Goal: Task Accomplishment & Management: Manage account settings

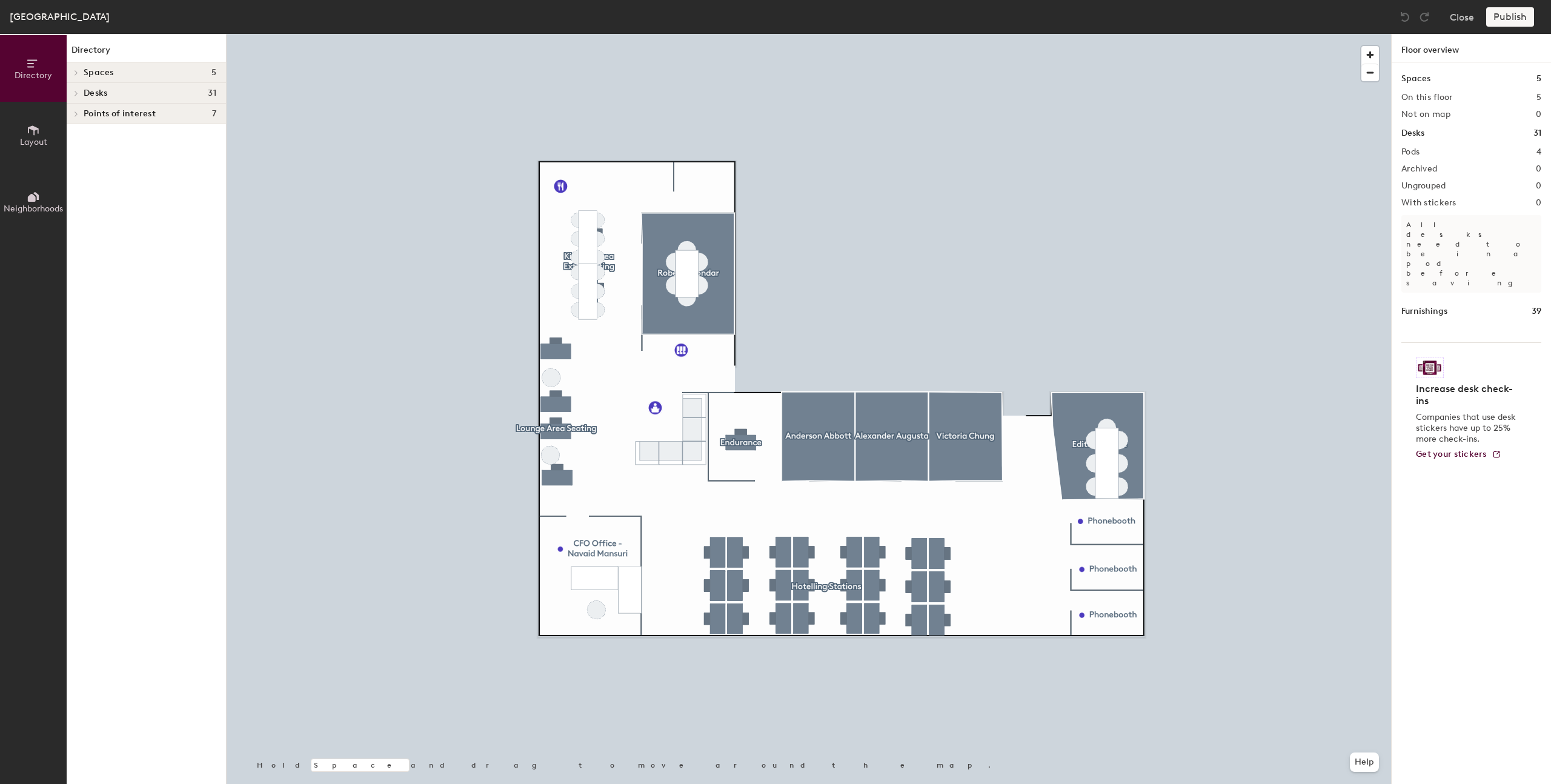
click at [79, 94] on span at bounding box center [75, 94] width 10 height 6
click at [76, 115] on icon at bounding box center [76, 114] width 2 height 5
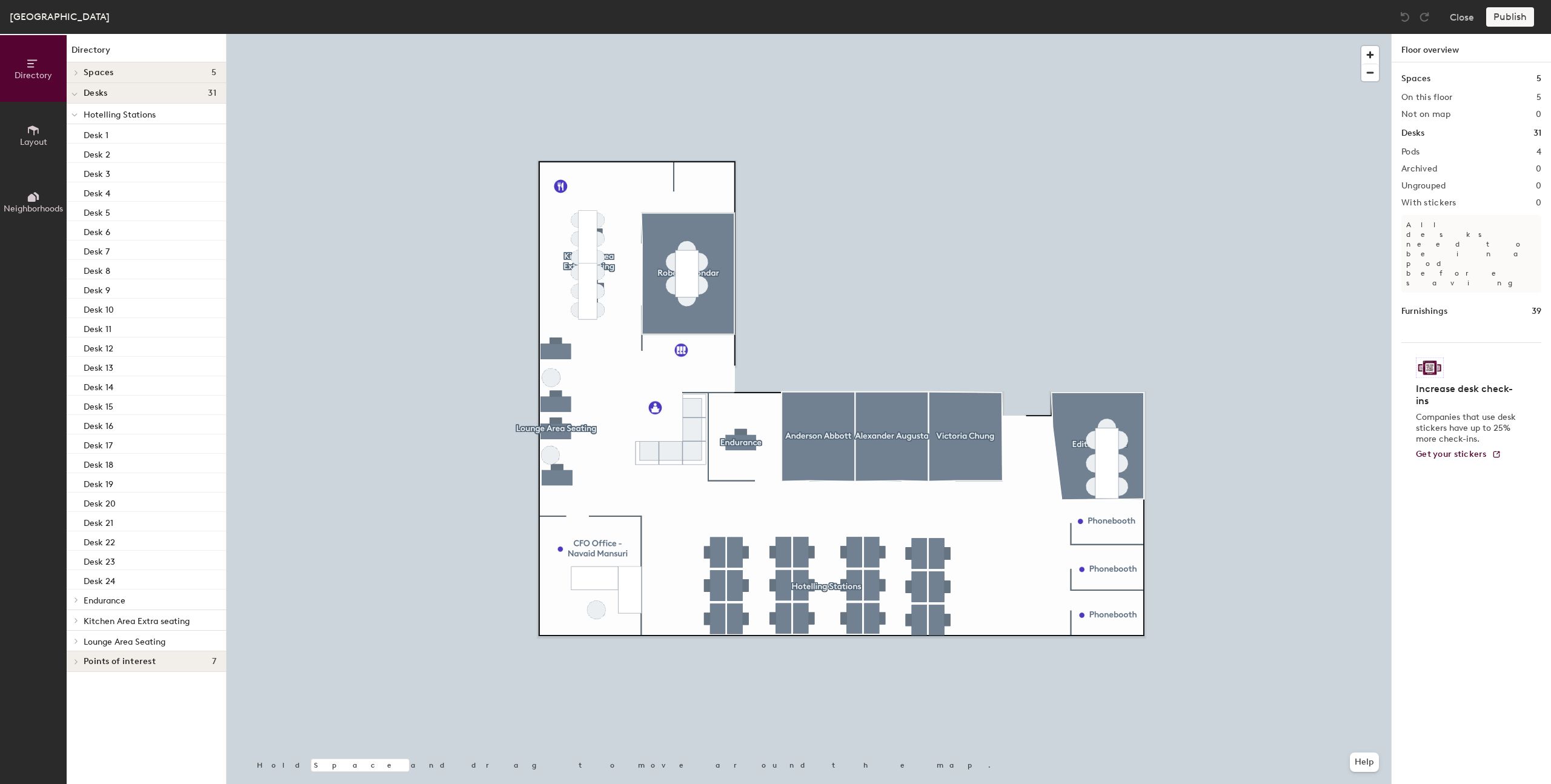
click at [29, 132] on icon at bounding box center [33, 130] width 14 height 14
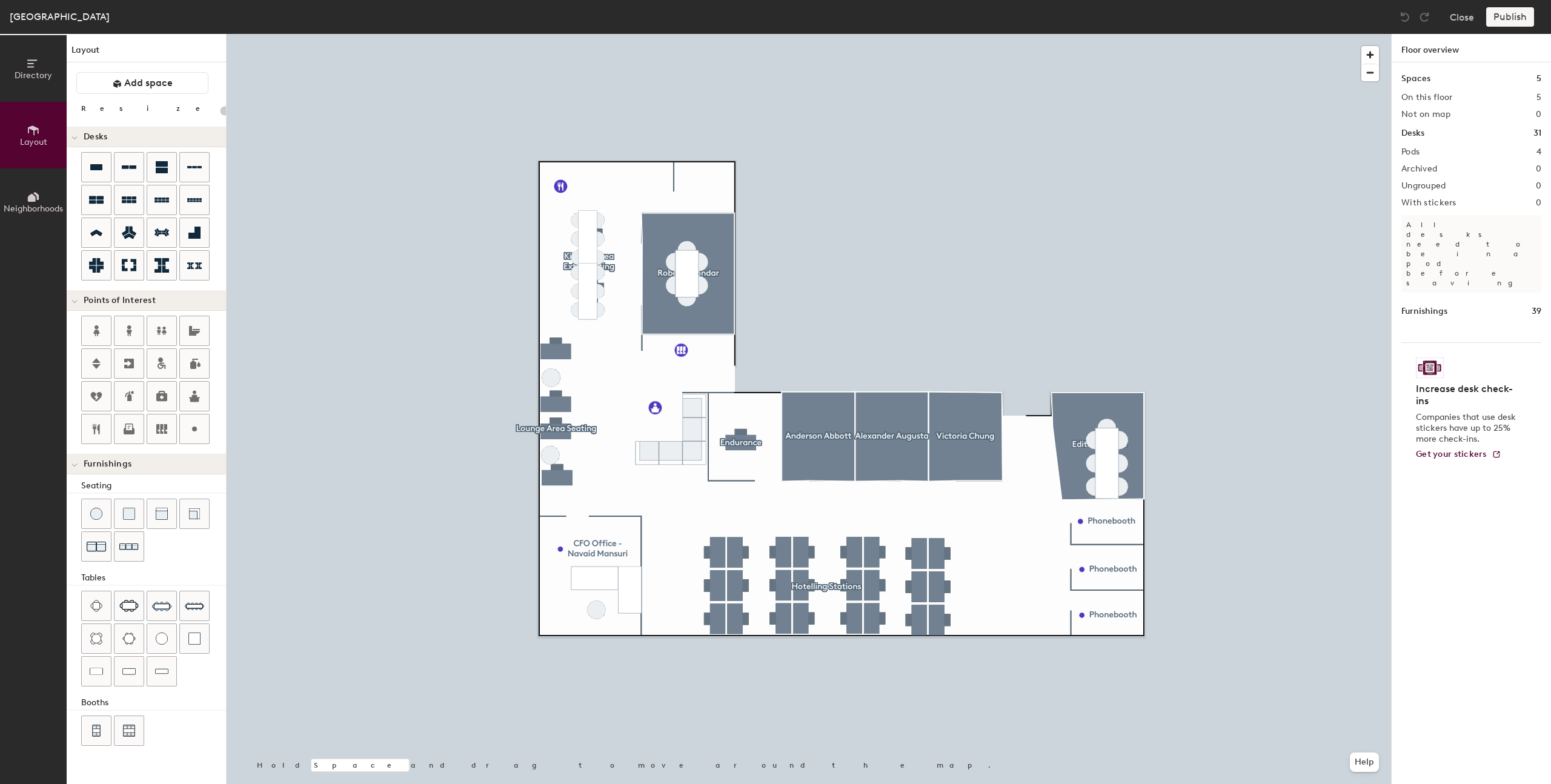
click at [667, 588] on div "Directory Layout Neighborhoods Layout Add space Resize Desks Points of Interest…" at bounding box center [776, 409] width 1551 height 750
type input "180"
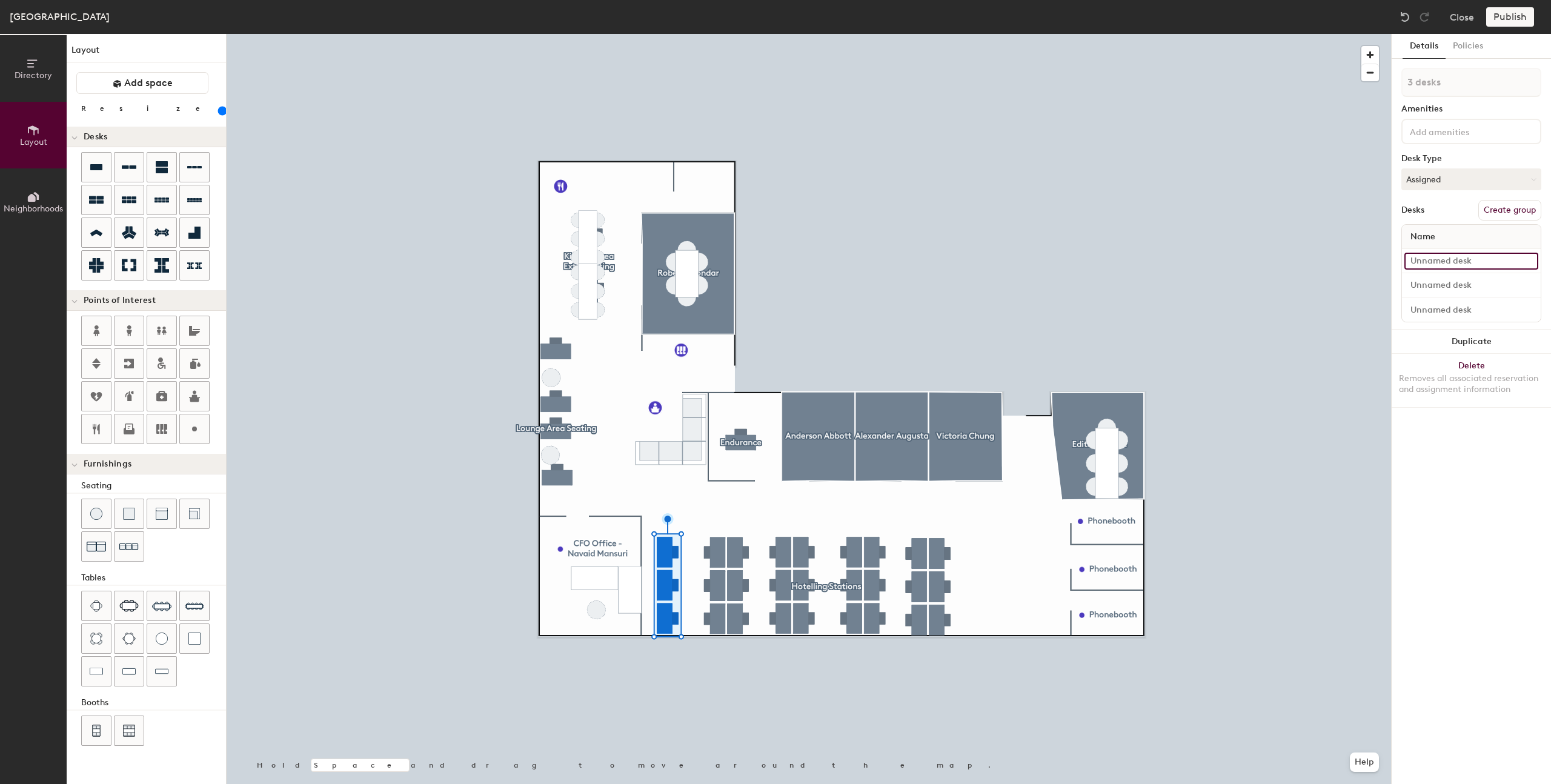
click at [1459, 268] on input at bounding box center [1472, 261] width 134 height 17
click at [1456, 14] on button "Close" at bounding box center [1462, 17] width 25 height 19
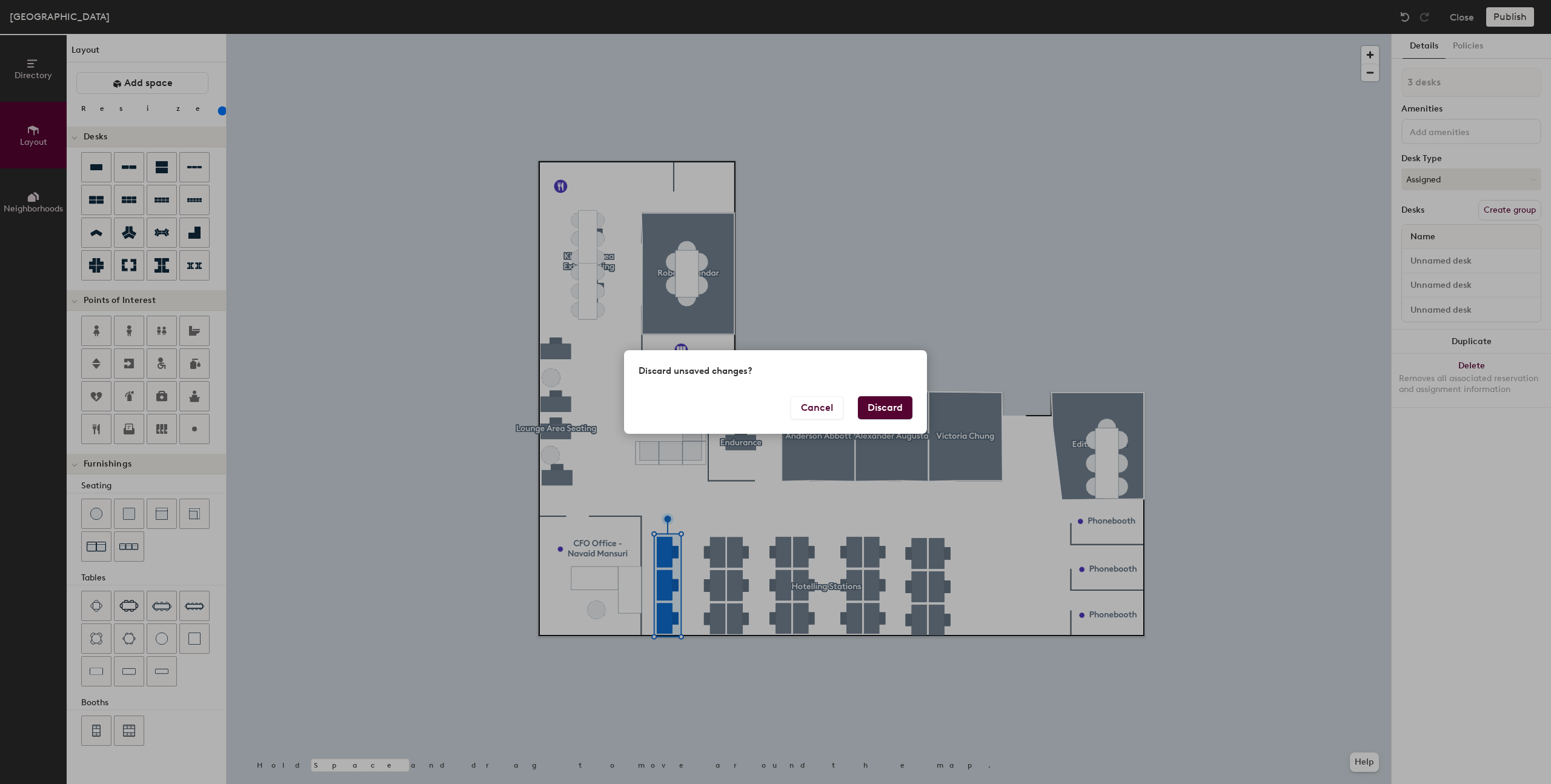
click at [880, 407] on button "Discard" at bounding box center [885, 407] width 55 height 23
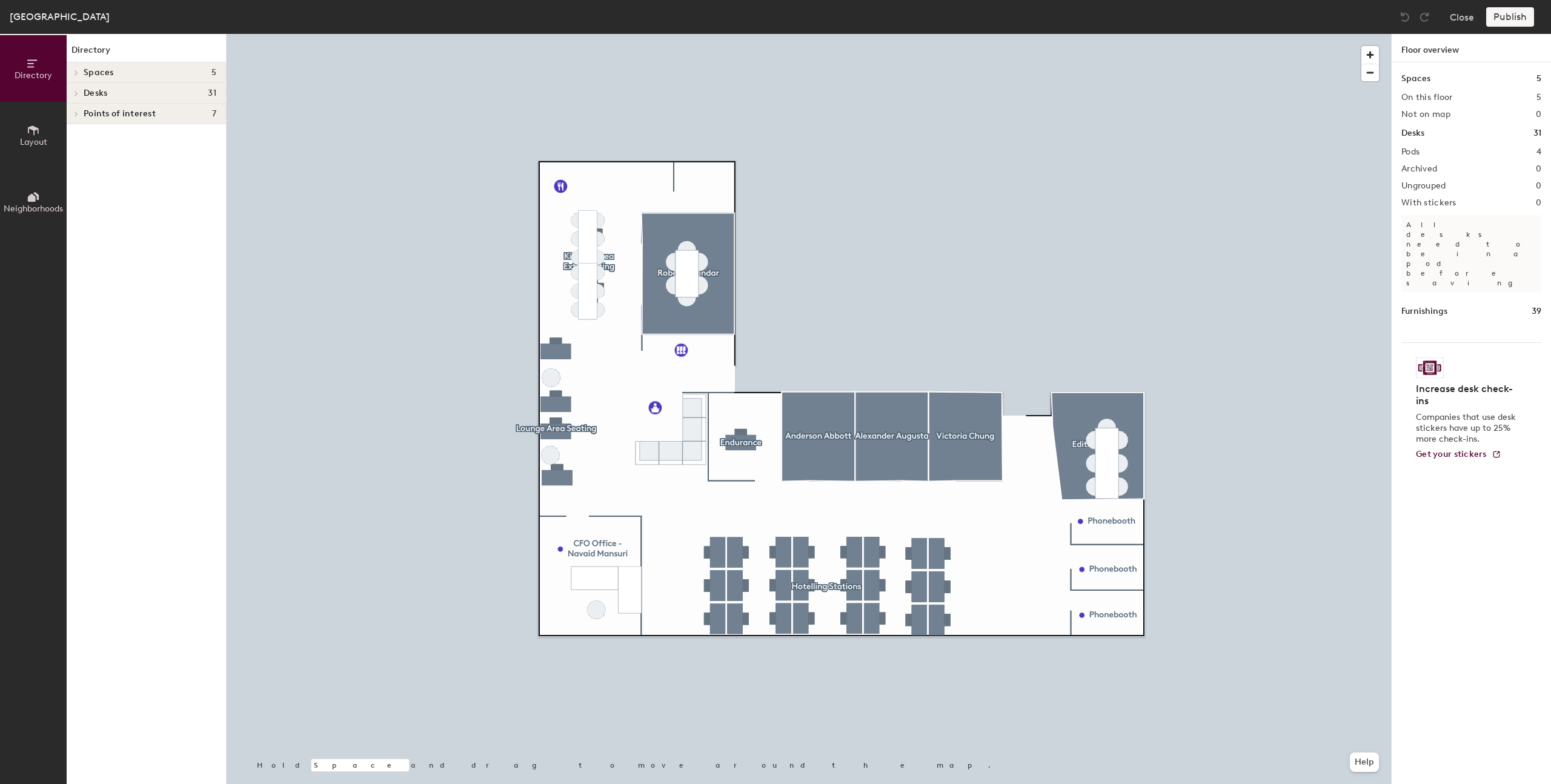
click at [159, 98] on div "Desks 31" at bounding box center [146, 93] width 160 height 21
click at [80, 95] on div at bounding box center [75, 92] width 16 height 20
click at [80, 95] on div at bounding box center [75, 94] width 14 height 6
click at [79, 117] on div at bounding box center [75, 113] width 16 height 20
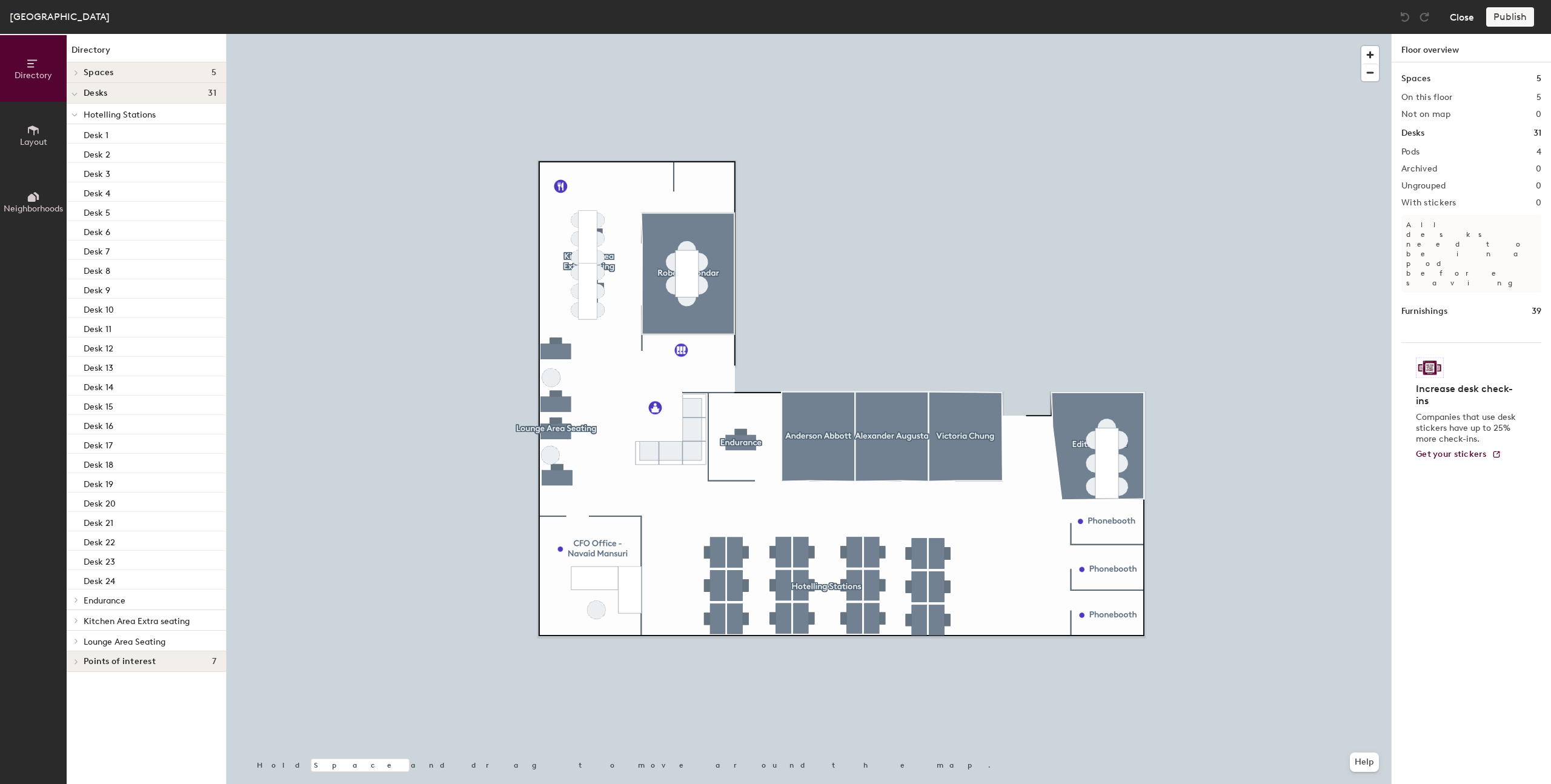
click at [1469, 23] on button "Close" at bounding box center [1462, 17] width 25 height 19
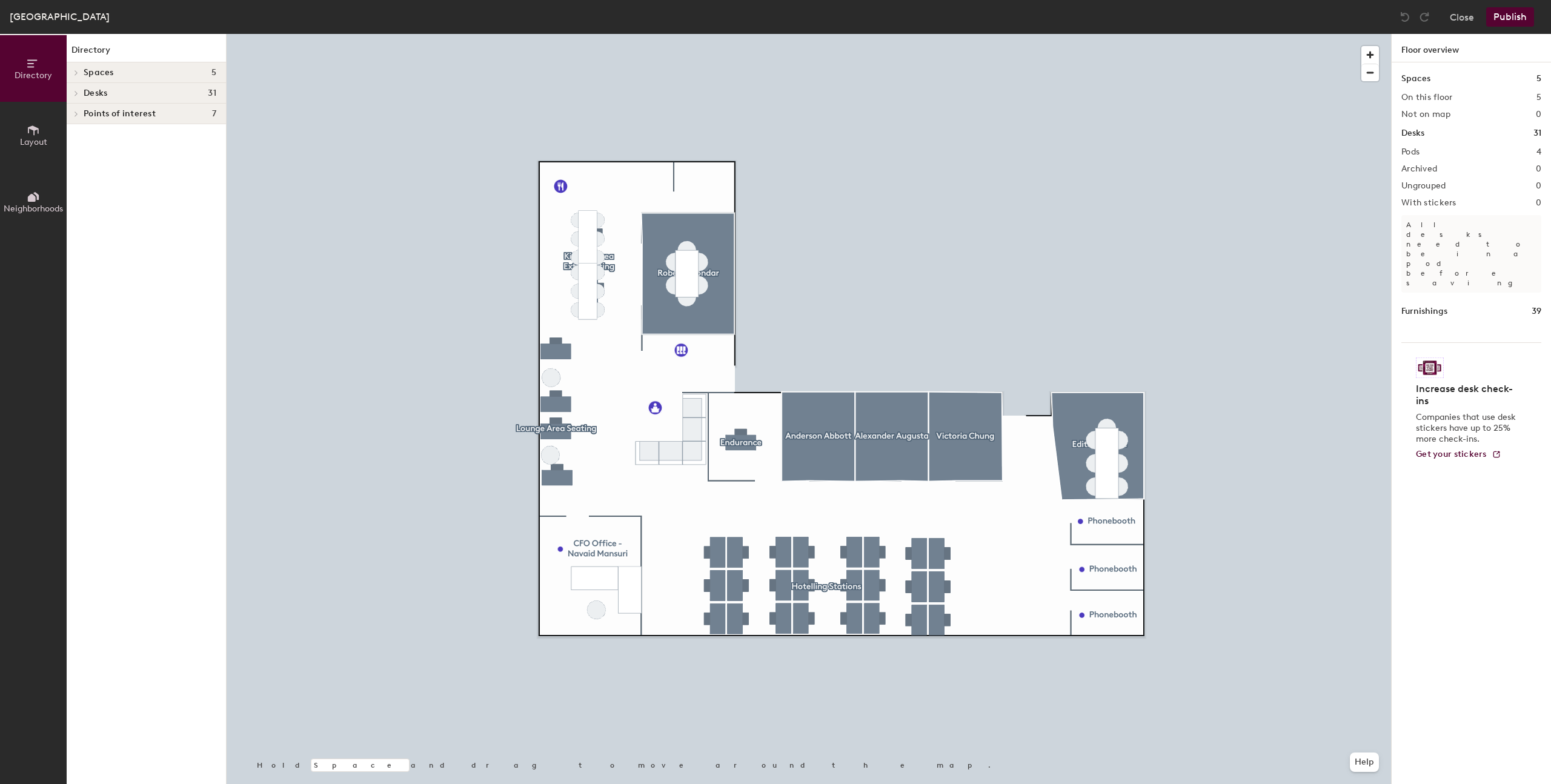
click at [72, 93] on span at bounding box center [75, 94] width 10 height 6
click at [21, 133] on button "Layout" at bounding box center [33, 135] width 67 height 67
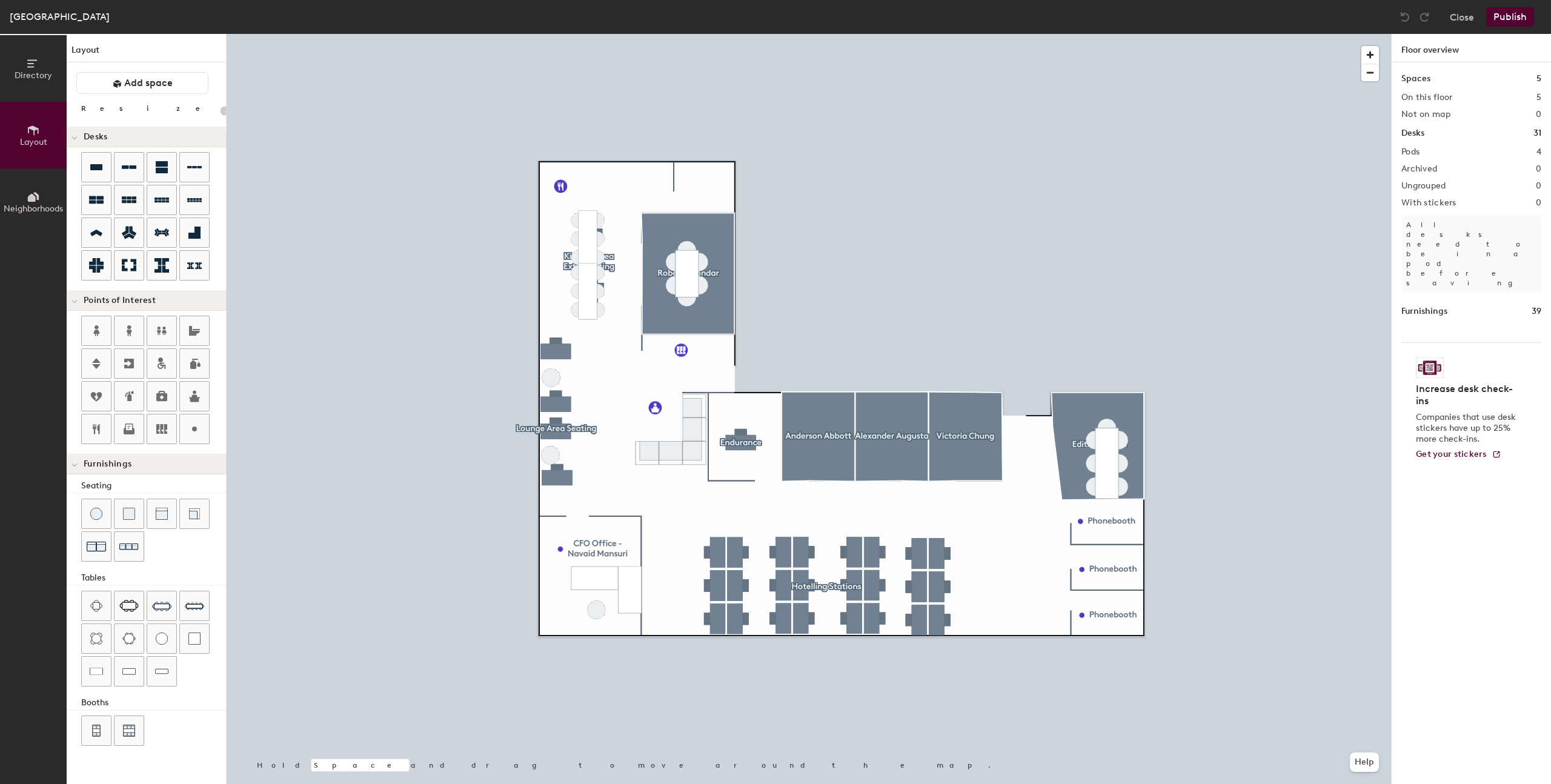
click at [678, 589] on div "Directory Layout Neighborhoods Layout Add space Resize Desks Points of Interest…" at bounding box center [776, 409] width 1551 height 750
type input "180"
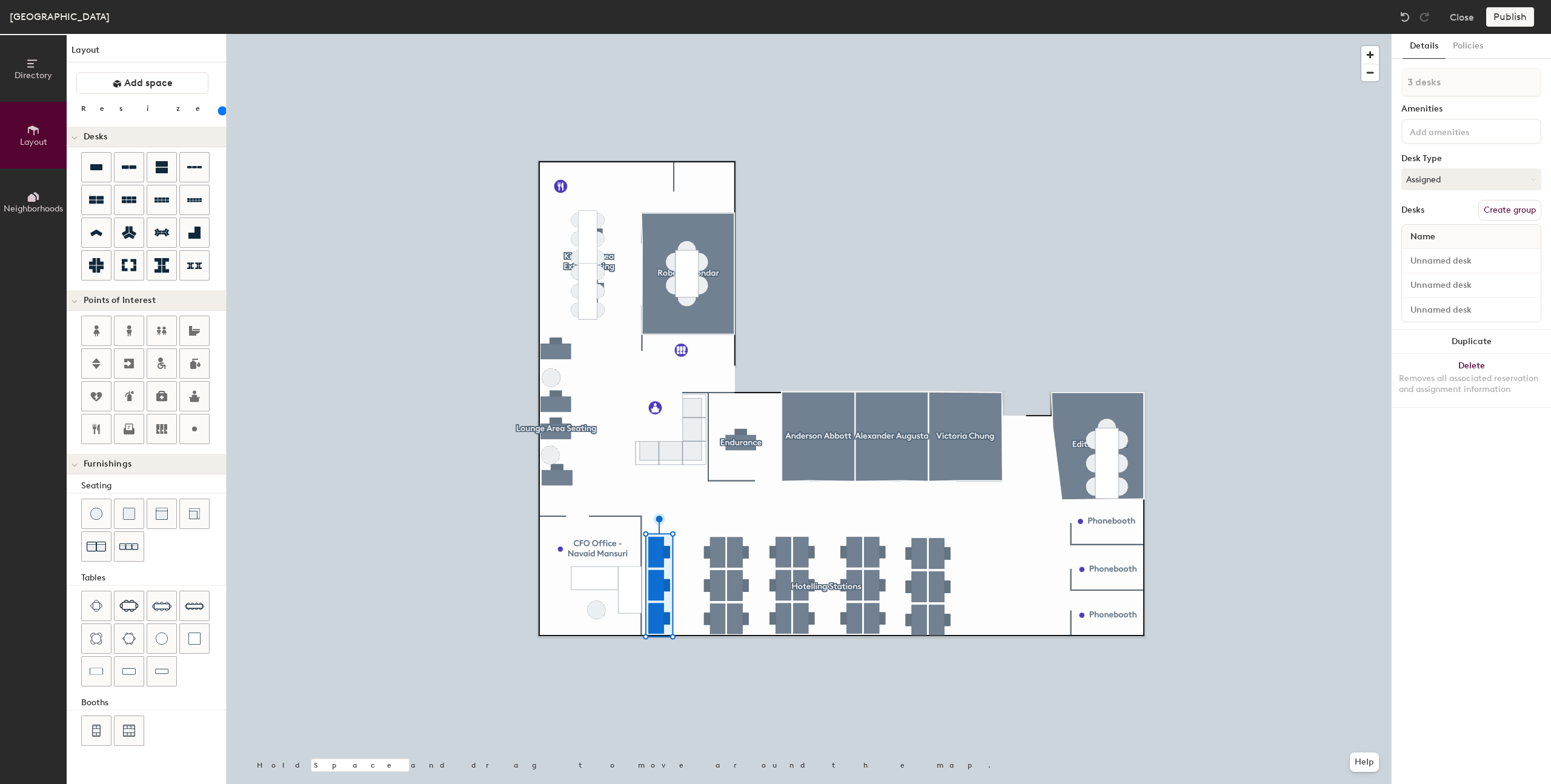
type input "1 desk"
click at [1442, 257] on input at bounding box center [1472, 261] width 134 height 17
click at [1461, 19] on button "Close" at bounding box center [1462, 17] width 25 height 19
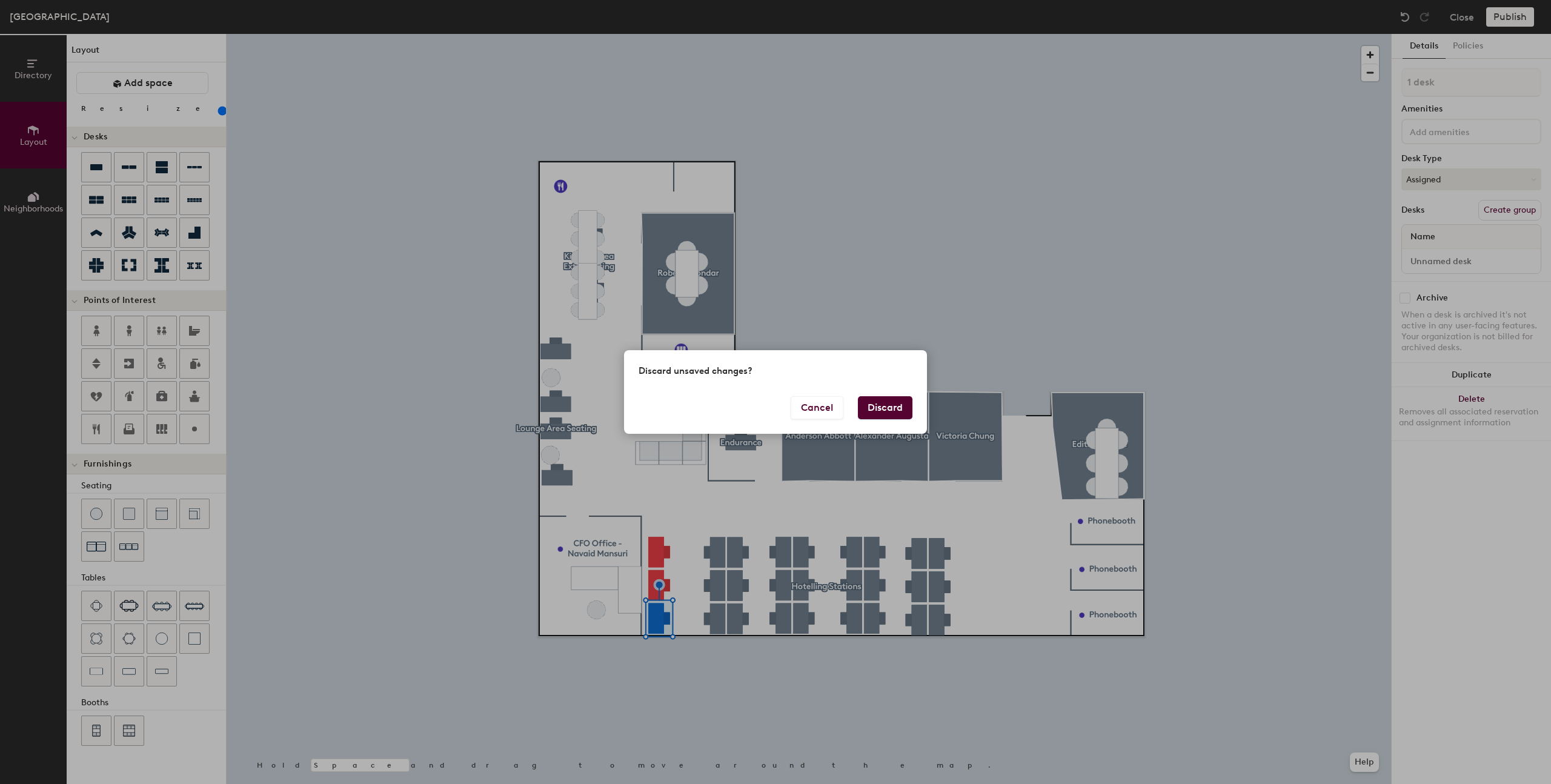
click at [879, 414] on button "Discard" at bounding box center [885, 407] width 55 height 23
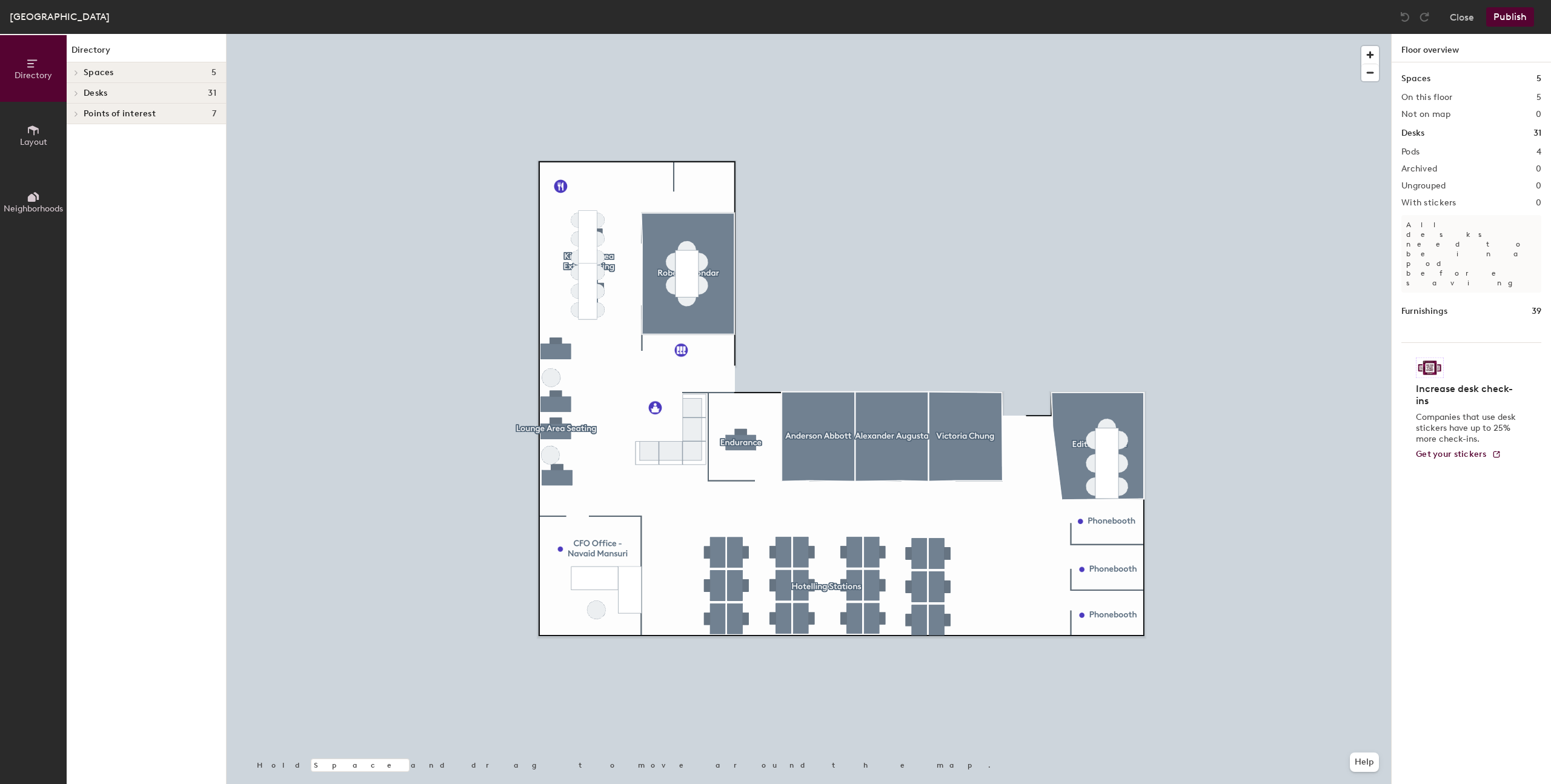
click at [76, 91] on icon at bounding box center [76, 94] width 5 height 6
click at [39, 137] on span "Layout" at bounding box center [33, 141] width 27 height 10
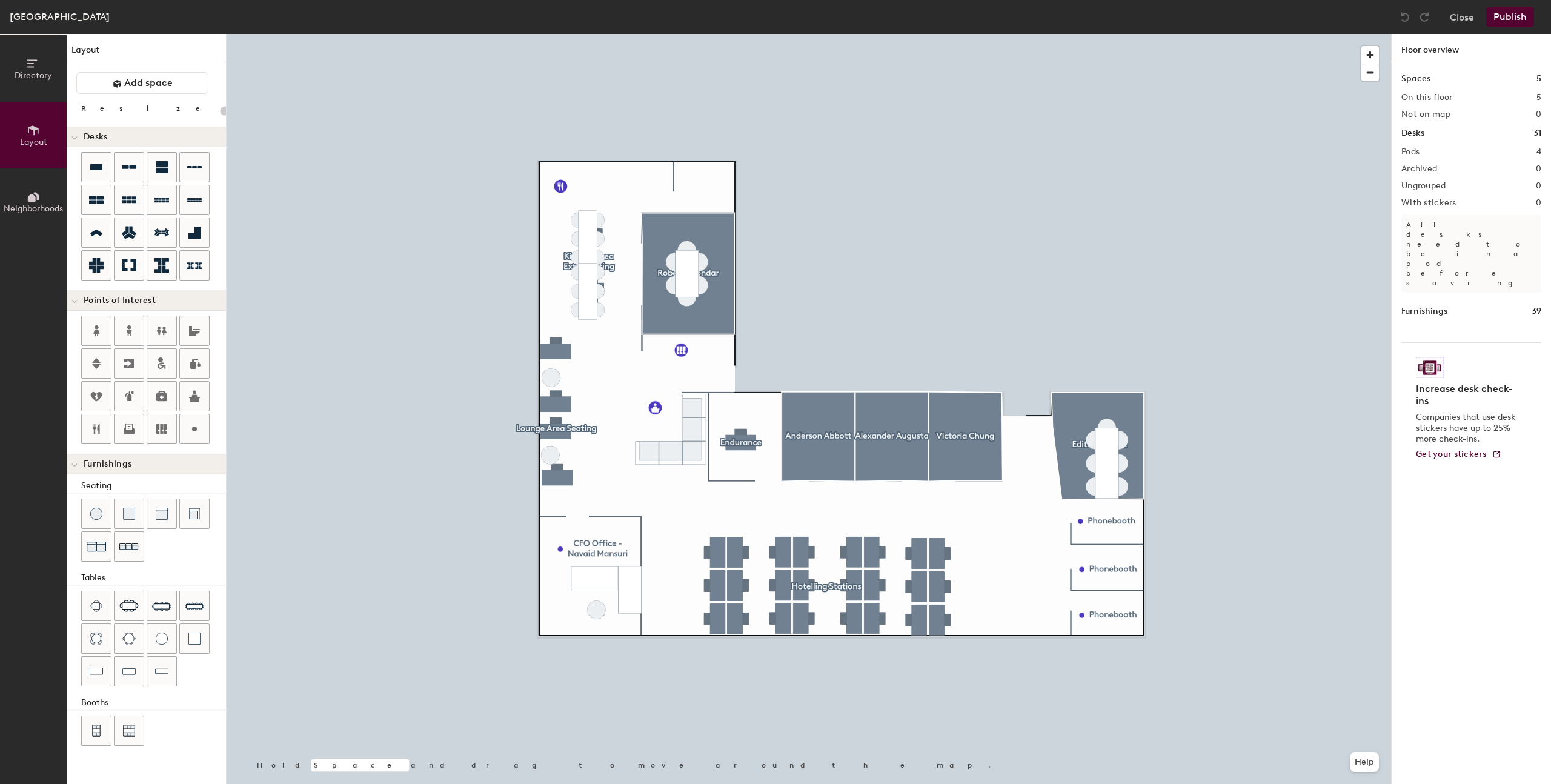
click at [666, 596] on div "Directory Layout Neighborhoods Layout Add space Resize Desks Points of Interest…" at bounding box center [776, 409] width 1551 height 750
type input "180"
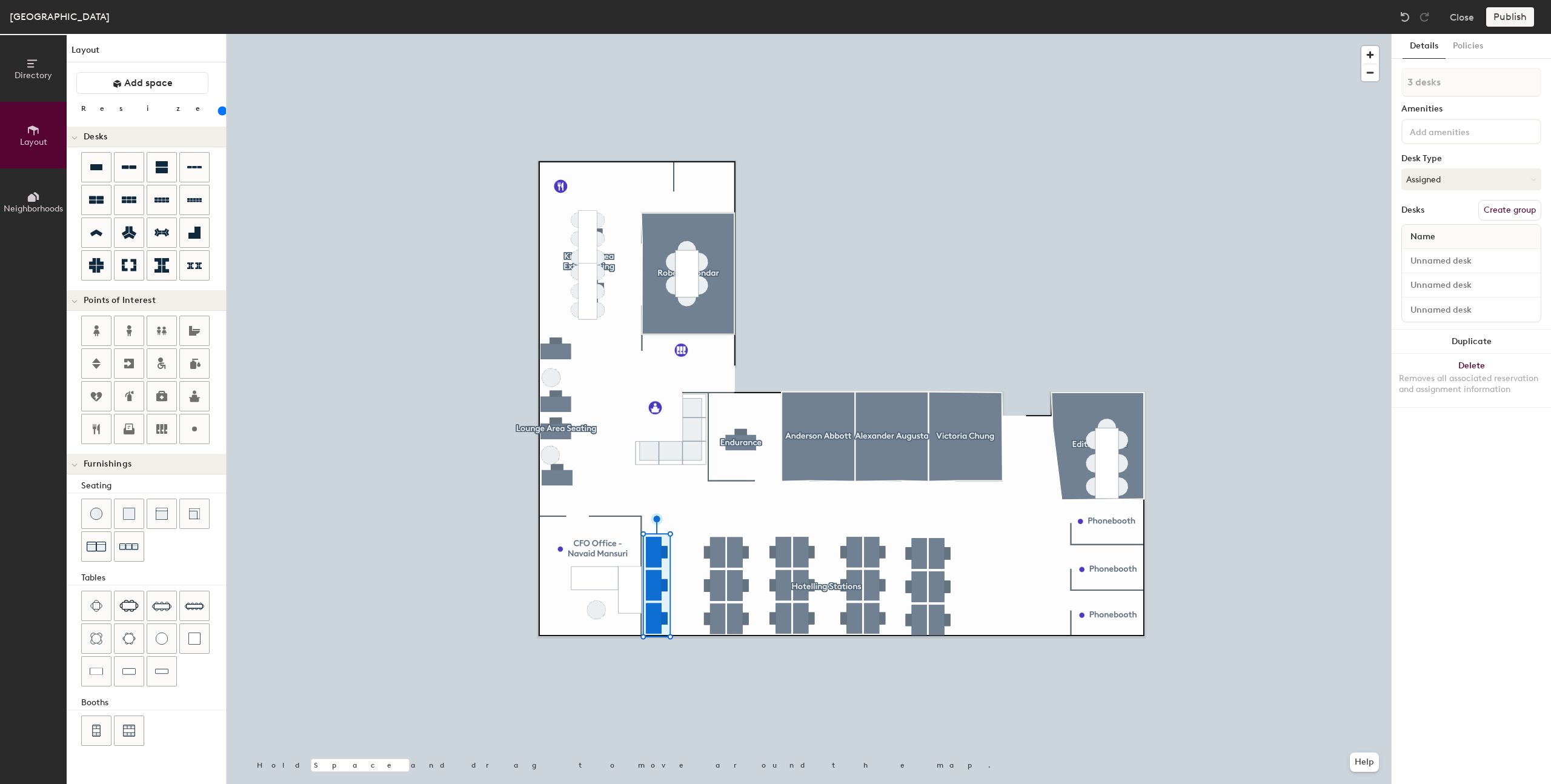
type input "1 desk"
click at [1441, 263] on input at bounding box center [1472, 261] width 134 height 17
type input "Desk 25"
click at [1474, 262] on input at bounding box center [1472, 261] width 134 height 17
type input "Desk 26"
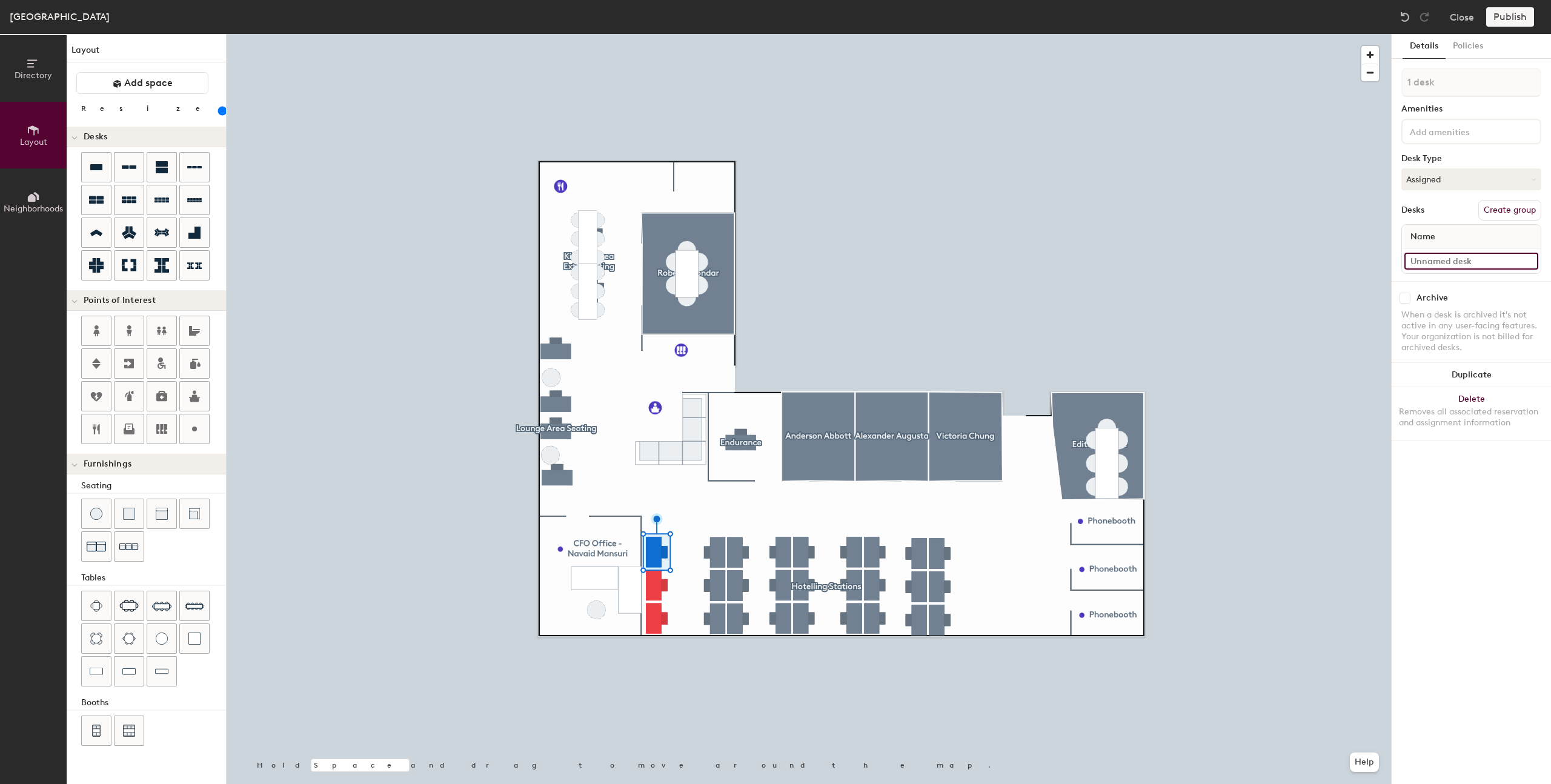
click at [1446, 259] on input at bounding box center [1472, 261] width 134 height 17
type input "Desk 27"
click at [1492, 182] on button "Assigned" at bounding box center [1472, 179] width 140 height 21
click at [1429, 257] on div "Hoteled" at bounding box center [1463, 253] width 122 height 18
click at [1453, 179] on button "Assigned" at bounding box center [1472, 179] width 140 height 21
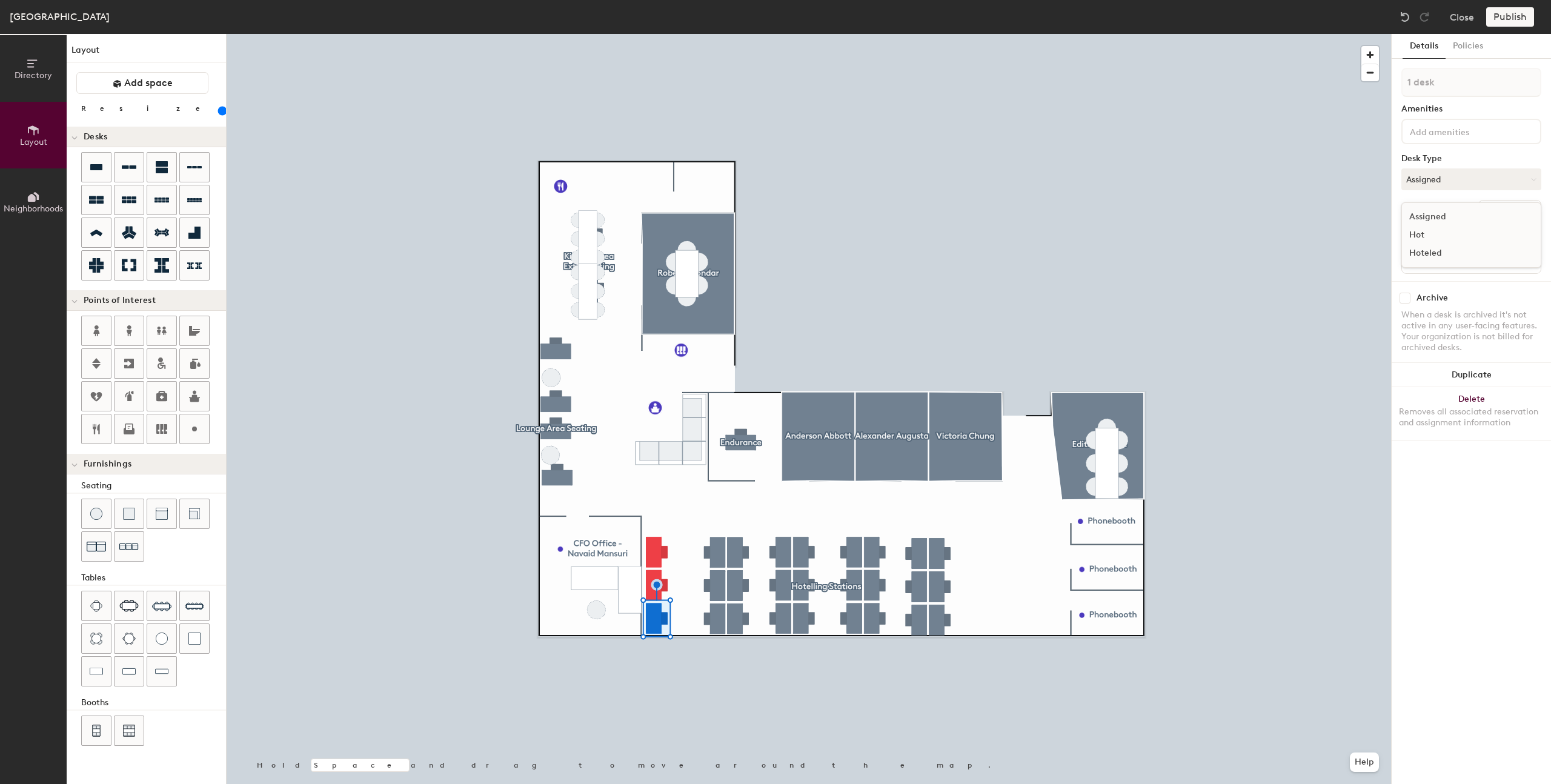
click at [1428, 256] on div "Hoteled" at bounding box center [1463, 253] width 122 height 18
click at [1429, 175] on button "Assigned" at bounding box center [1472, 179] width 140 height 21
click at [1423, 257] on div "Hoteled" at bounding box center [1463, 253] width 122 height 18
click at [655, 34] on div at bounding box center [809, 34] width 1165 height 0
click at [653, 34] on div at bounding box center [809, 34] width 1165 height 0
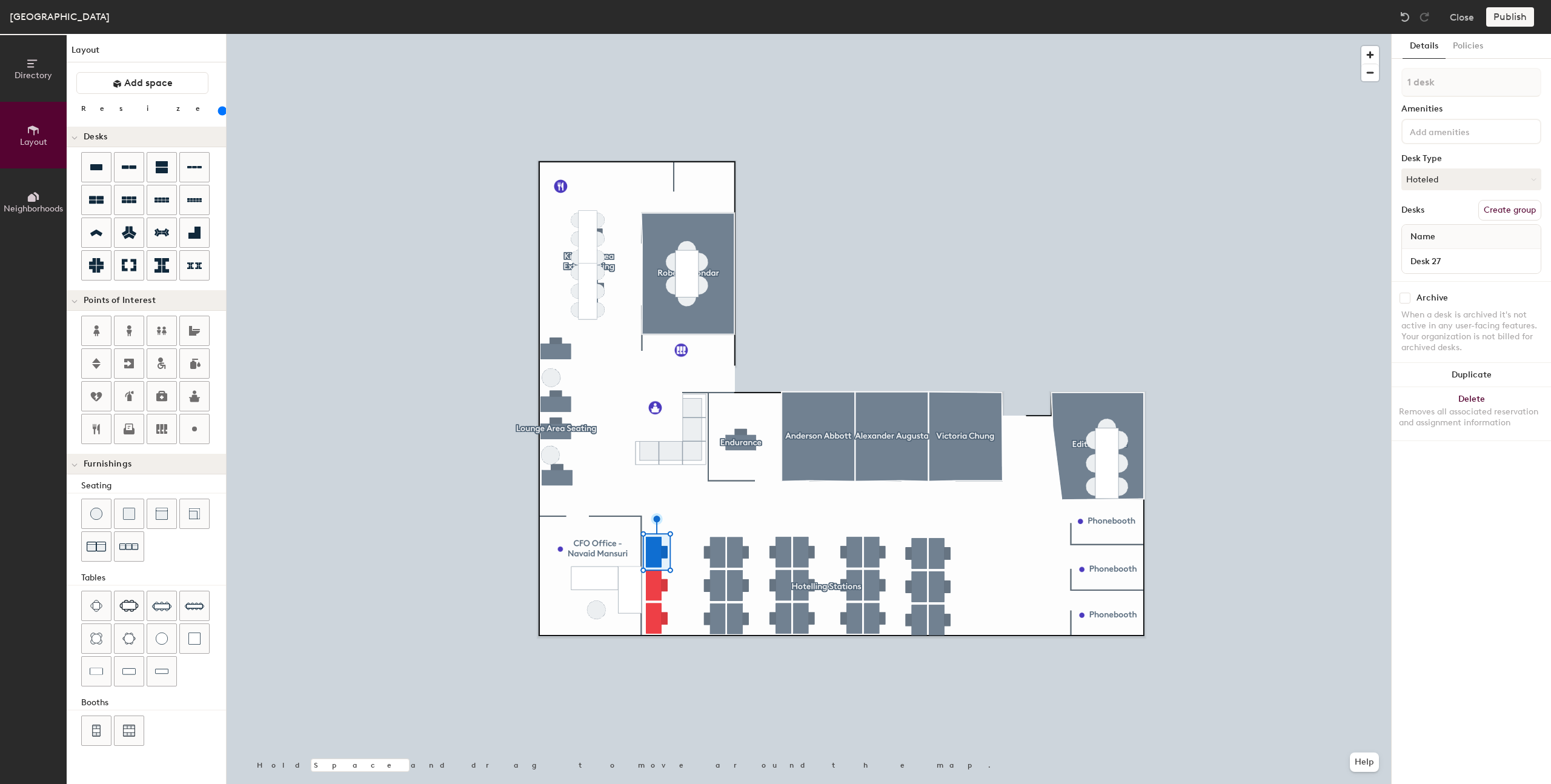
click at [1033, 34] on div at bounding box center [809, 34] width 1165 height 0
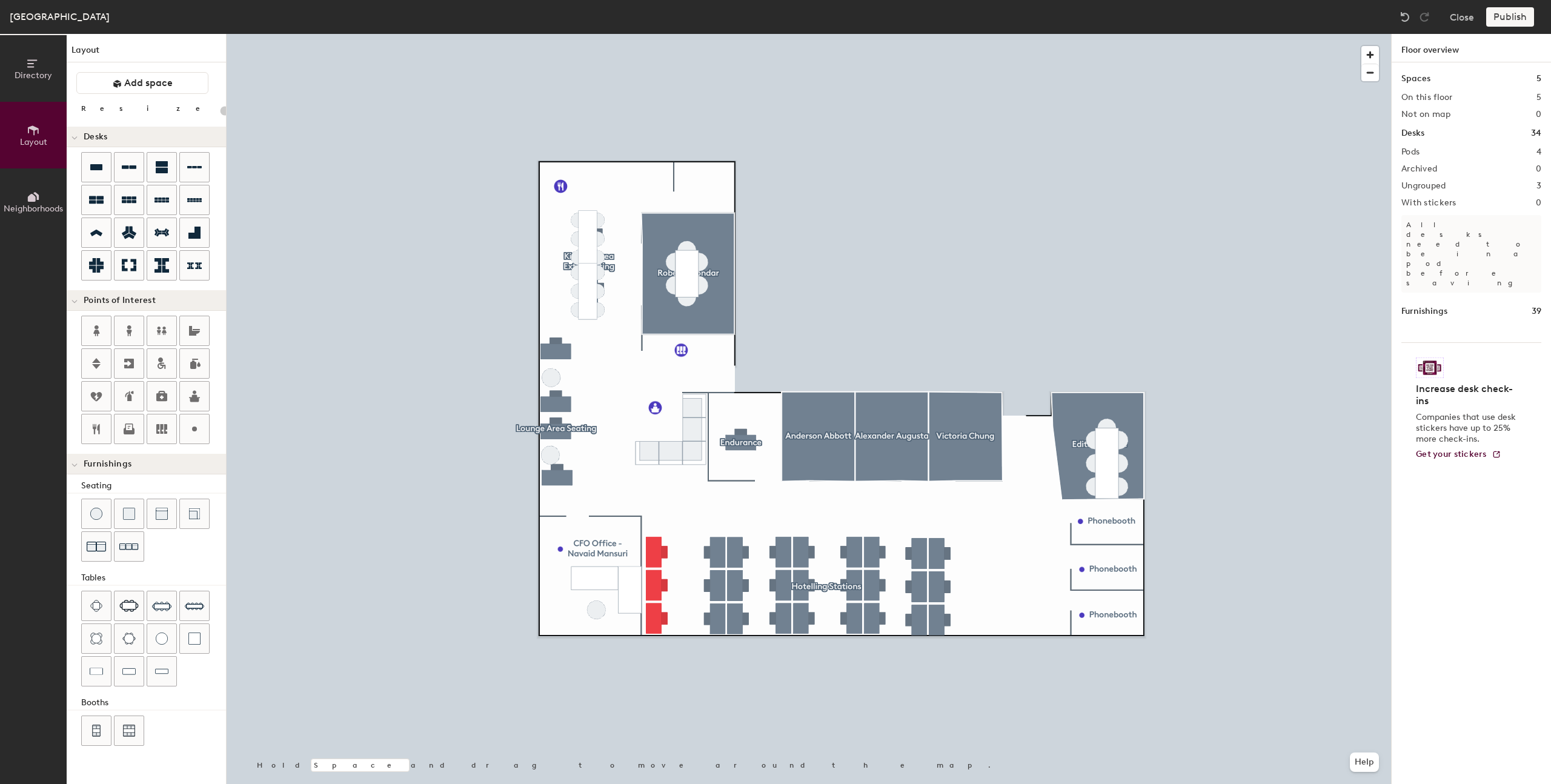
click at [1517, 17] on div "Publish" at bounding box center [1514, 17] width 55 height 19
click at [652, 34] on div at bounding box center [809, 34] width 1165 height 0
type input "180"
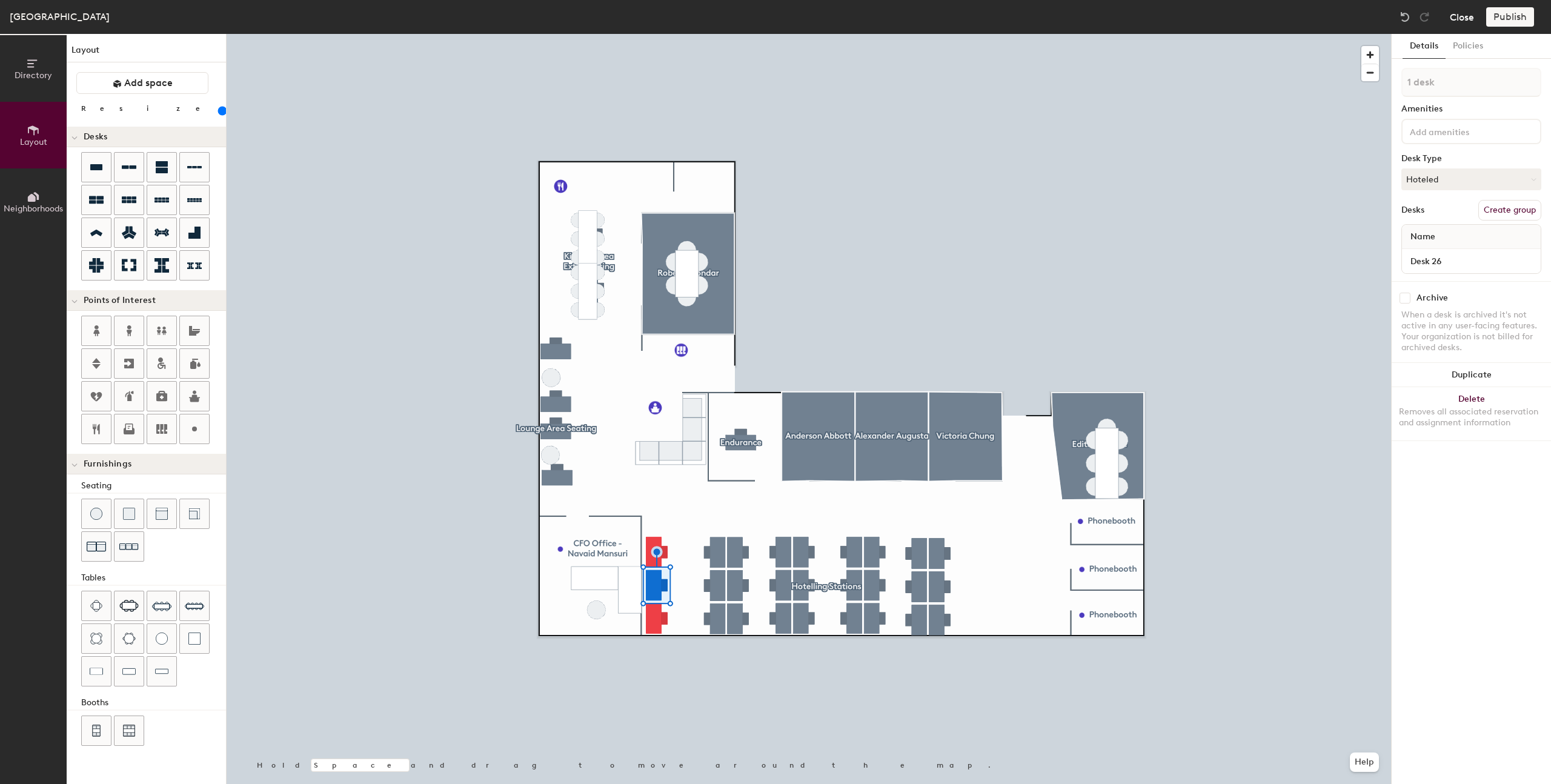
click at [1460, 16] on button "Close" at bounding box center [1462, 17] width 25 height 19
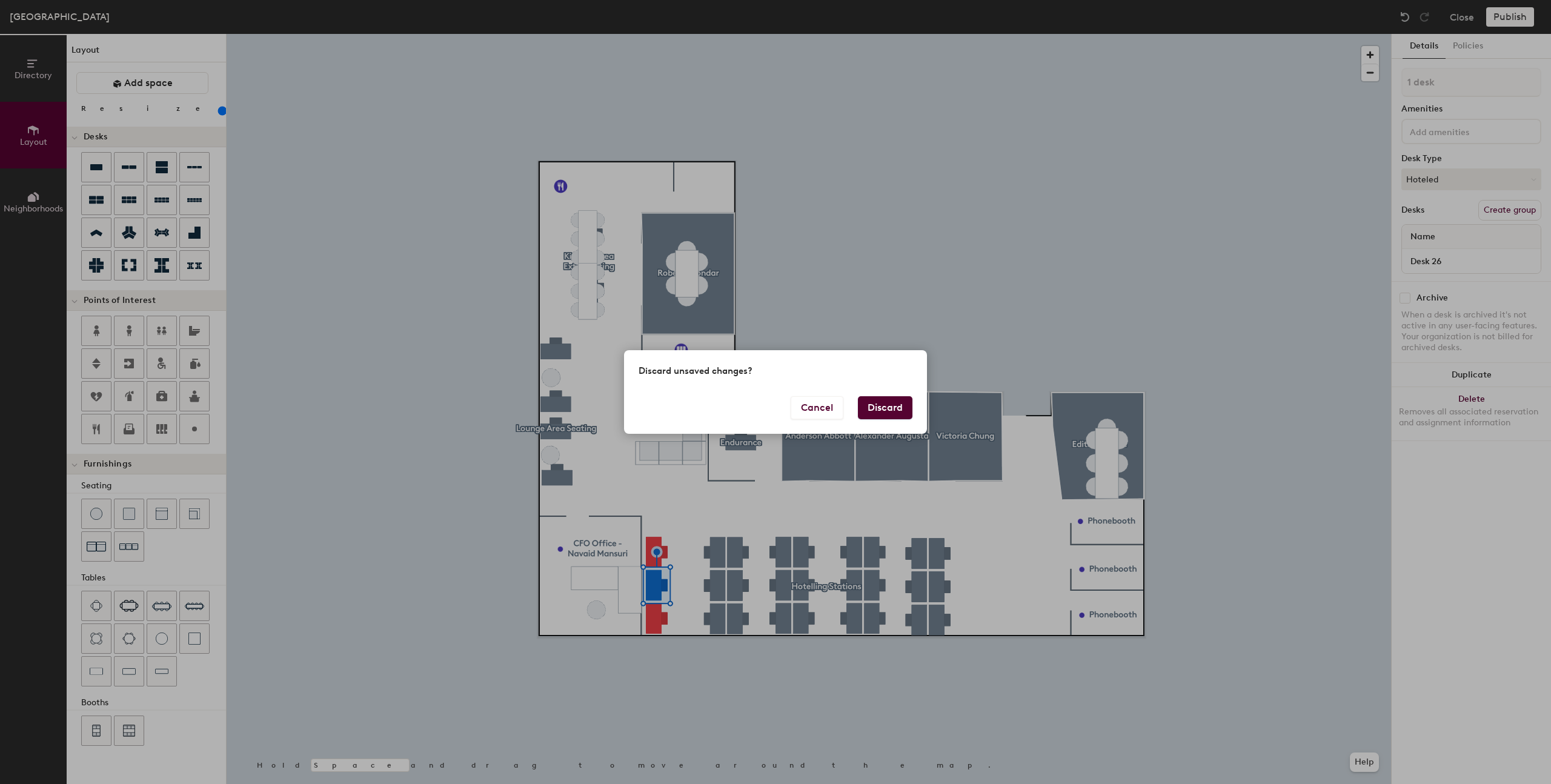
click at [872, 411] on button "Discard" at bounding box center [885, 407] width 55 height 23
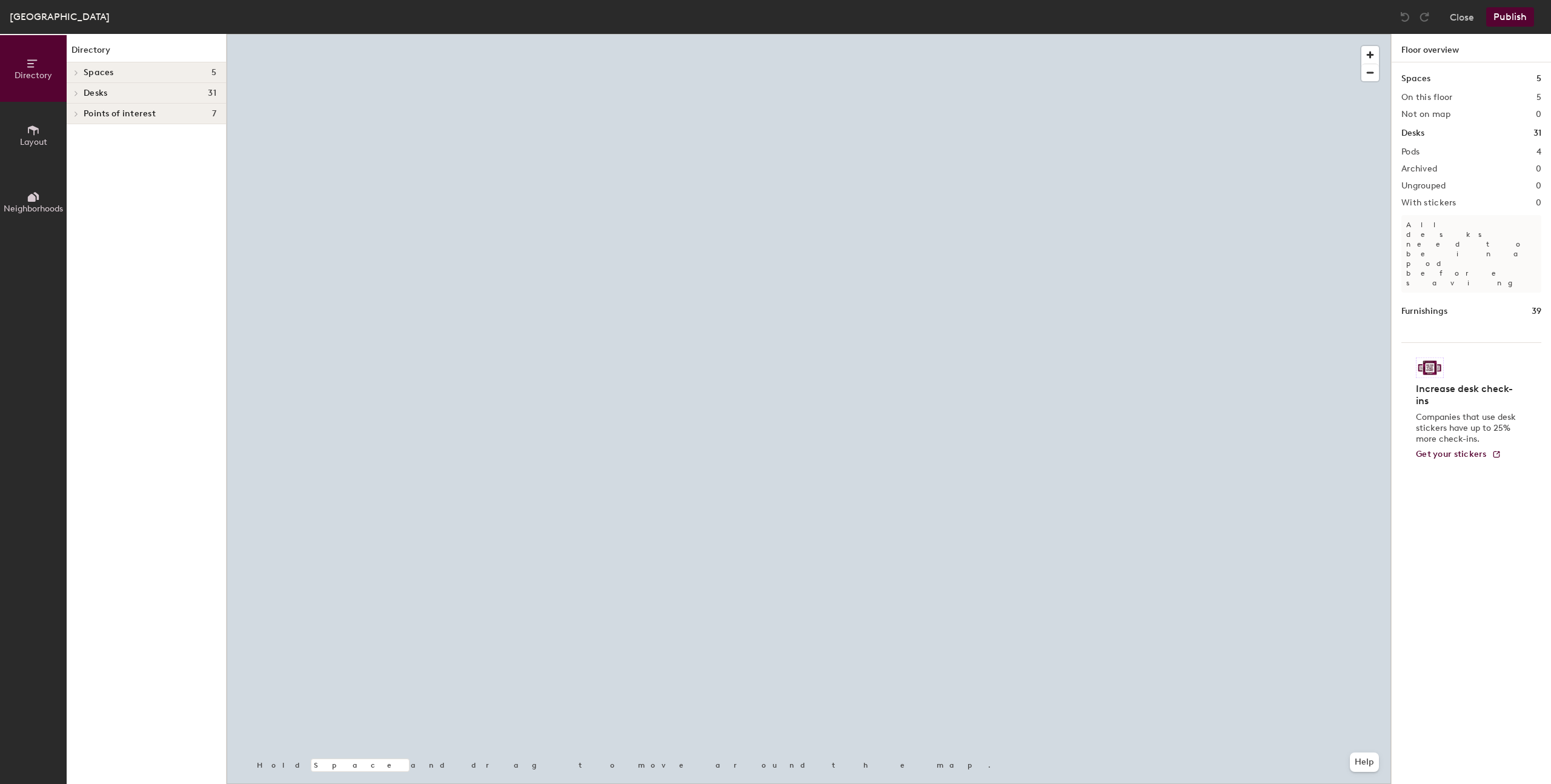
click at [96, 95] on span "Desks" at bounding box center [95, 93] width 24 height 10
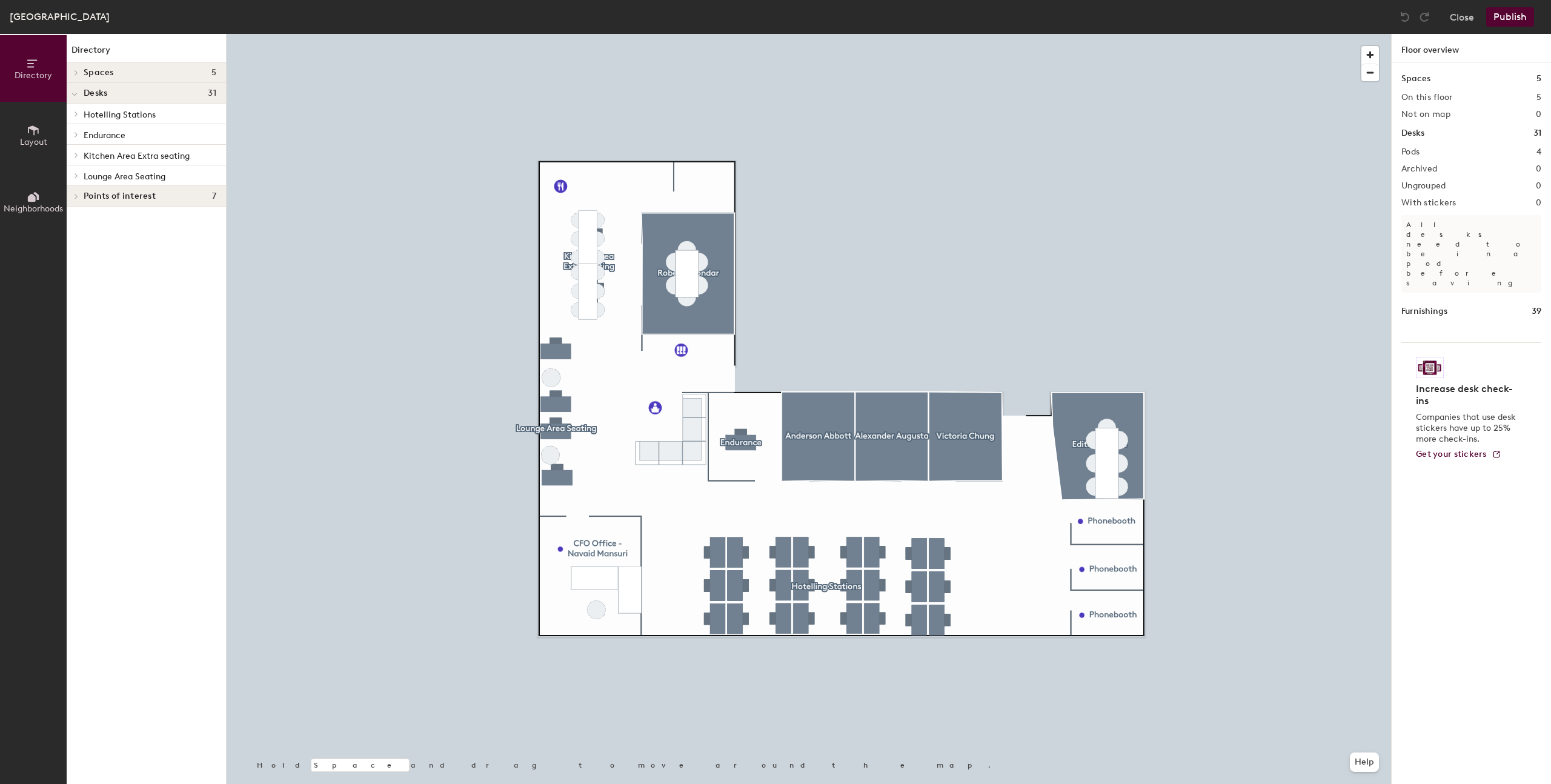
click at [42, 139] on span "Layout" at bounding box center [33, 141] width 27 height 10
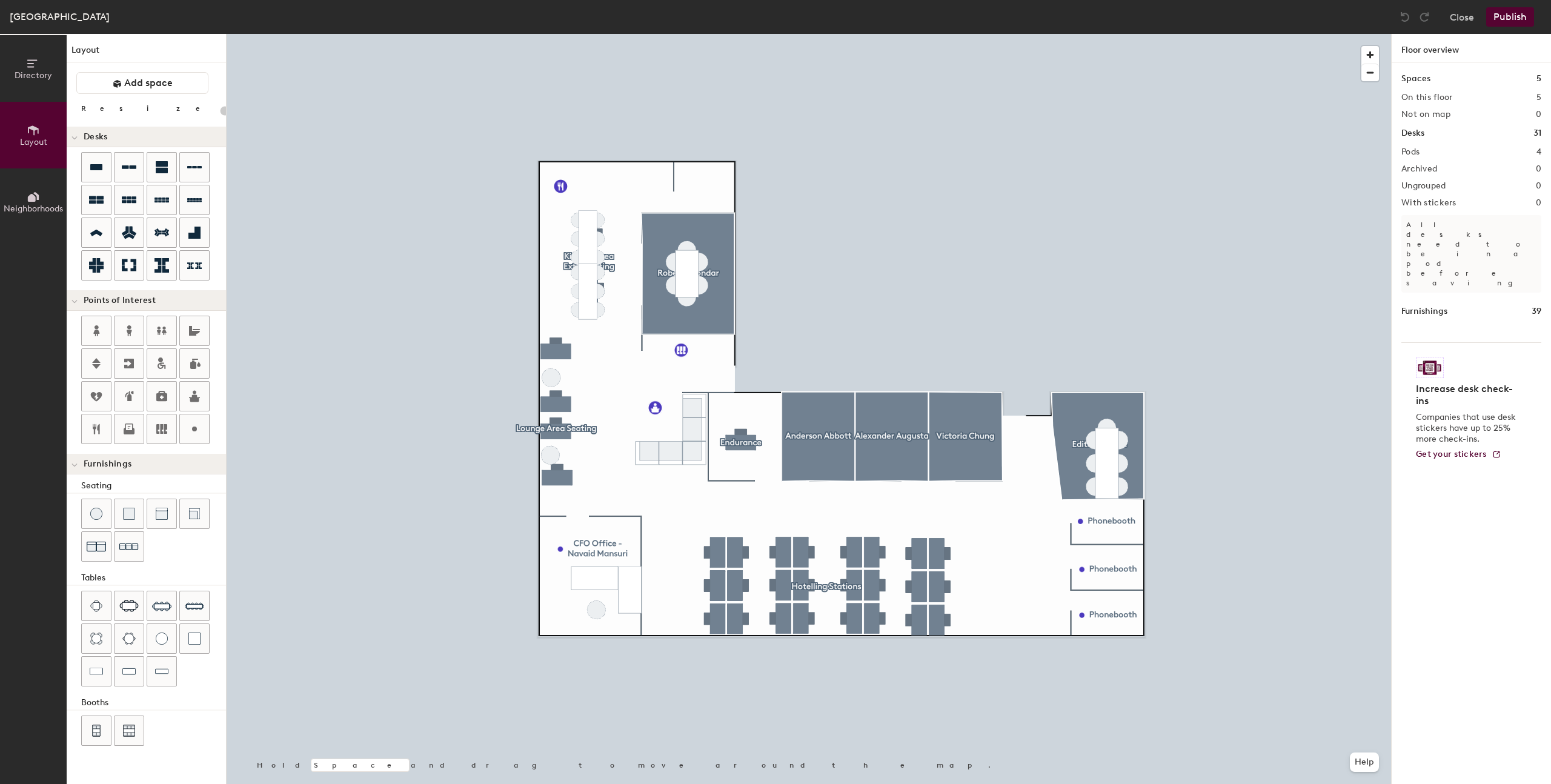
click at [667, 587] on div "Directory Layout Neighborhoods Layout Add space Resize Desks Points of Interest…" at bounding box center [776, 409] width 1551 height 750
type input "180"
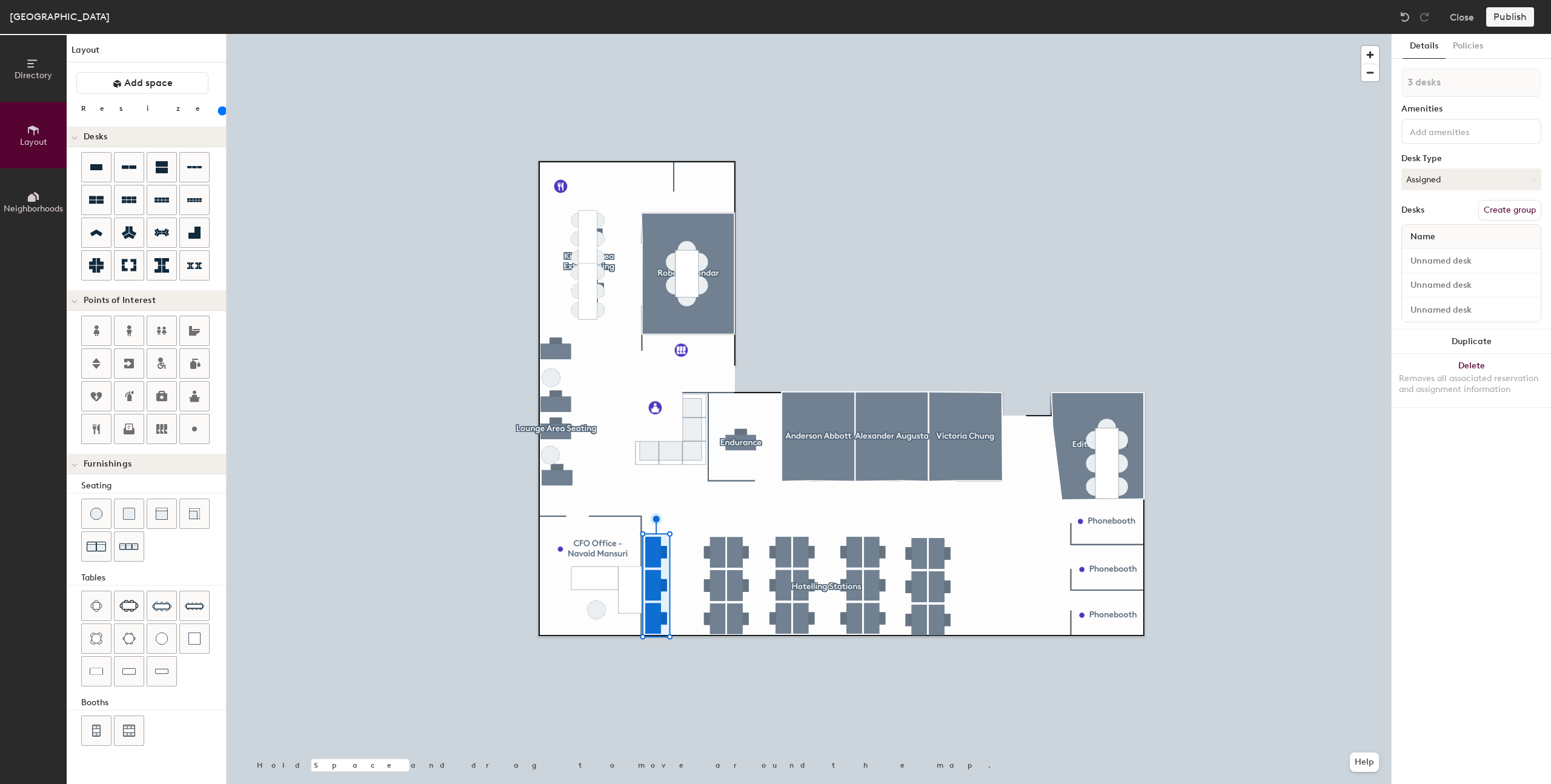
type input "1 desk"
click at [1425, 192] on div "1 desk Amenities Desk Type Assigned Desks Create group Name" at bounding box center [1472, 174] width 140 height 213
drag, startPoint x: 1428, startPoint y: 172, endPoint x: 1430, endPoint y: 178, distance: 6.3
click at [1428, 172] on button "Assigned" at bounding box center [1472, 179] width 140 height 21
click at [1423, 258] on div "Hoteled" at bounding box center [1463, 253] width 122 height 18
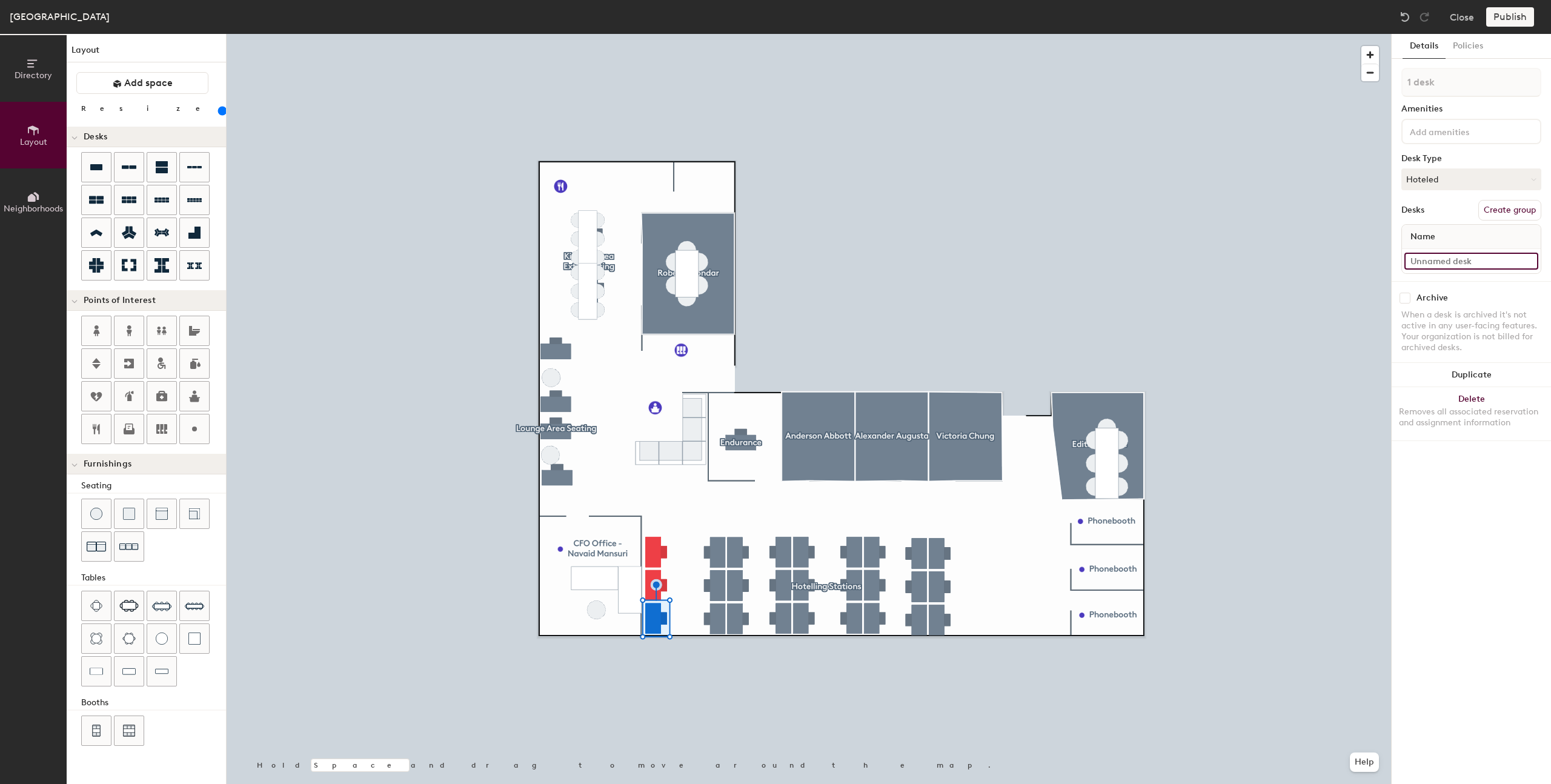
click at [1443, 261] on input at bounding box center [1472, 261] width 134 height 17
type input "C"
type input "Desk 25"
click at [1436, 180] on button "Assigned" at bounding box center [1472, 179] width 140 height 21
click at [1433, 251] on div "Hoteled" at bounding box center [1463, 253] width 122 height 18
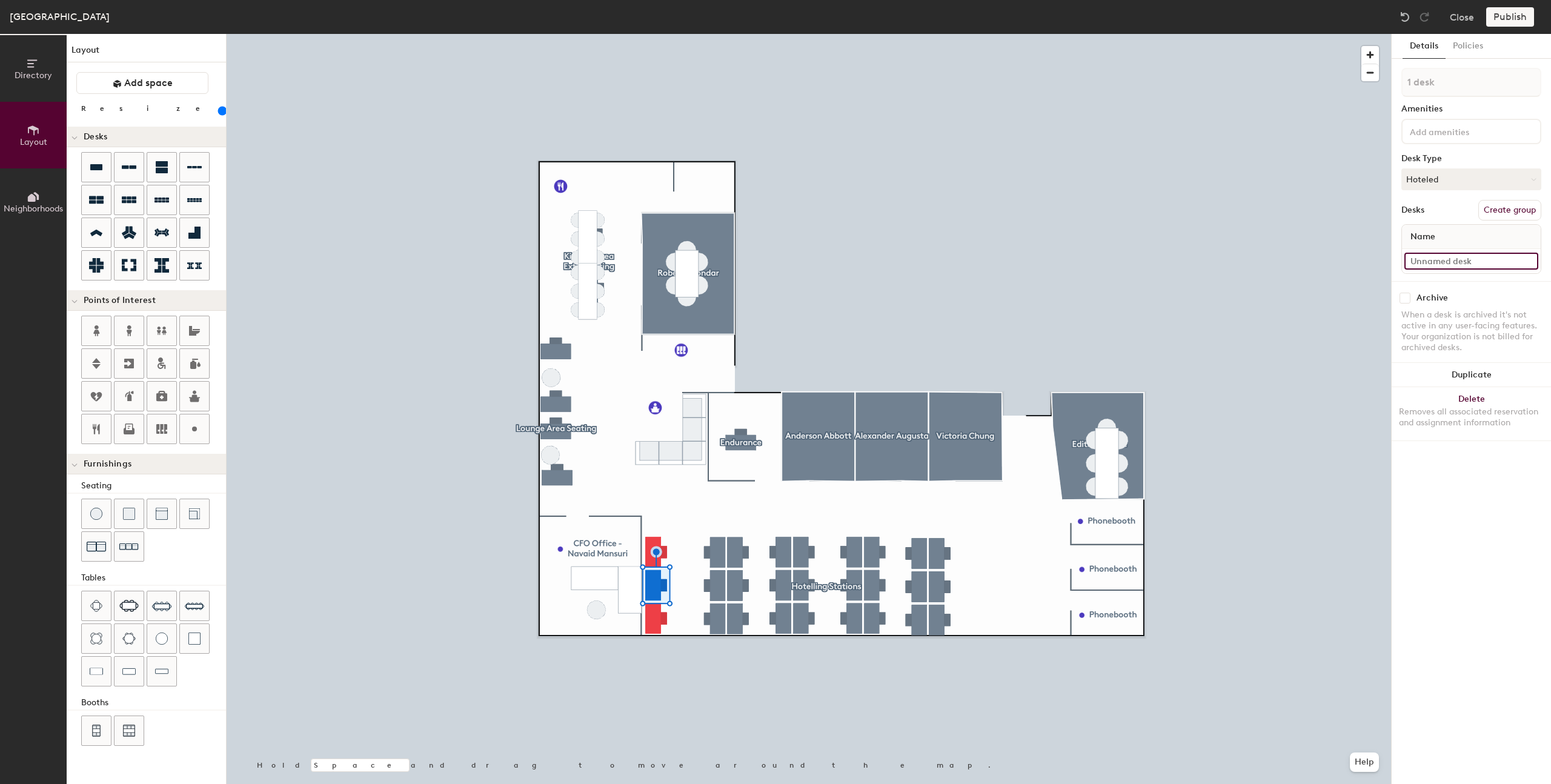
click at [1441, 259] on input at bounding box center [1472, 261] width 134 height 17
type input "Desk 26"
click at [1449, 174] on button "Assigned" at bounding box center [1472, 179] width 140 height 21
click at [1438, 254] on div "Hoteled" at bounding box center [1463, 253] width 122 height 18
click at [1447, 262] on input at bounding box center [1472, 261] width 134 height 17
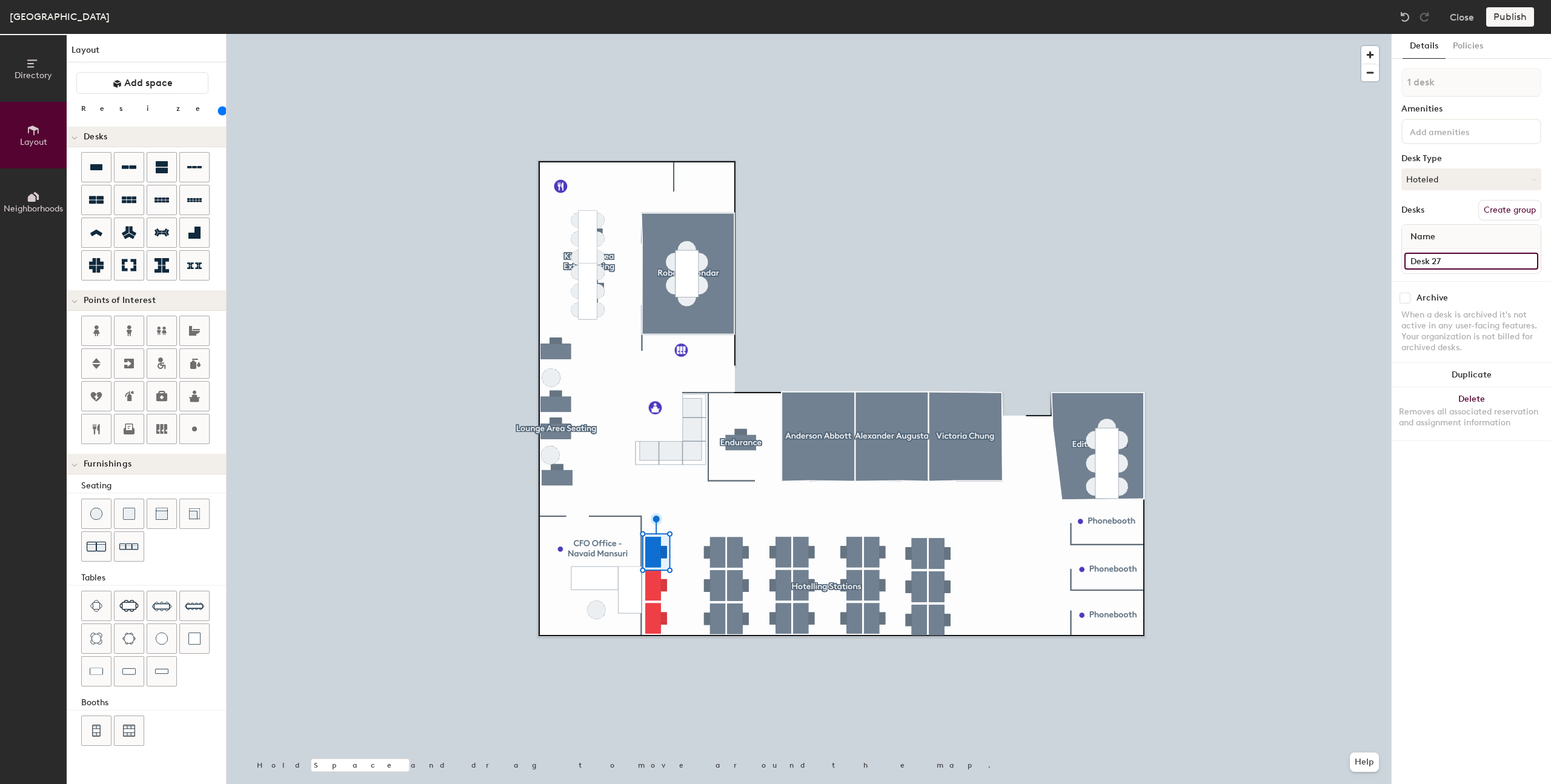
type input "Desk 27"
click at [652, 34] on div at bounding box center [809, 34] width 1165 height 0
type input "3 desks"
click at [1507, 212] on button "Create group" at bounding box center [1510, 210] width 63 height 21
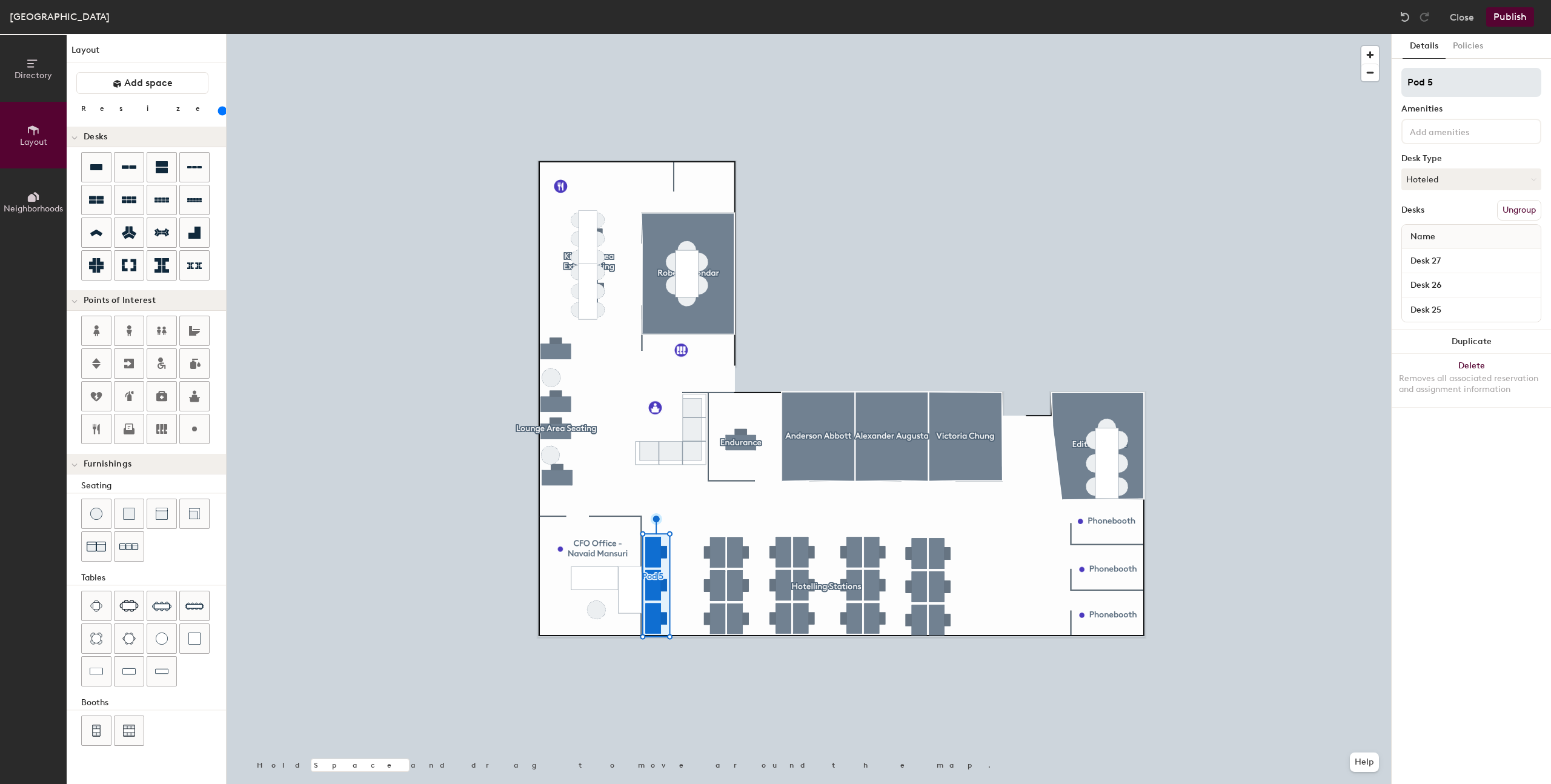
click at [1357, 82] on div "Directory Layout Neighborhoods Layout Add space Resize Desks Points of Interest…" at bounding box center [776, 409] width 1551 height 750
type input "H"
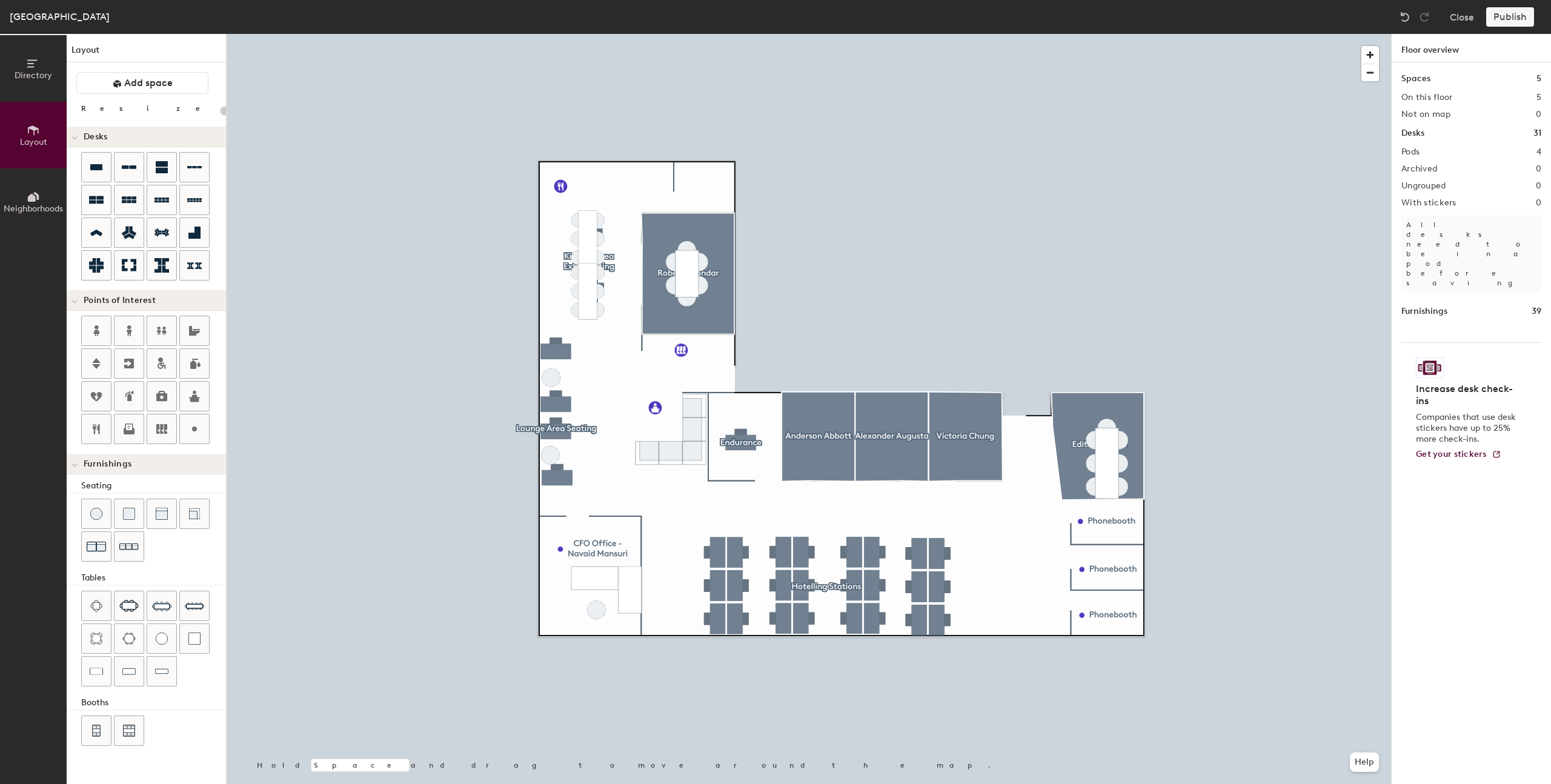
click at [664, 622] on div "Directory Layout Neighborhoods Layout Add space Resize Desks Points of Interest…" at bounding box center [776, 409] width 1551 height 750
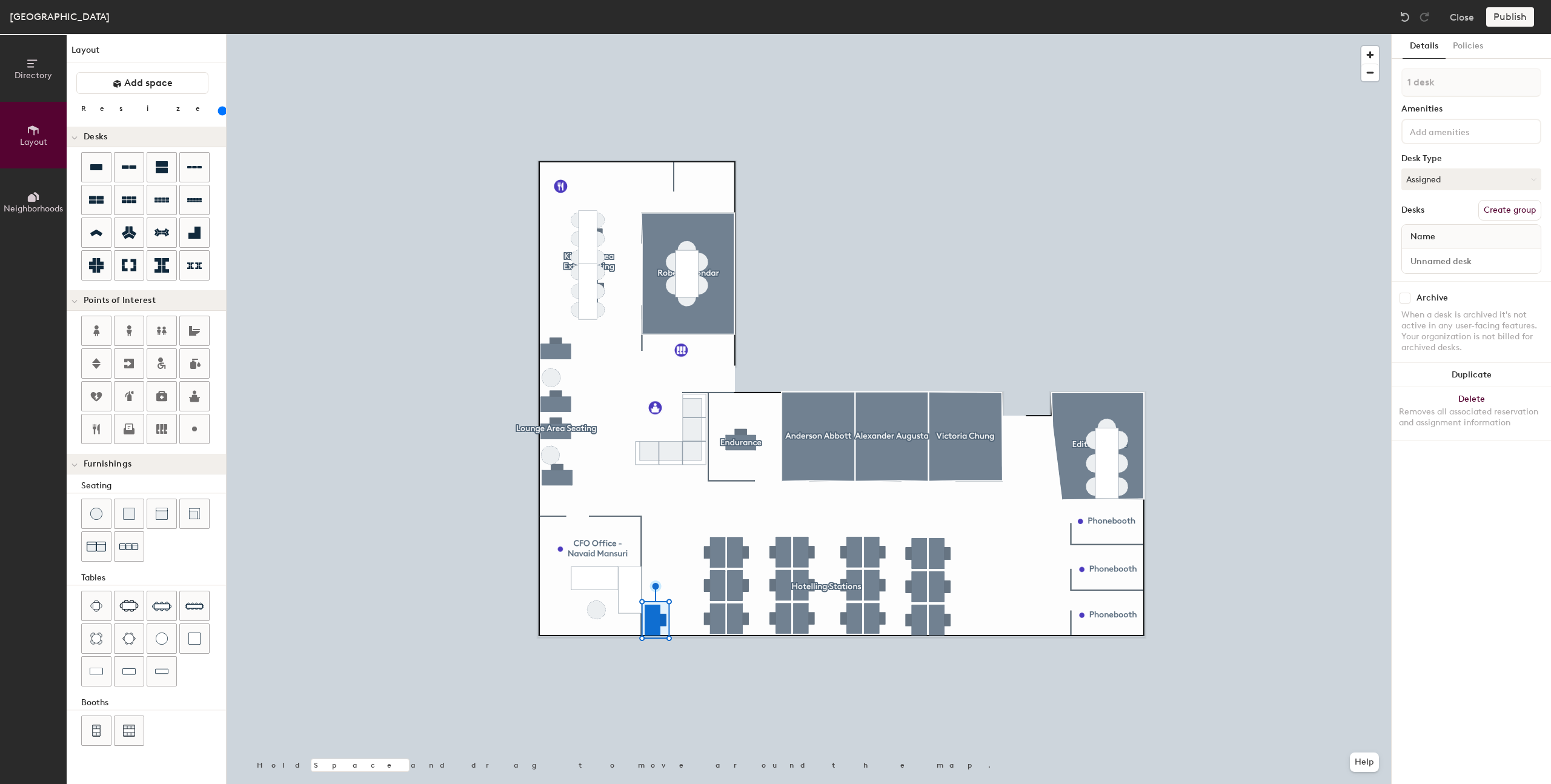
click at [657, 584] on div "Directory Layout Neighborhoods Layout Add space Resize Desks Points of Interest…" at bounding box center [776, 409] width 1551 height 750
click at [660, 542] on div "Directory Layout Neighborhoods Layout Add space Resize Desks Points of Interest…" at bounding box center [776, 409] width 1551 height 750
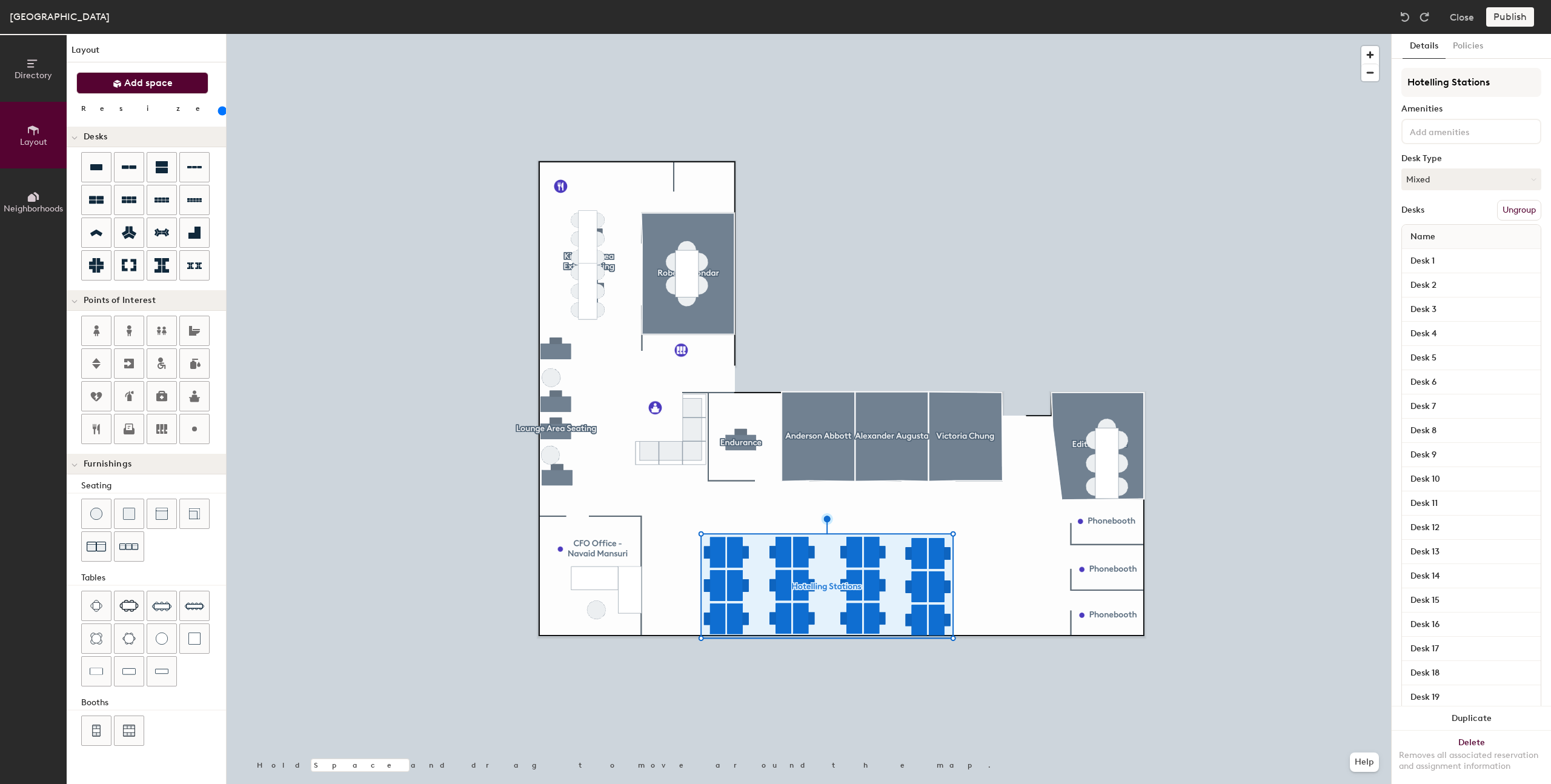
click at [152, 86] on span "Add space" at bounding box center [148, 83] width 48 height 12
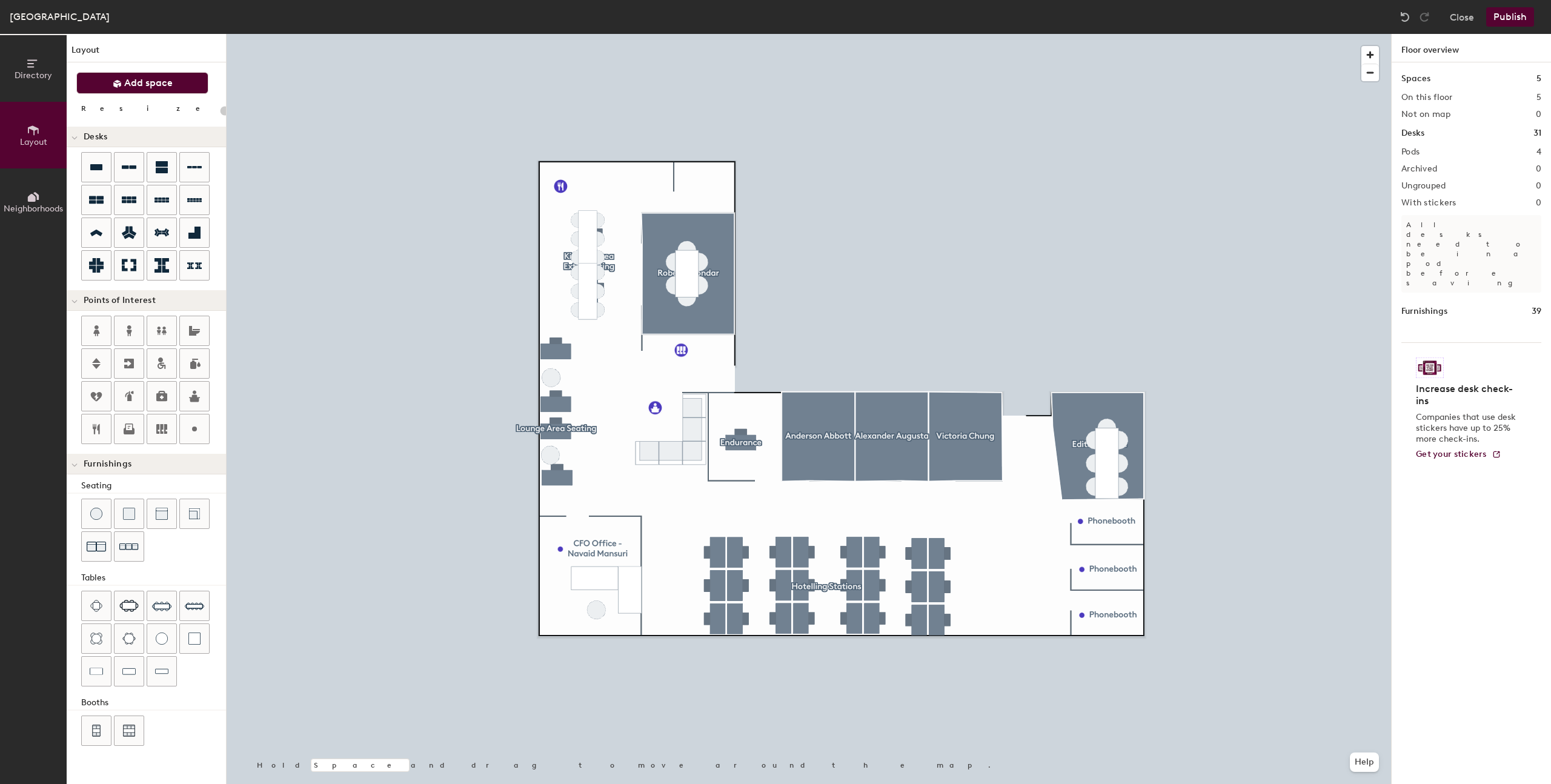
type input "20"
type input "180"
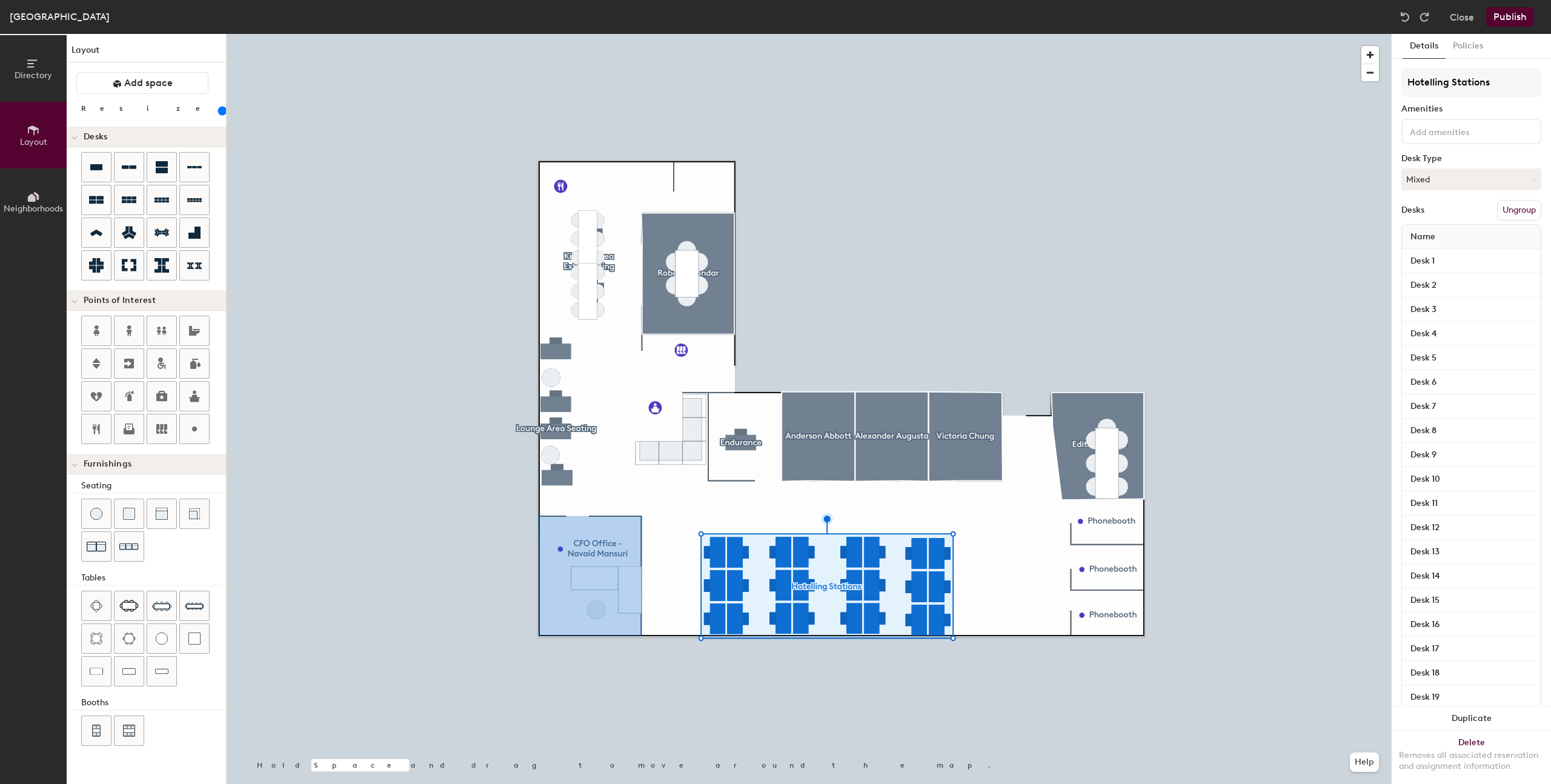
click at [47, 88] on button "Directory" at bounding box center [33, 68] width 67 height 67
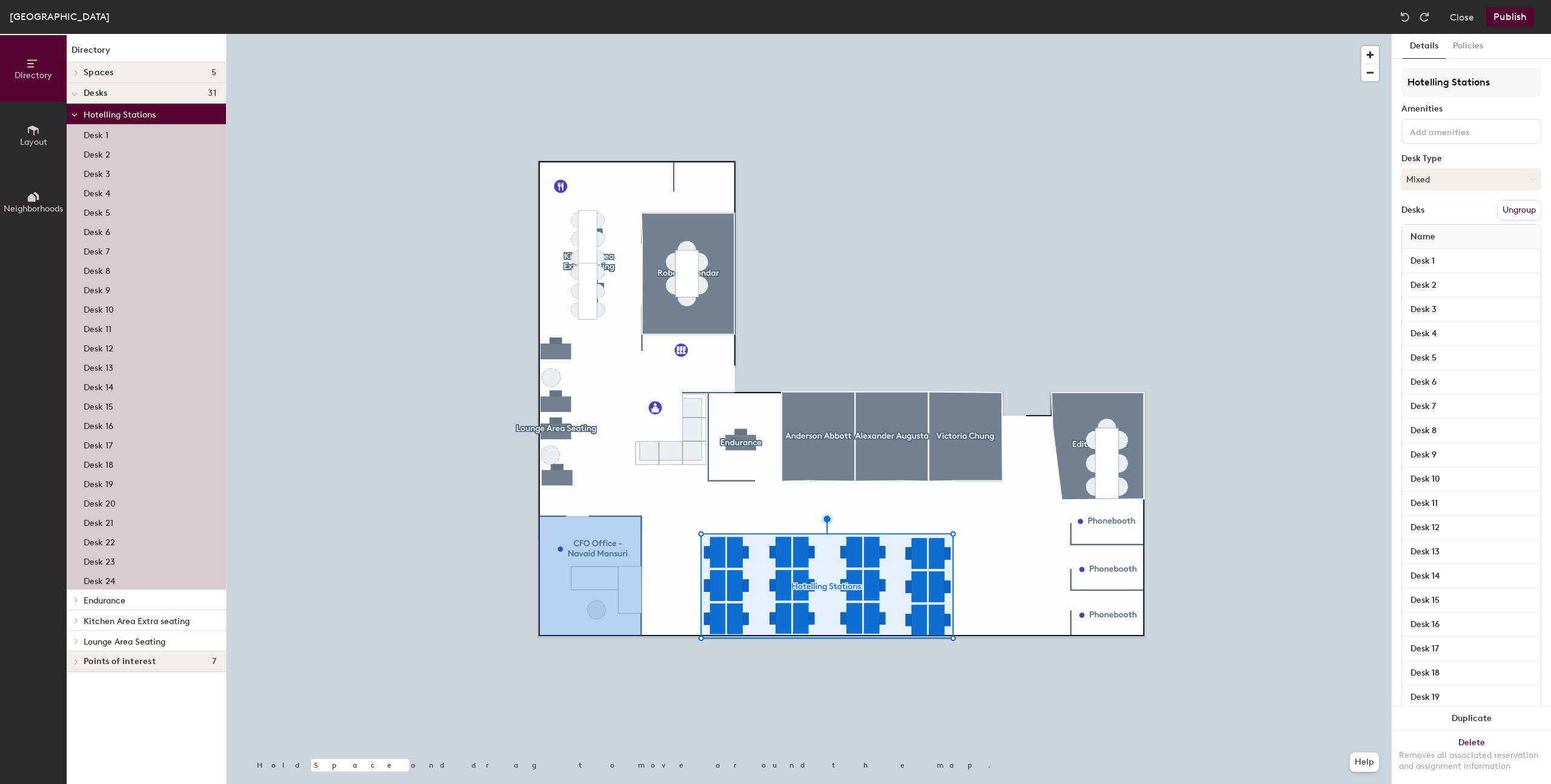
click at [162, 509] on div "Desk 20" at bounding box center [146, 502] width 160 height 19
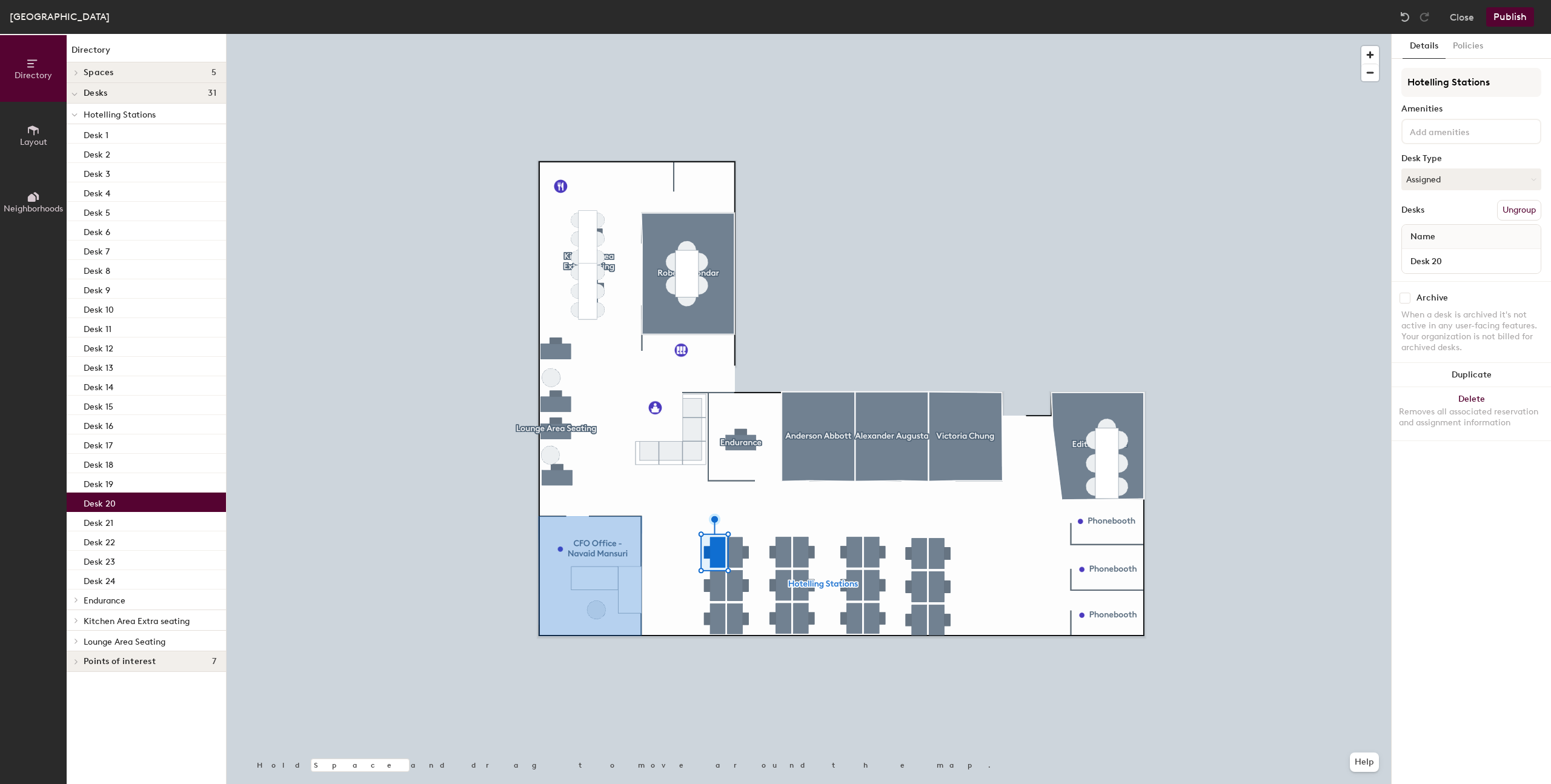
click at [134, 118] on span "Hotelling Stations" at bounding box center [119, 114] width 72 height 10
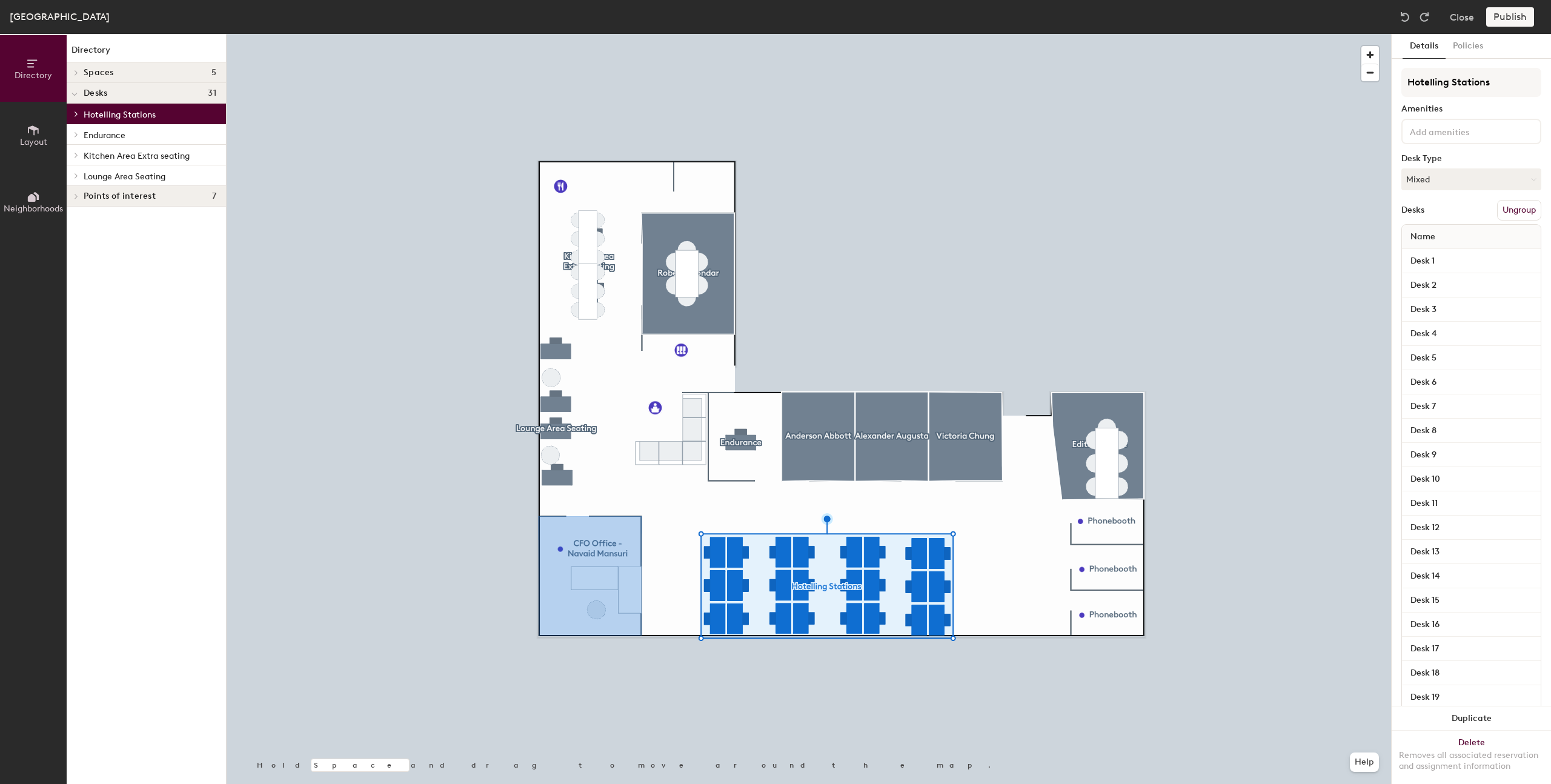
click at [1505, 214] on button "Ungroup" at bounding box center [1519, 210] width 44 height 21
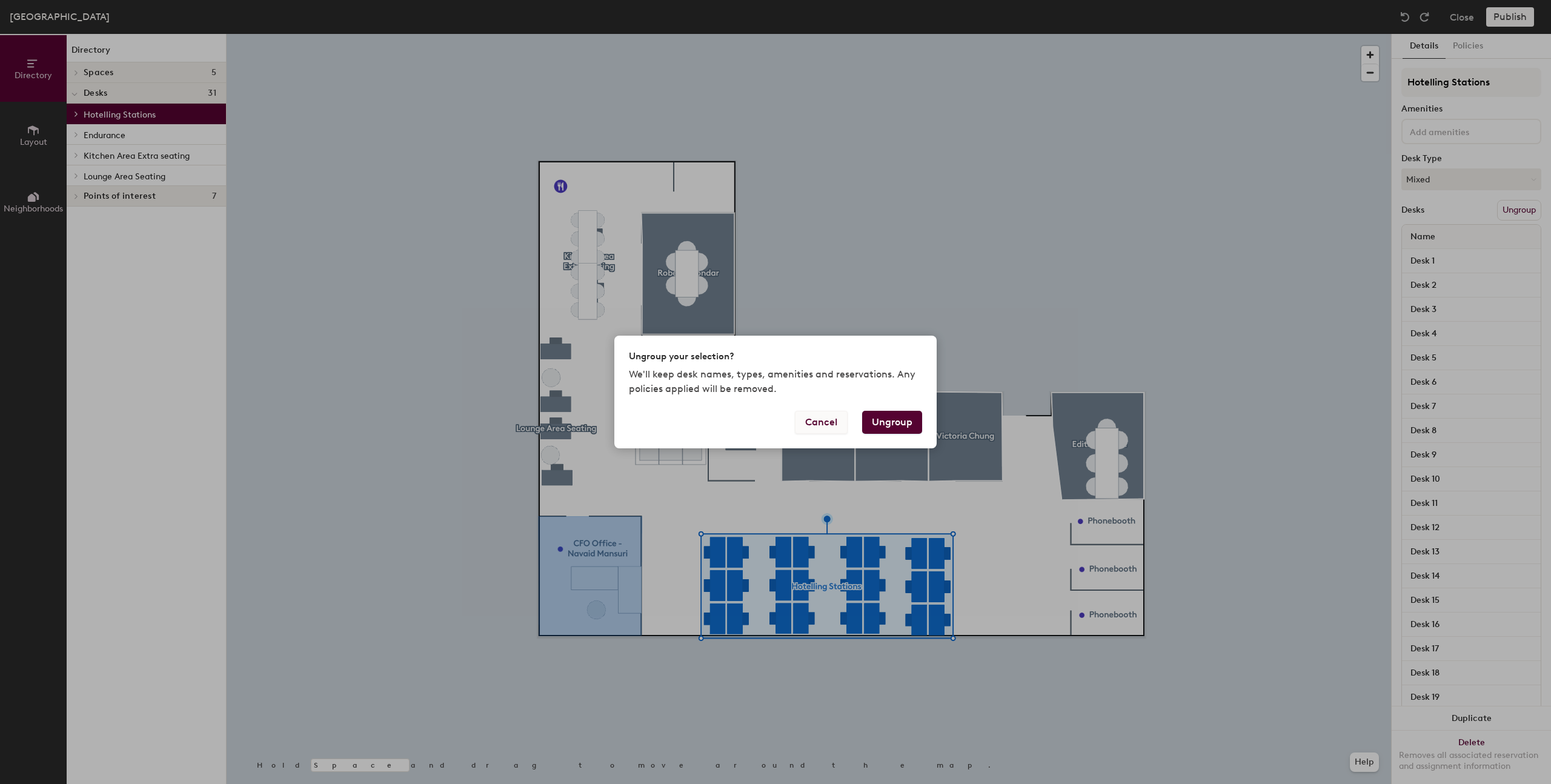
click at [826, 423] on button "Cancel" at bounding box center [821, 422] width 52 height 23
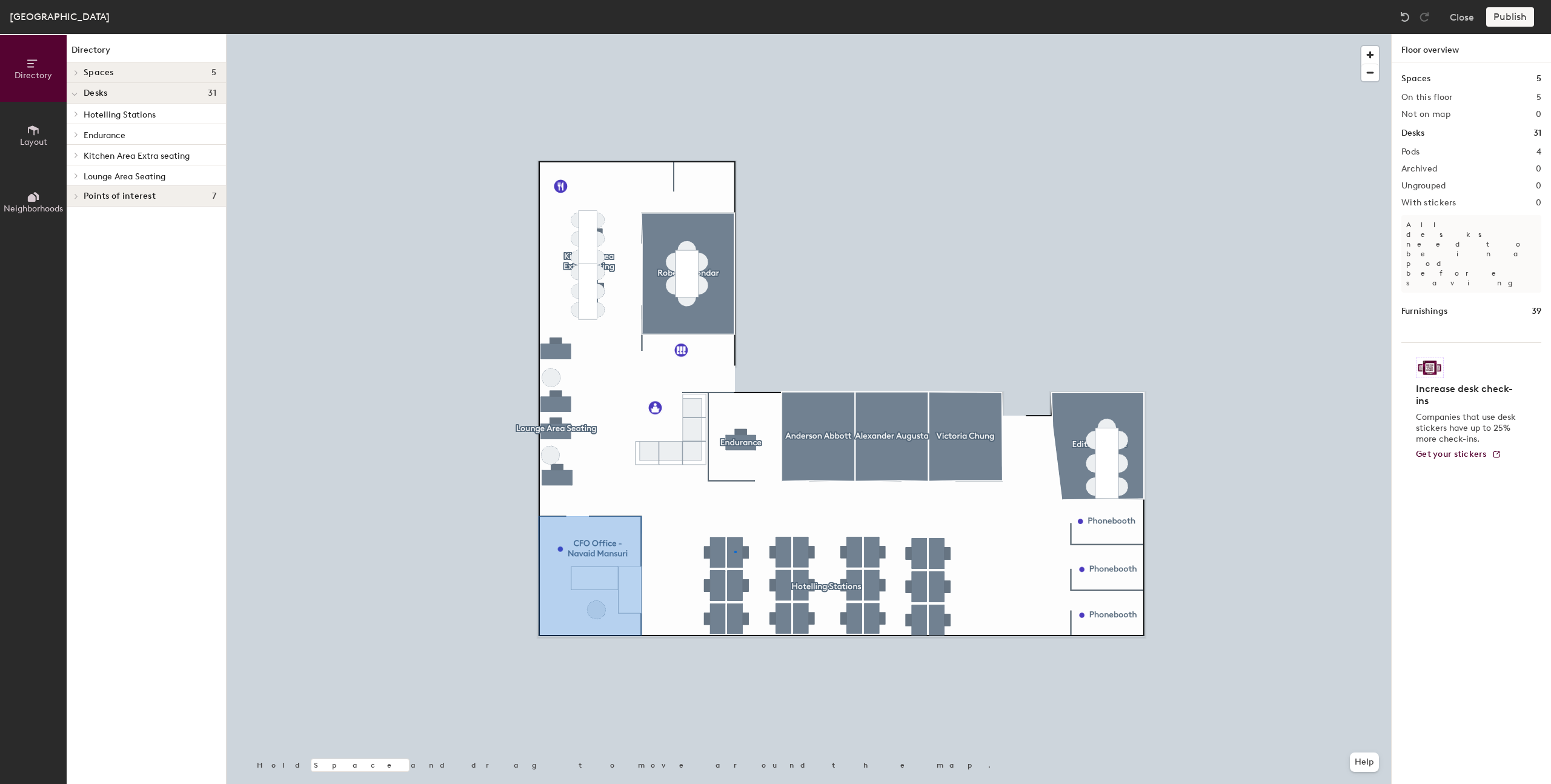
click at [734, 34] on div at bounding box center [809, 34] width 1165 height 0
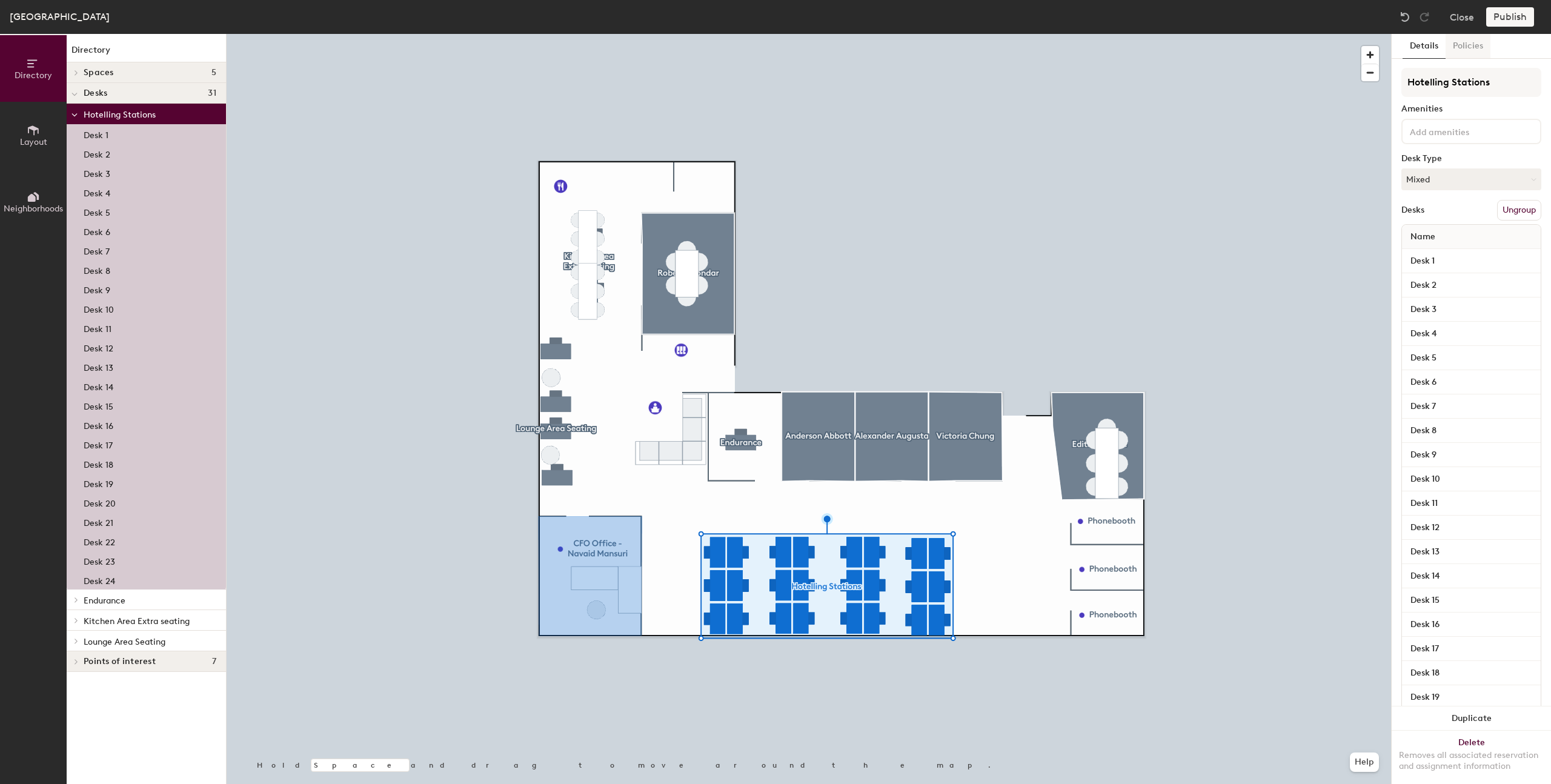
click at [1483, 44] on button "Policies" at bounding box center [1468, 46] width 44 height 25
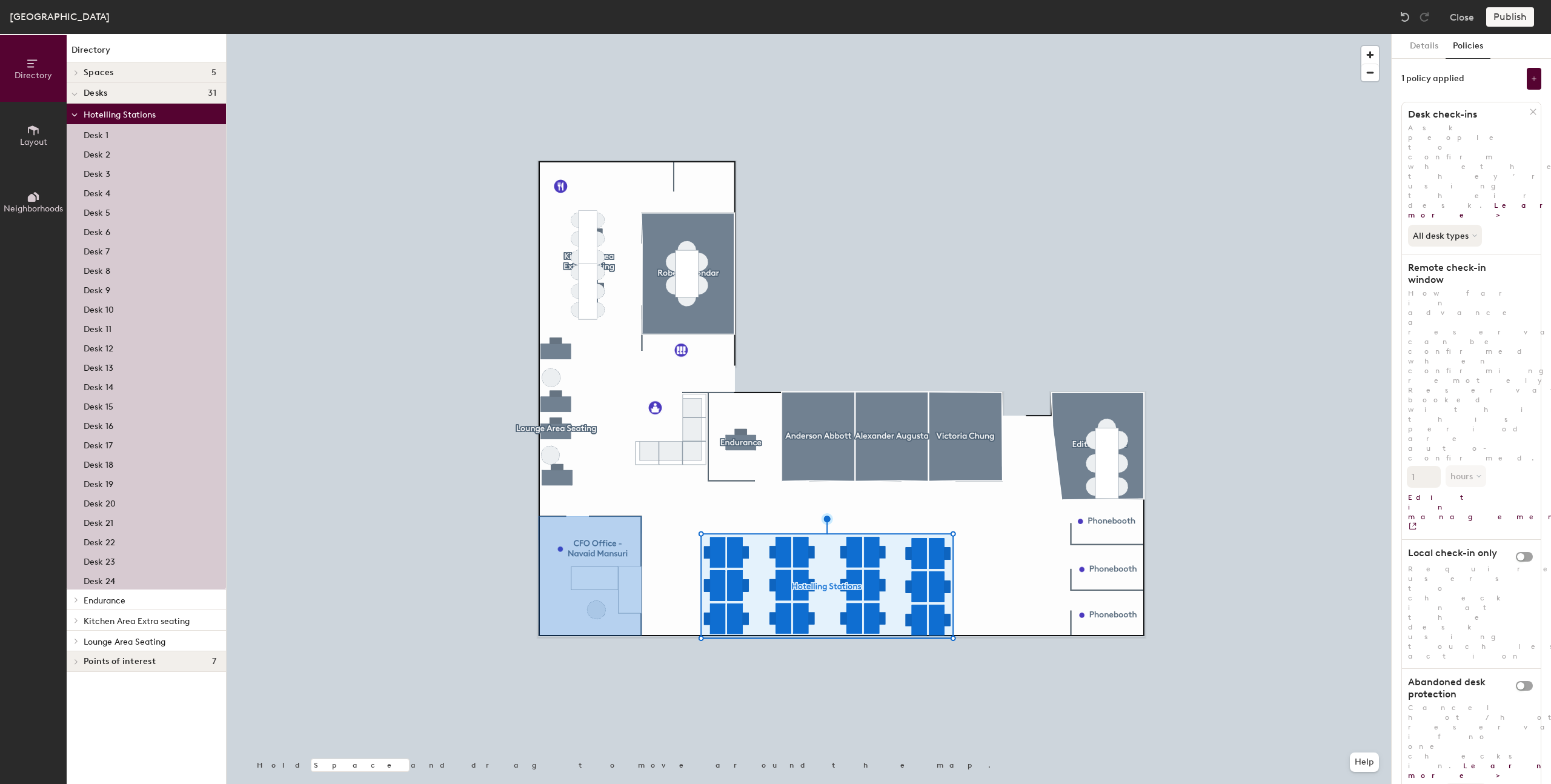
click at [386, 34] on div at bounding box center [809, 34] width 1165 height 0
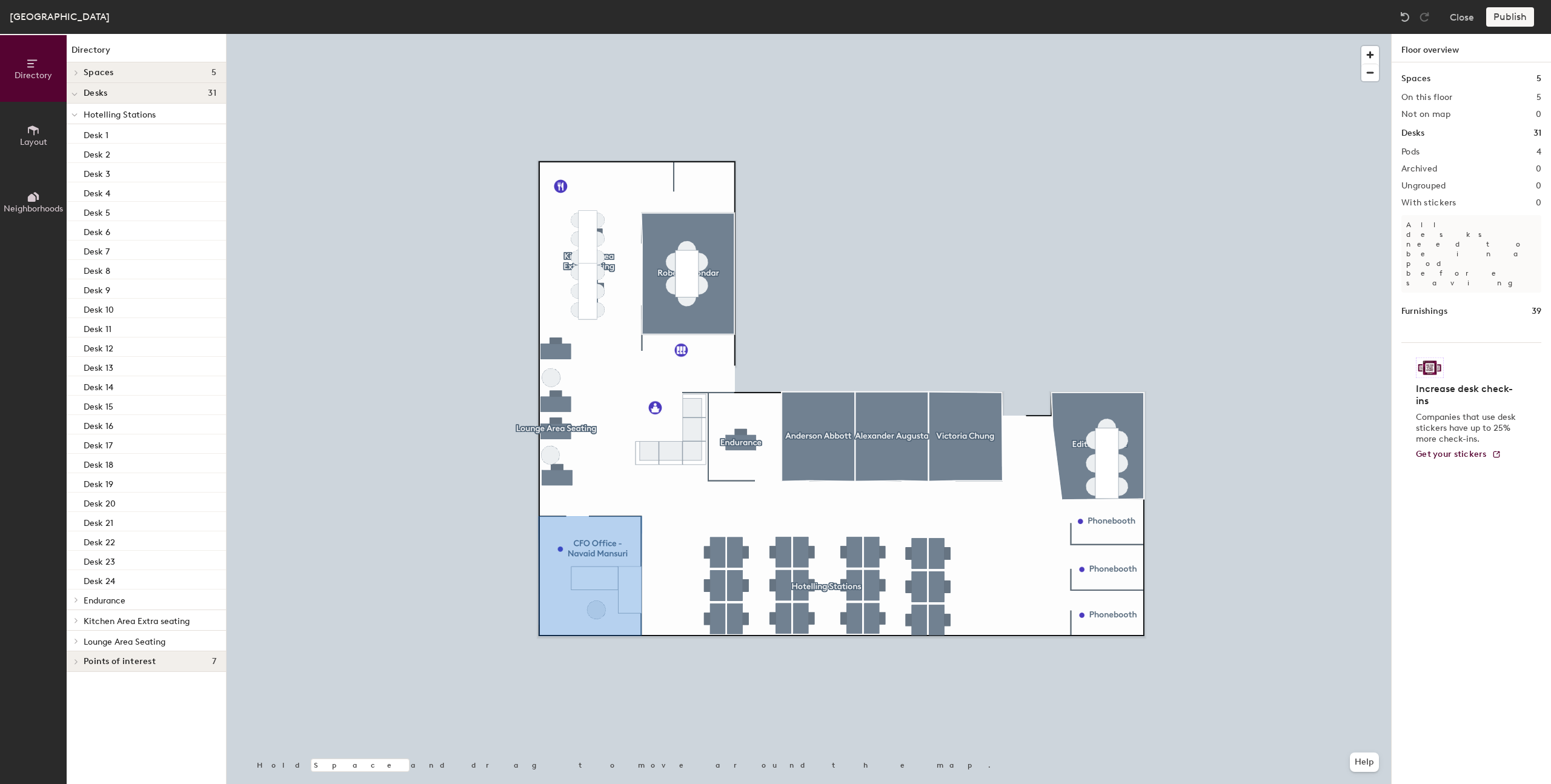
click at [29, 130] on icon at bounding box center [33, 130] width 14 height 14
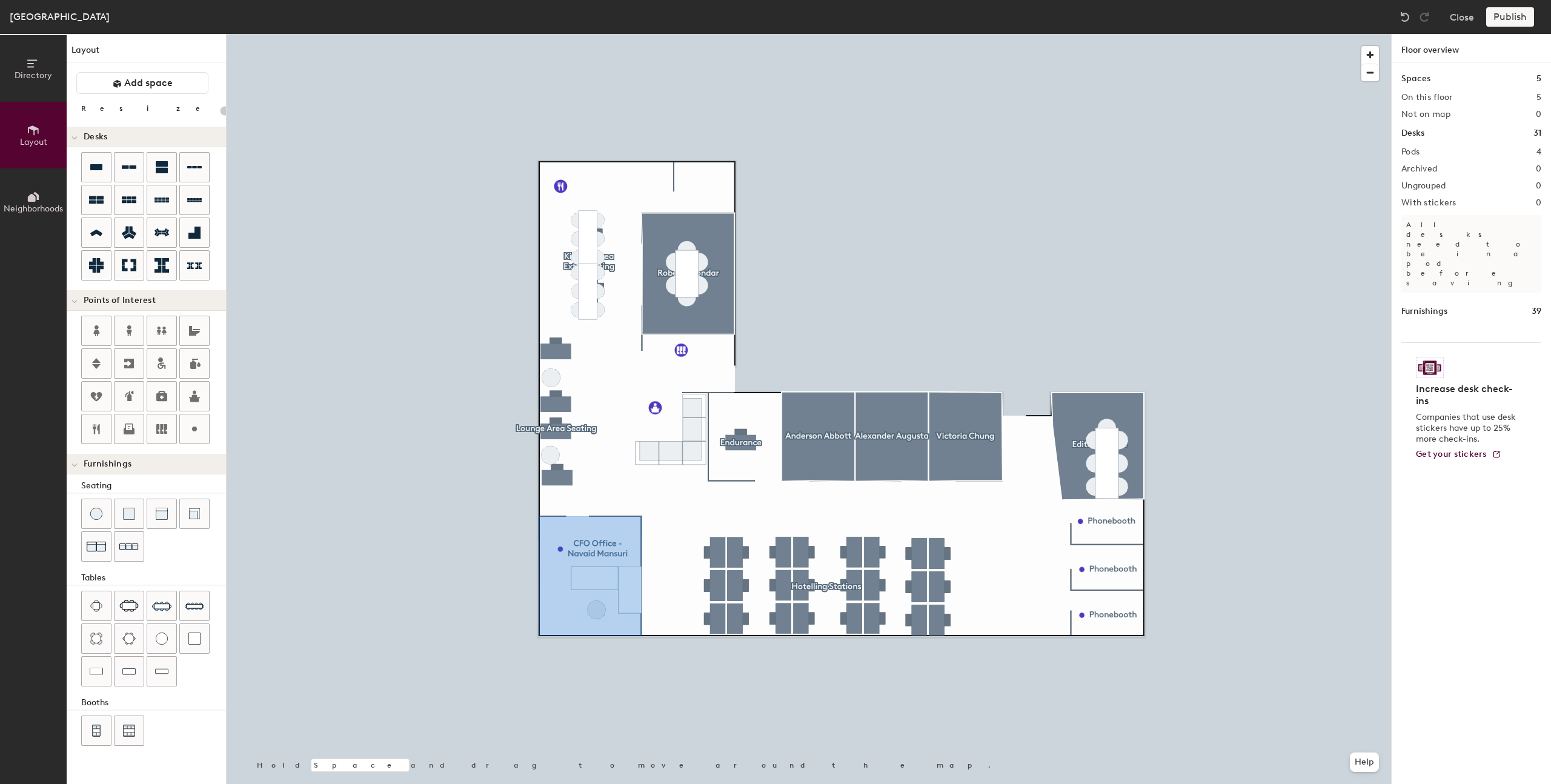
click at [662, 596] on div "Directory Layout Neighborhoods Layout Add space Resize Desks Points of Interest…" at bounding box center [776, 409] width 1551 height 750
type input "180"
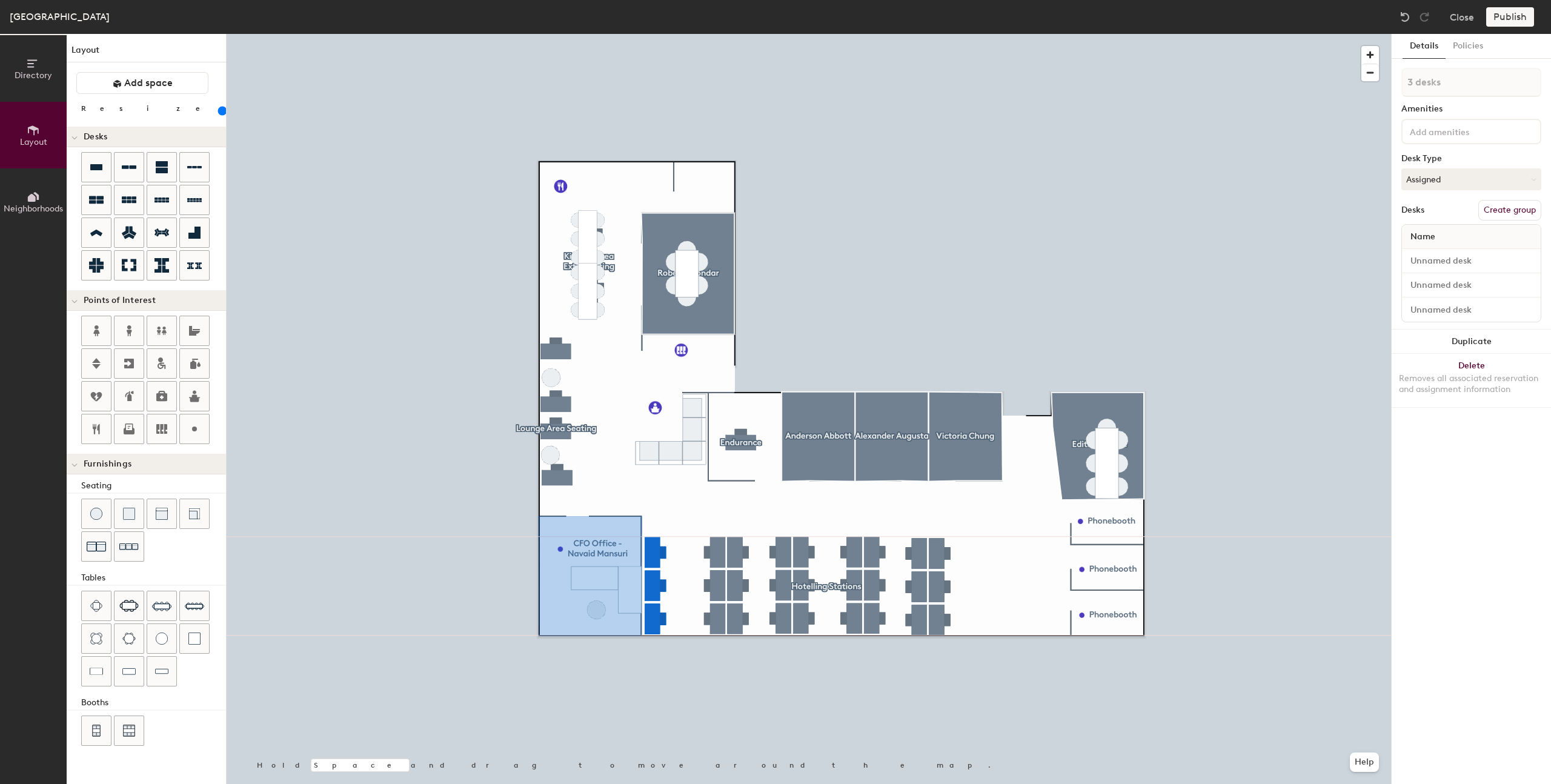
type input "1 desk"
click at [1456, 180] on button "Assigned" at bounding box center [1472, 179] width 140 height 21
click at [1437, 247] on div "Hoteled" at bounding box center [1463, 253] width 122 height 18
click at [1437, 263] on input at bounding box center [1472, 261] width 134 height 17
type input "Desk 25"
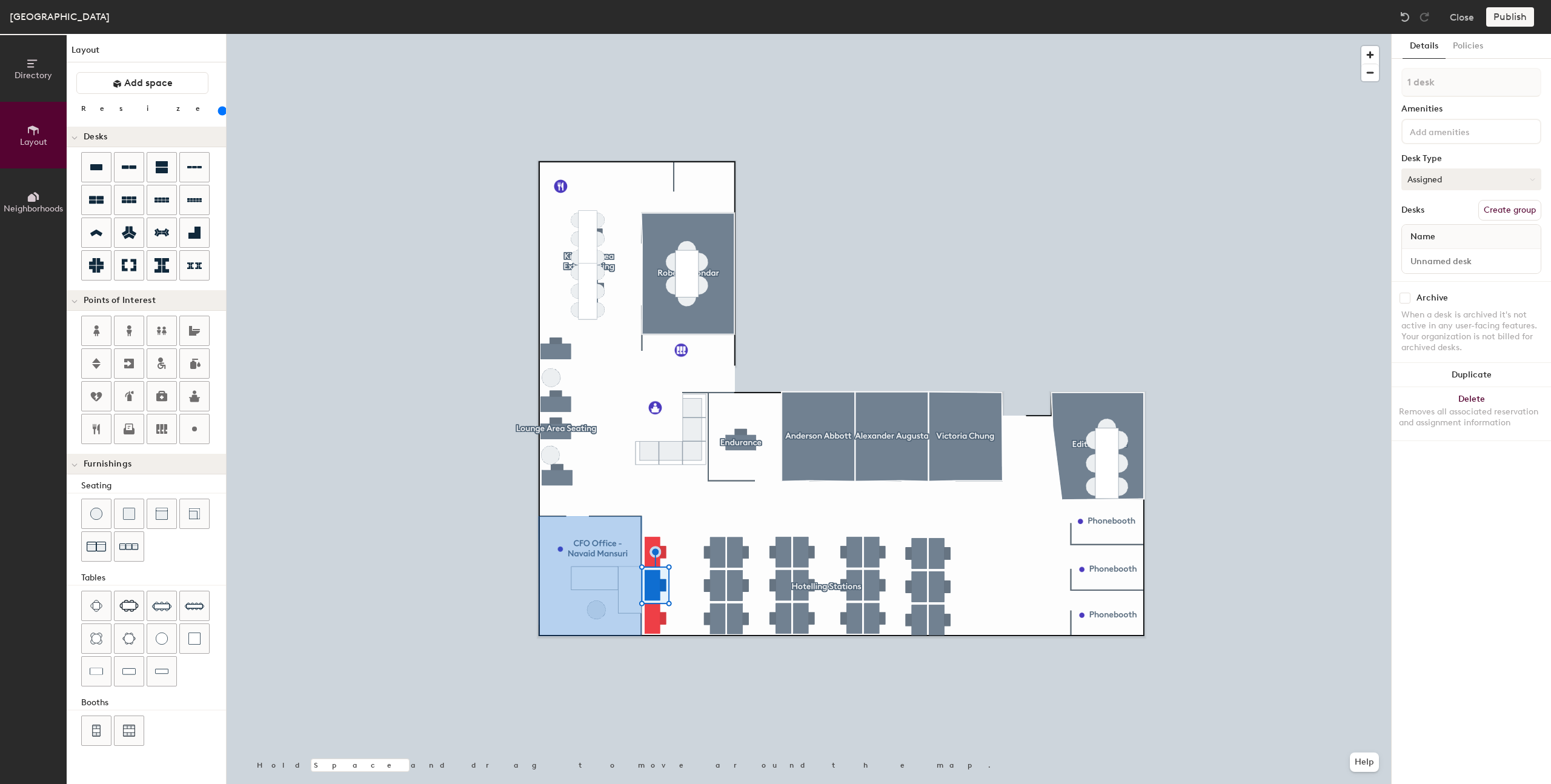
click at [1448, 187] on button "Assigned" at bounding box center [1472, 179] width 140 height 21
click at [1438, 255] on div "Hoteled" at bounding box center [1463, 253] width 122 height 18
click at [1439, 238] on span "Name" at bounding box center [1423, 236] width 37 height 21
click at [1438, 265] on input at bounding box center [1472, 261] width 134 height 17
type input "Desk 26"
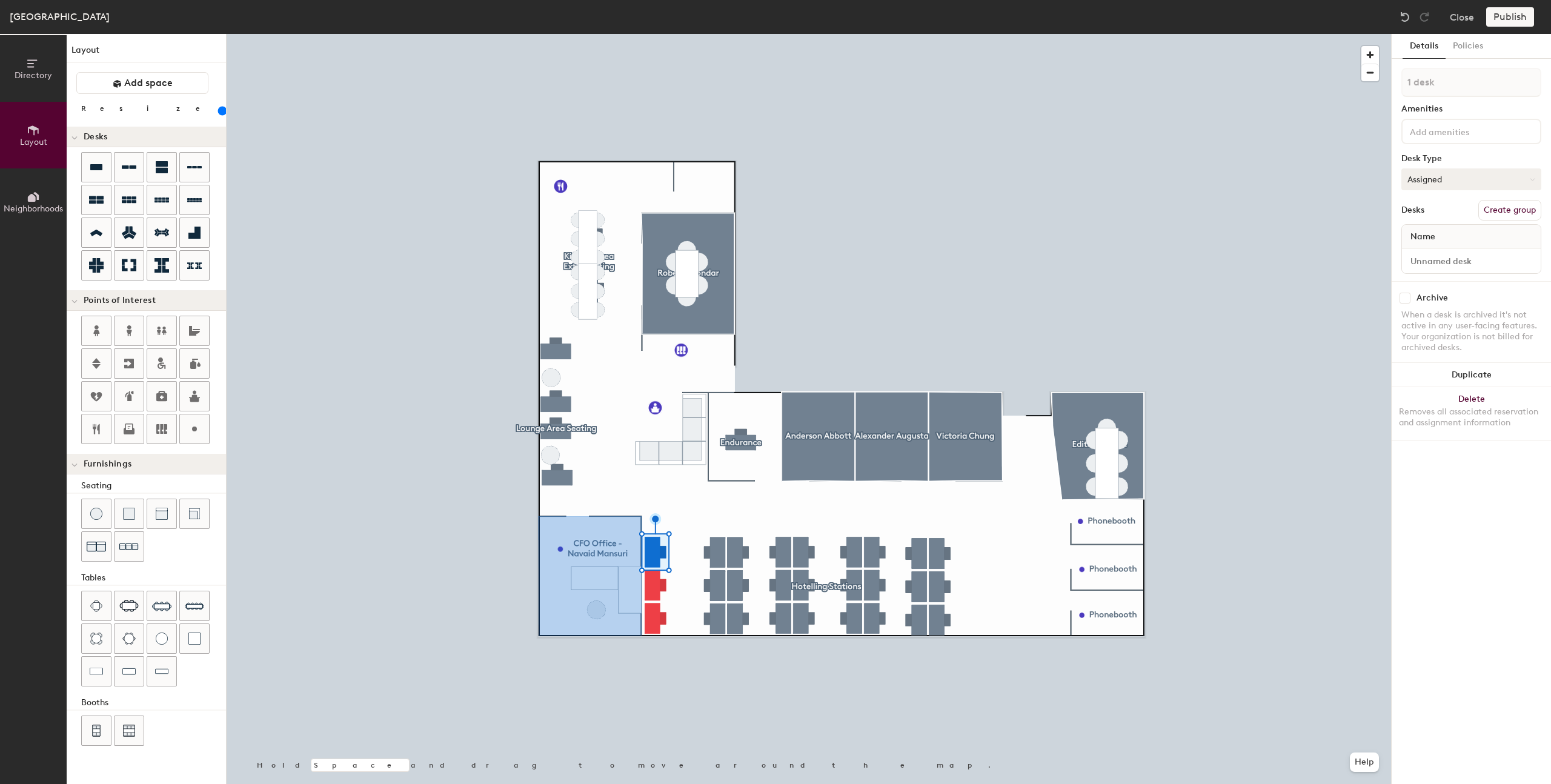
click at [1460, 181] on button "Assigned" at bounding box center [1472, 179] width 140 height 21
click at [1443, 248] on div "Hoteled" at bounding box center [1463, 253] width 122 height 18
click at [1443, 258] on input at bounding box center [1472, 261] width 134 height 17
type input "Desk 27"
type input "3 desks"
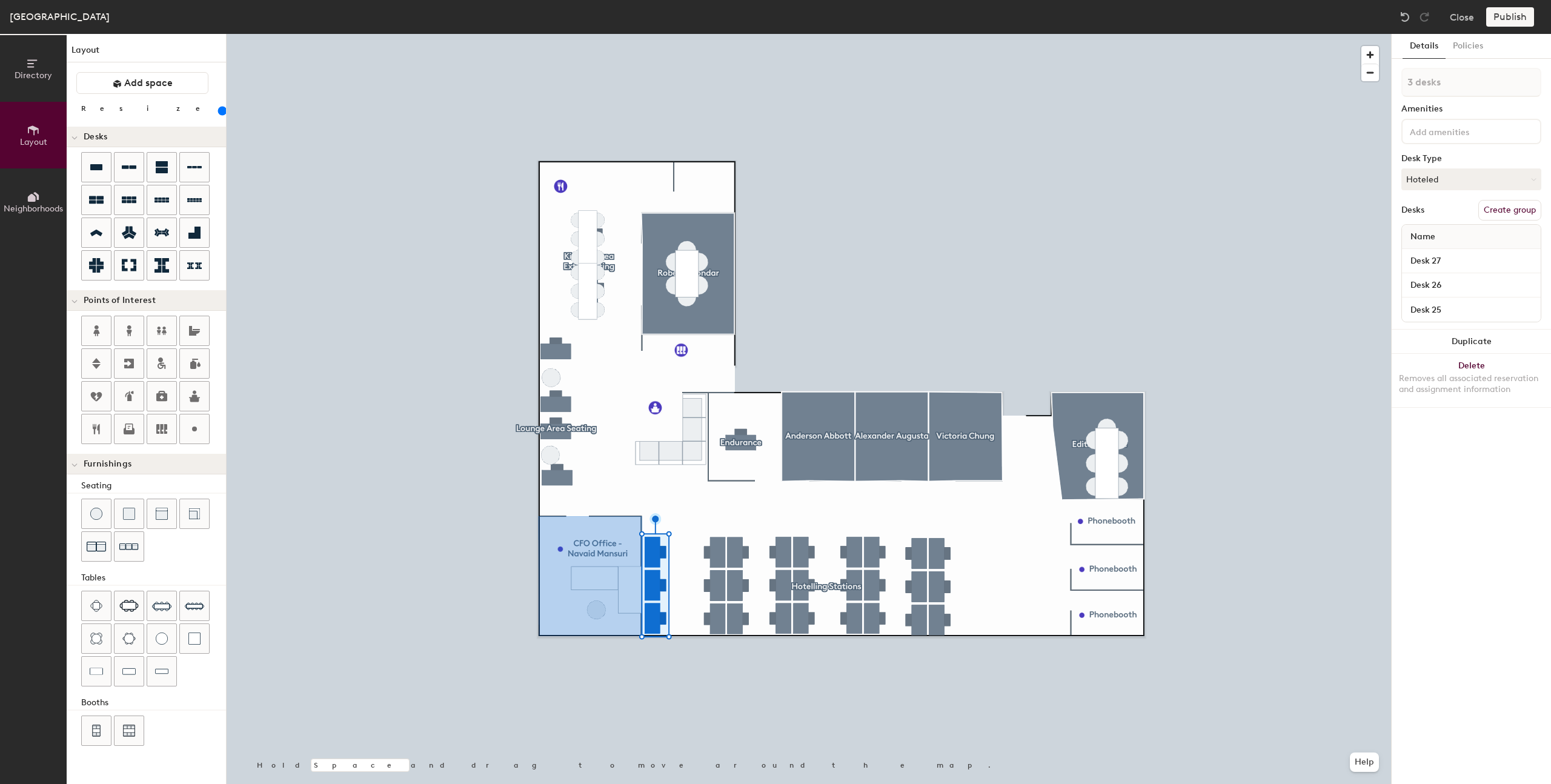
click at [1513, 206] on button "Create group" at bounding box center [1510, 210] width 63 height 21
click at [1352, 80] on div "Directory Layout Neighborhoods Layout Add space Resize Desks Points of Interest…" at bounding box center [776, 409] width 1551 height 750
type input "Additional Hotelled Desks"
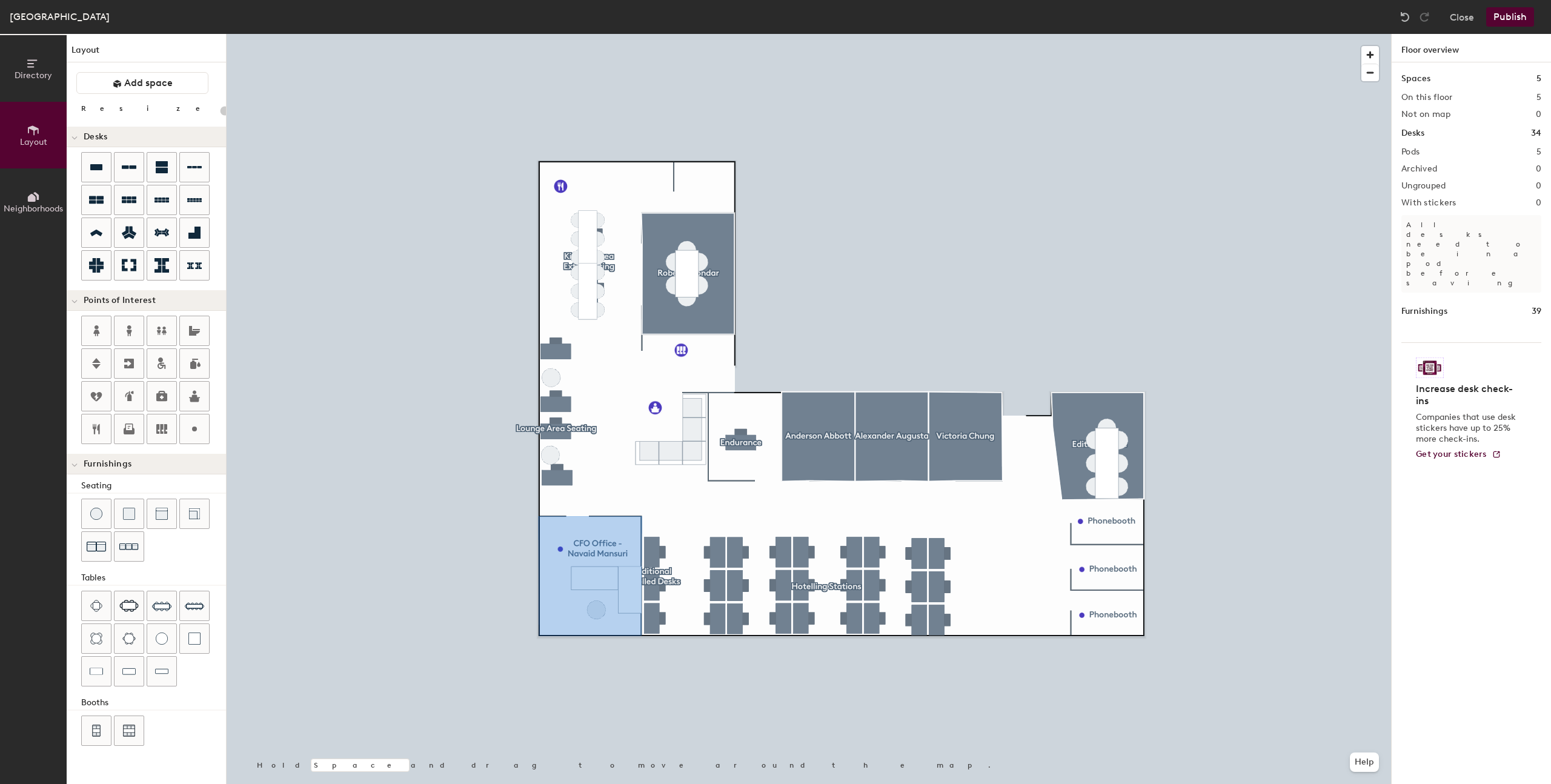
type input "180"
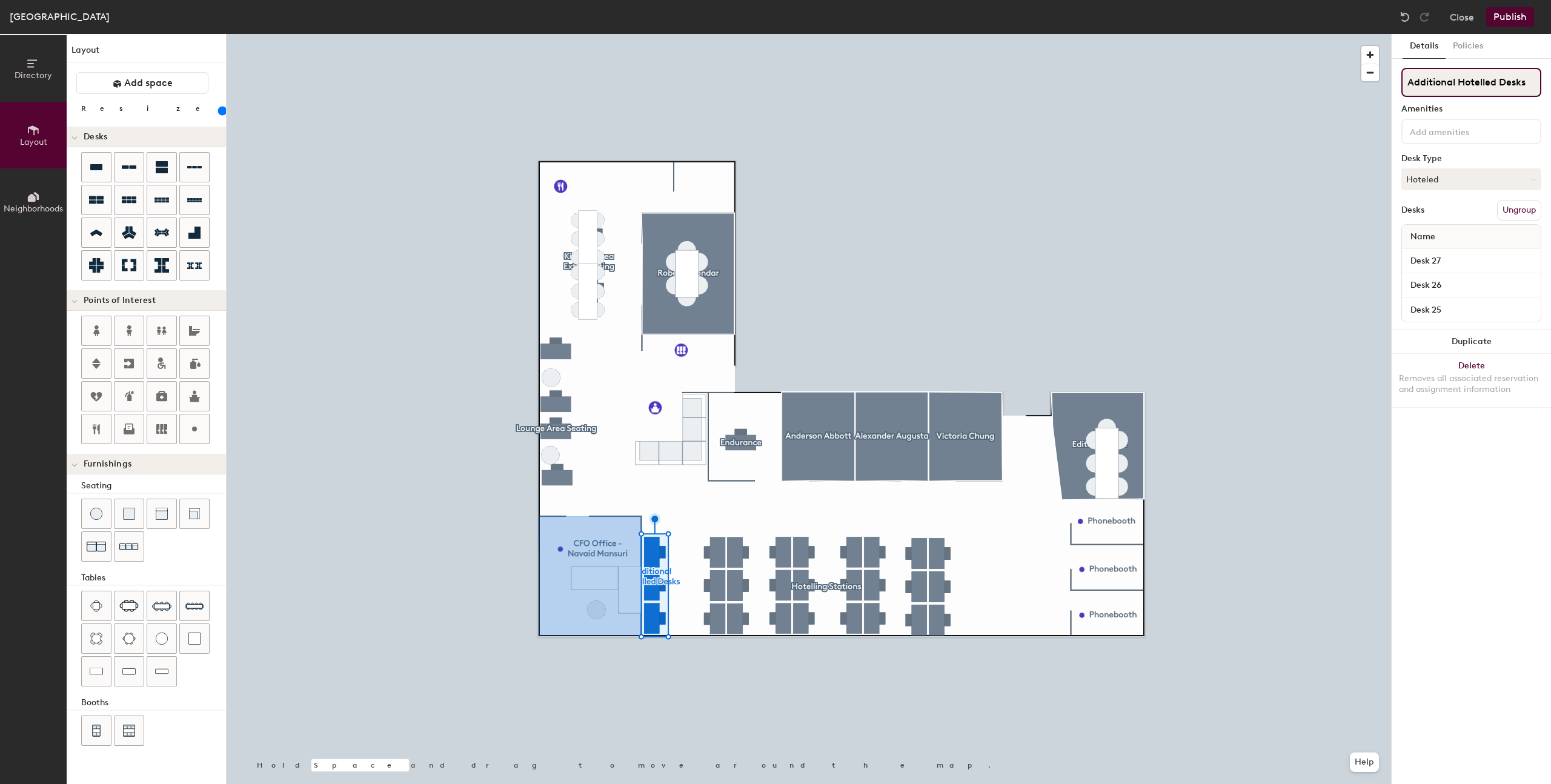
click at [1438, 83] on input "Additional Hotelled Desks" at bounding box center [1472, 82] width 140 height 29
click at [1353, 84] on div "Directory Layout Neighborhoods Layout Add space Resize Desks Points of Interest…" at bounding box center [776, 409] width 1551 height 750
type input "New Hotelled Desks"
click at [1487, 109] on div "Amenities" at bounding box center [1472, 109] width 140 height 10
click at [1420, 83] on input "New Hotelled Desks" at bounding box center [1472, 82] width 140 height 29
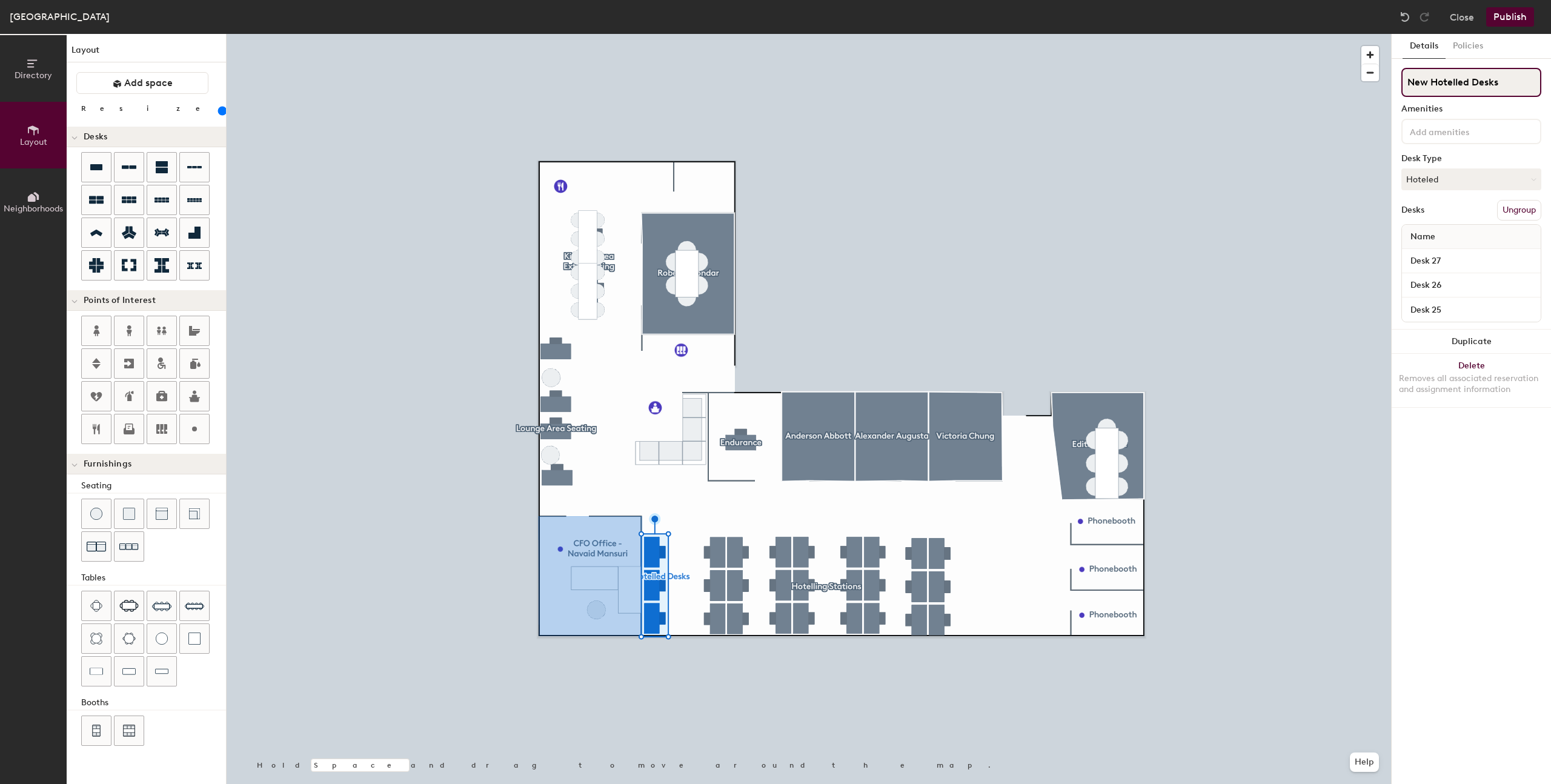
click at [1420, 83] on input "New Hotelled Desks" at bounding box center [1472, 82] width 140 height 29
click at [1533, 78] on input "Additional Hotelled Desks" at bounding box center [1472, 82] width 140 height 29
type input "Additional Hotelled Desks"
click at [1449, 44] on button "Policies" at bounding box center [1468, 46] width 44 height 25
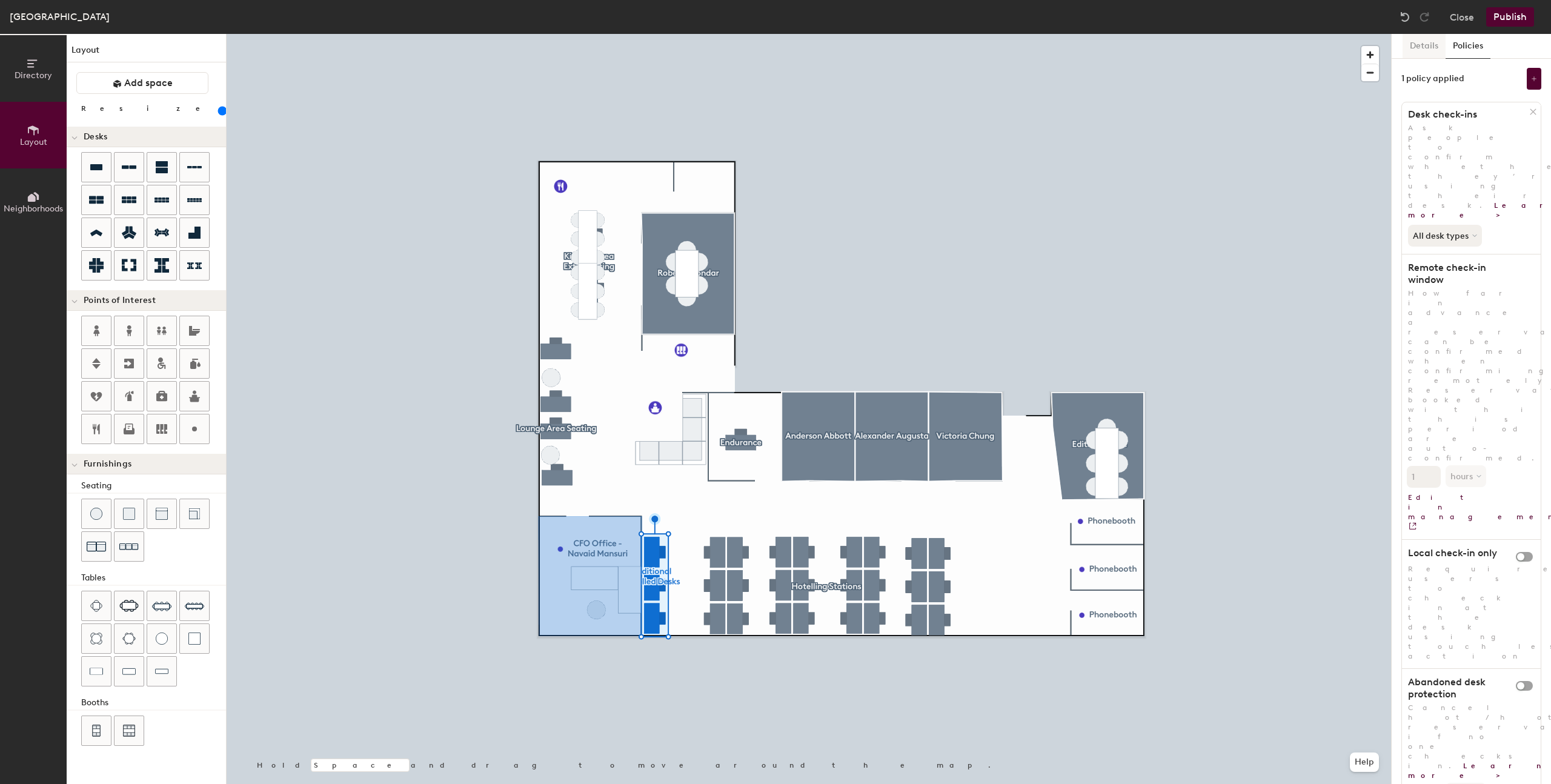
click at [1424, 44] on button "Details" at bounding box center [1424, 46] width 43 height 25
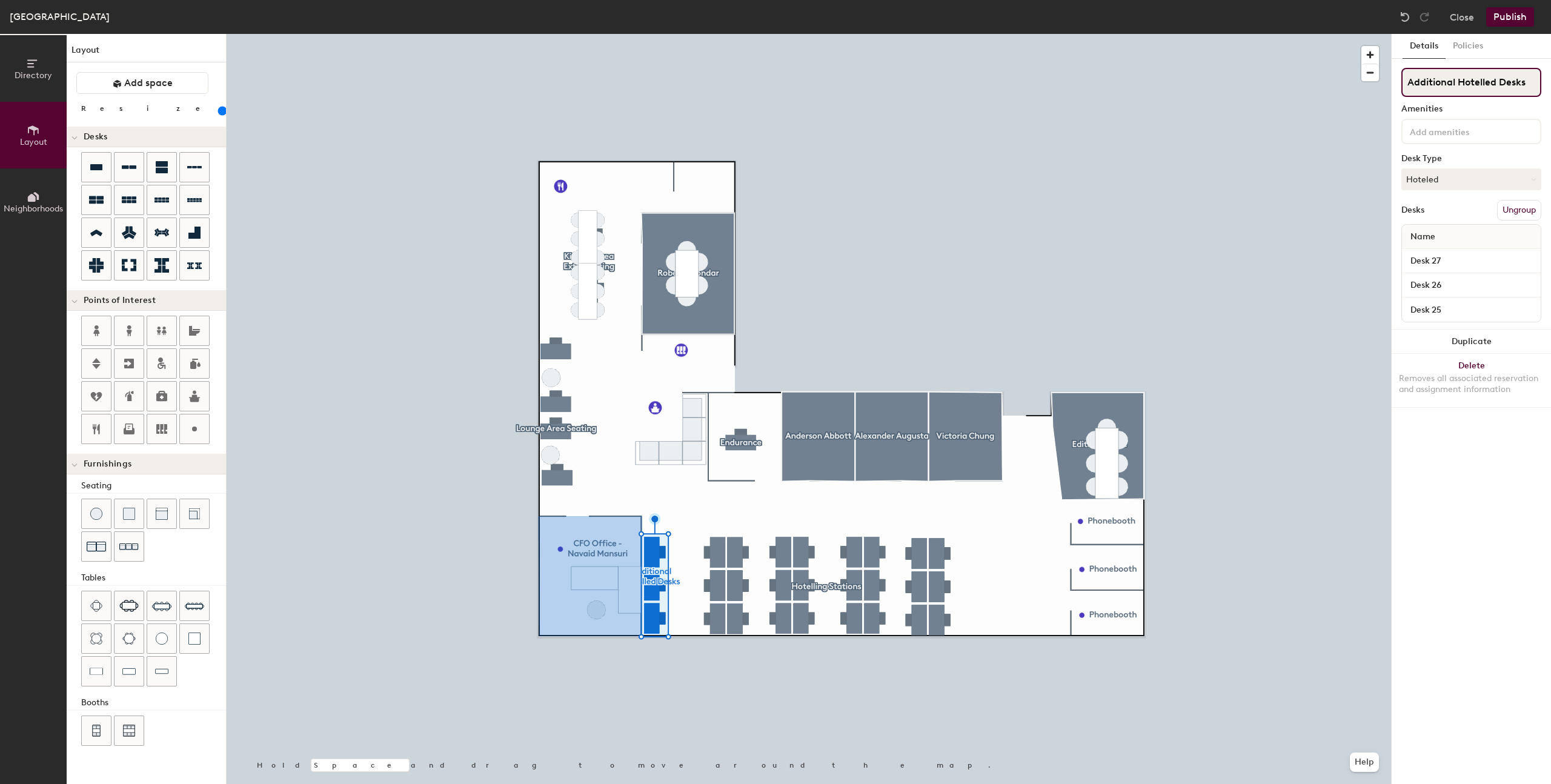
click at [1492, 86] on input "Additional Hotelled Desks" at bounding box center [1472, 82] width 140 height 29
click at [1494, 86] on input "Additional Hotelled Desks" at bounding box center [1472, 82] width 140 height 29
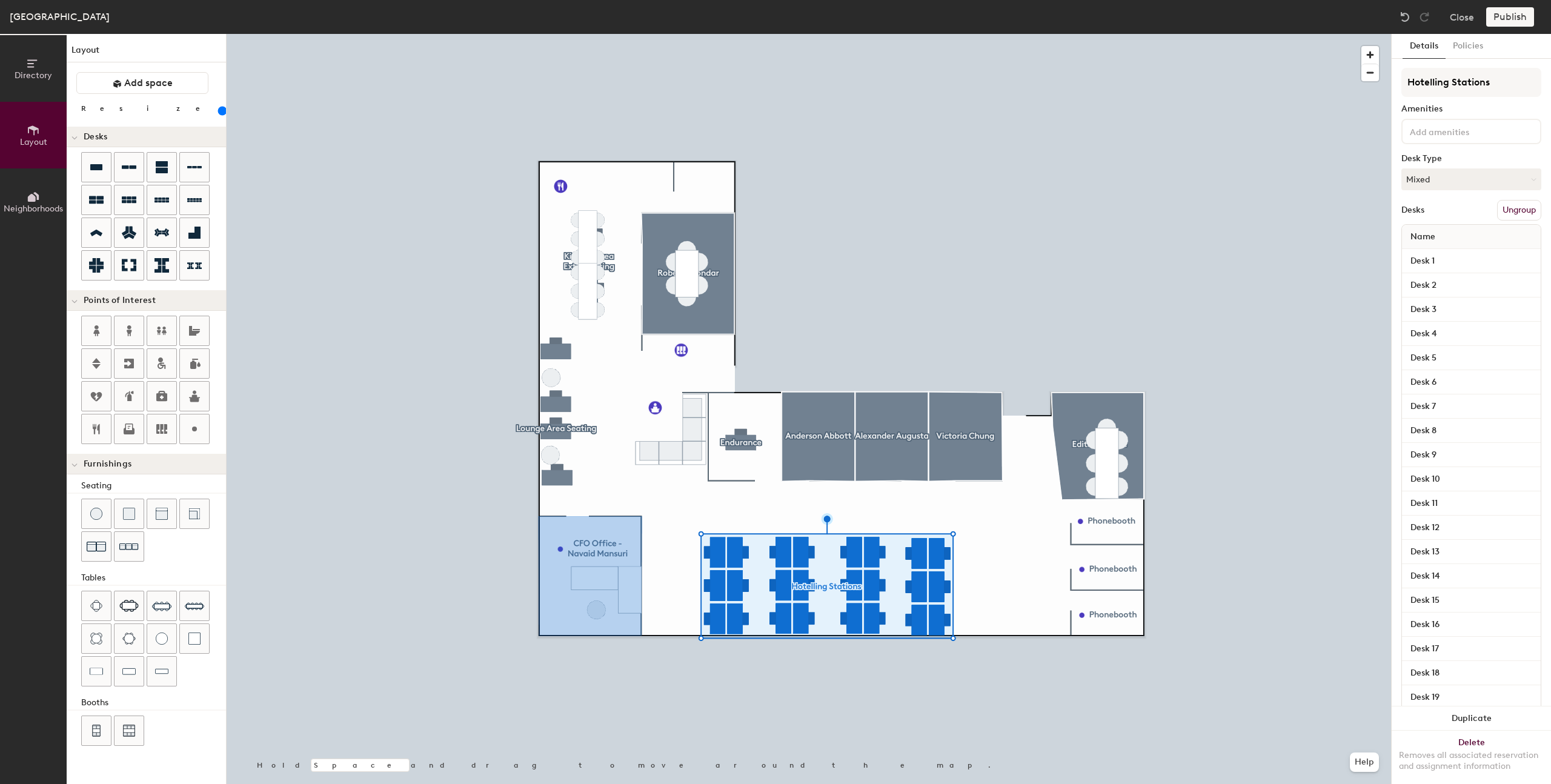
click at [1507, 215] on button "Ungroup" at bounding box center [1519, 210] width 44 height 21
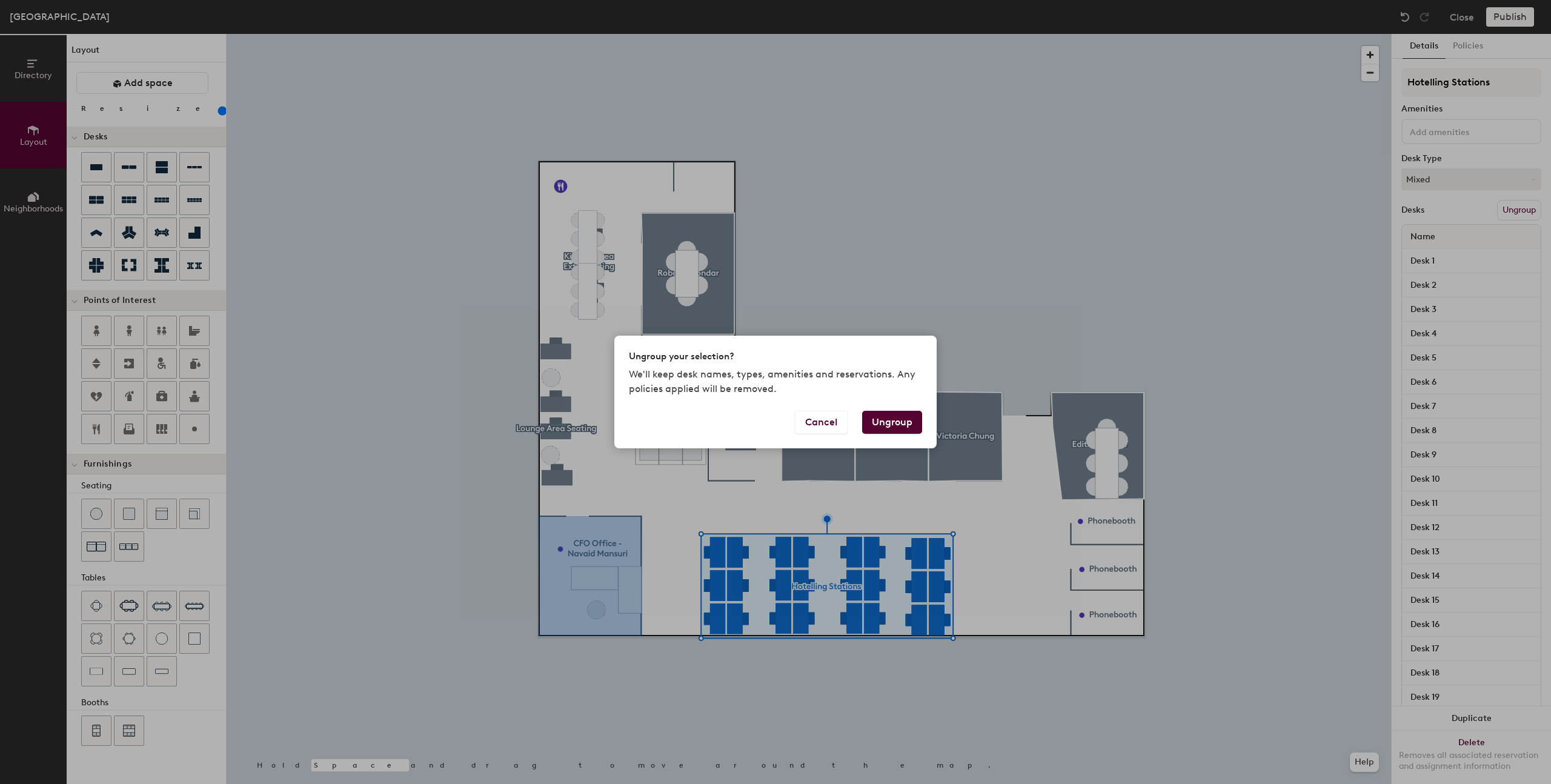
click at [907, 419] on button "Ungroup" at bounding box center [892, 422] width 60 height 23
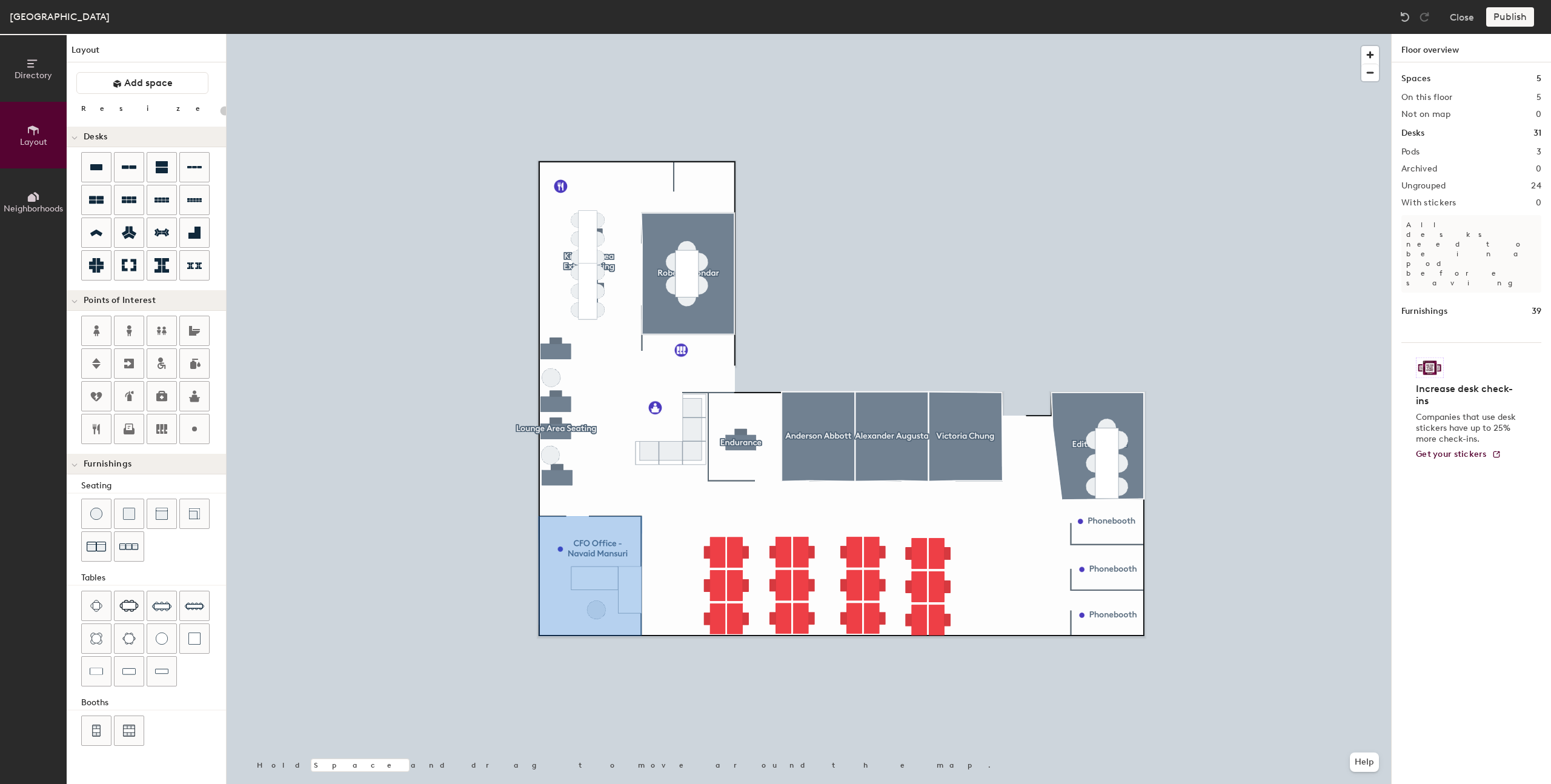
click at [590, 510] on div "Directory Layout Neighborhoods Layout Add space Resize Desks Points of Interest…" at bounding box center [776, 409] width 1551 height 750
type input "180"
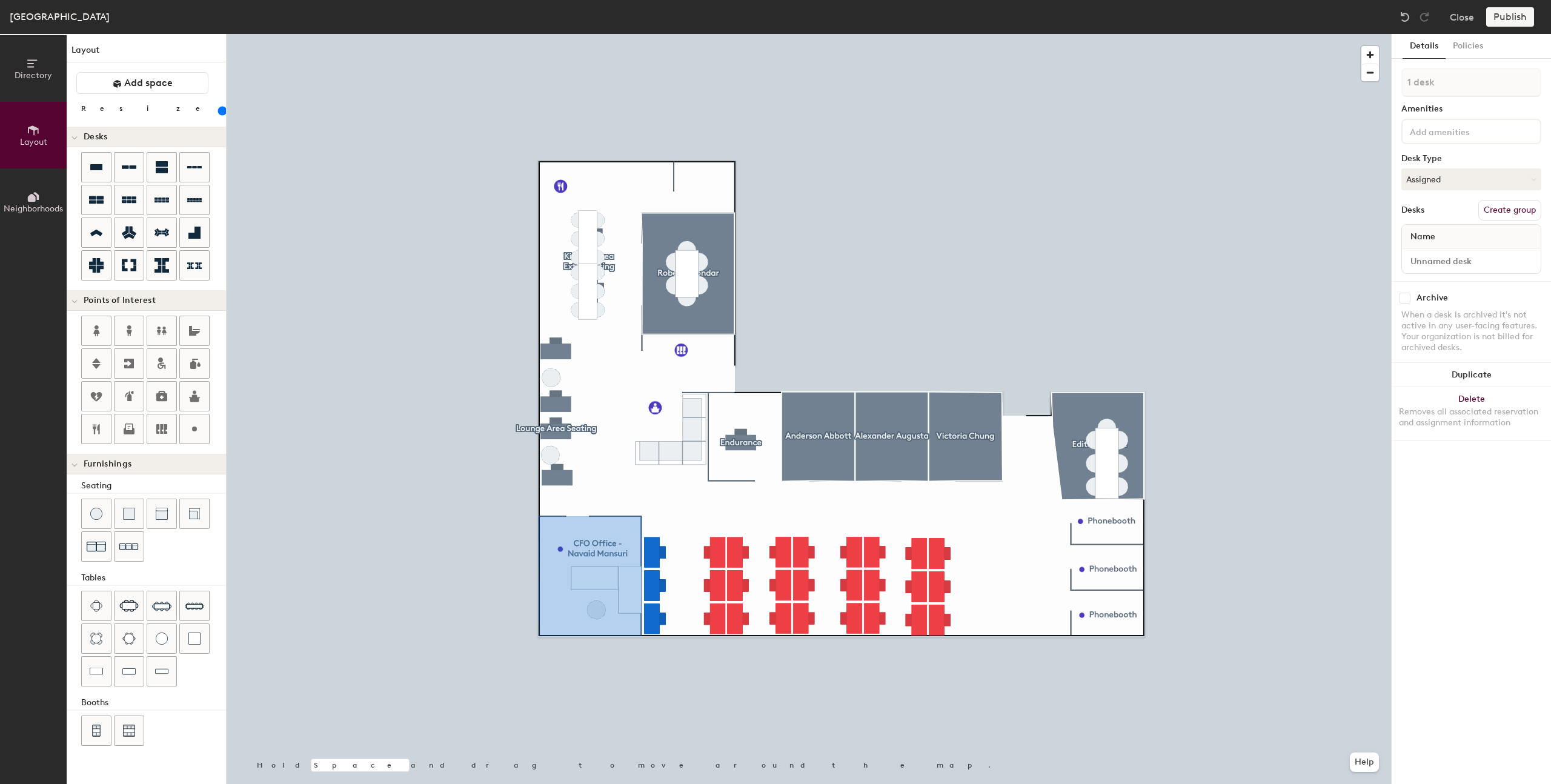
type input "1 desk"
click at [1425, 184] on button "Assigned" at bounding box center [1472, 179] width 140 height 21
click at [1439, 257] on div "Hoteled" at bounding box center [1463, 253] width 122 height 18
click at [1437, 262] on input at bounding box center [1472, 261] width 134 height 17
type input "Desk 25"
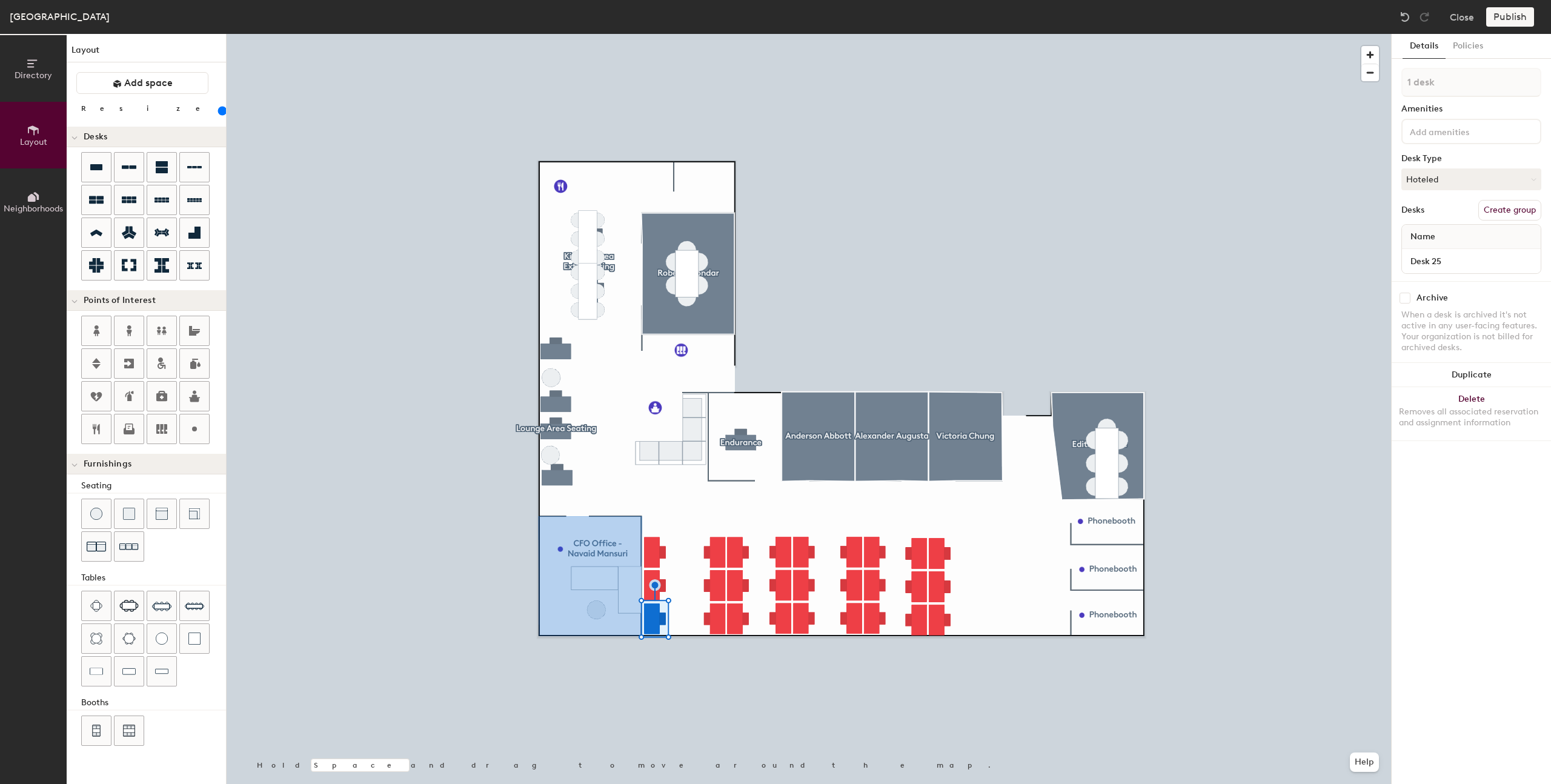
click at [647, 34] on div at bounding box center [809, 34] width 1165 height 0
click at [1433, 190] on div "1 desk Amenities Desk Type Assigned Desks Create group Name" at bounding box center [1472, 174] width 140 height 213
click at [1436, 183] on button "Assigned" at bounding box center [1472, 179] width 140 height 21
click at [1438, 246] on div "Hoteled" at bounding box center [1463, 253] width 122 height 18
click at [1436, 257] on input at bounding box center [1472, 261] width 134 height 17
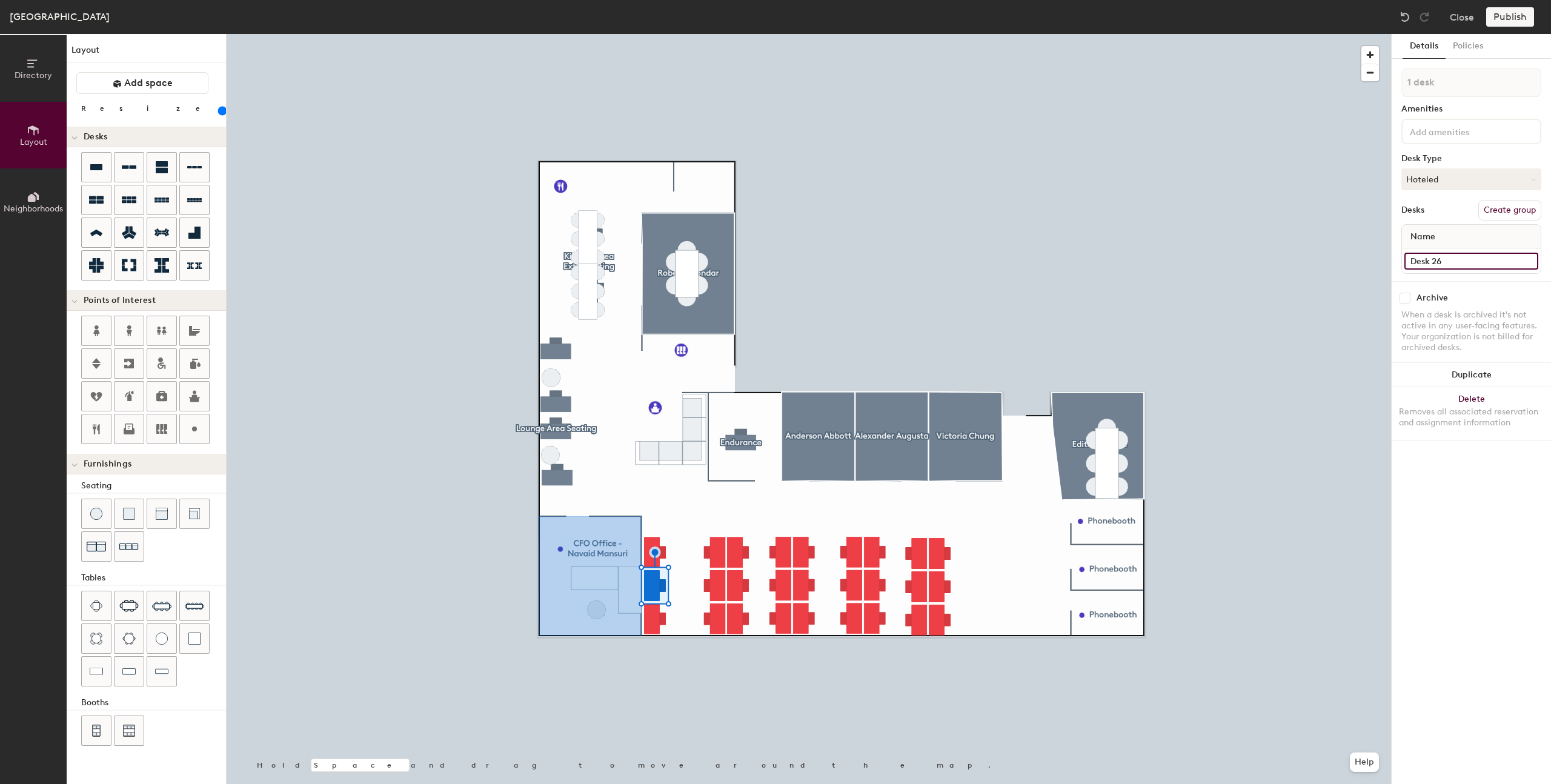
type input "Desk 26"
click at [1420, 182] on button "Assigned" at bounding box center [1472, 179] width 140 height 21
click at [1431, 249] on div "Hoteled" at bounding box center [1463, 253] width 122 height 18
click at [1432, 259] on input at bounding box center [1472, 261] width 134 height 17
type input "Desk 27"
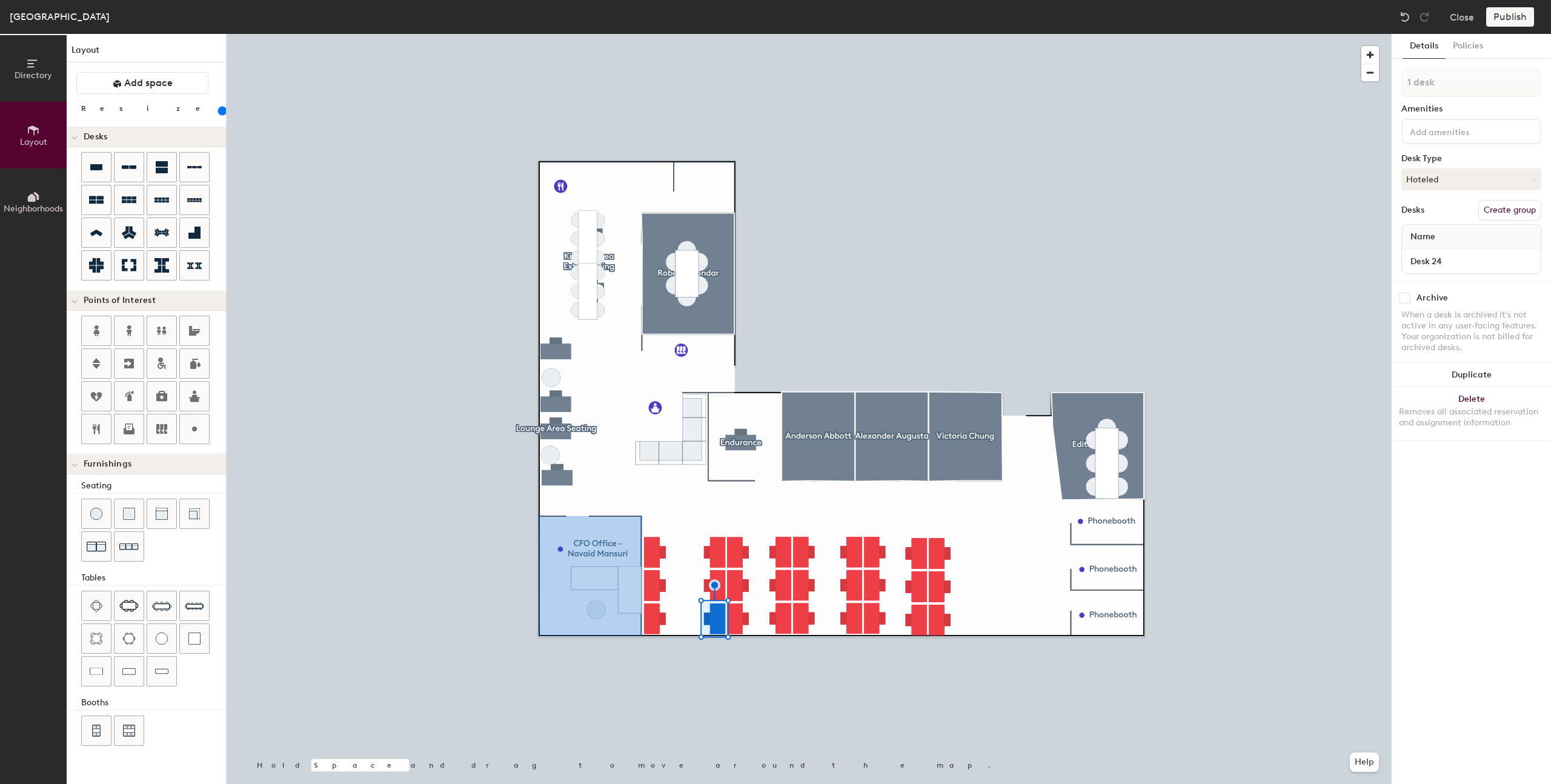
click at [738, 34] on div at bounding box center [809, 34] width 1165 height 0
click at [854, 34] on div at bounding box center [809, 34] width 1165 height 0
click at [1468, 52] on button "Policies" at bounding box center [1468, 46] width 44 height 25
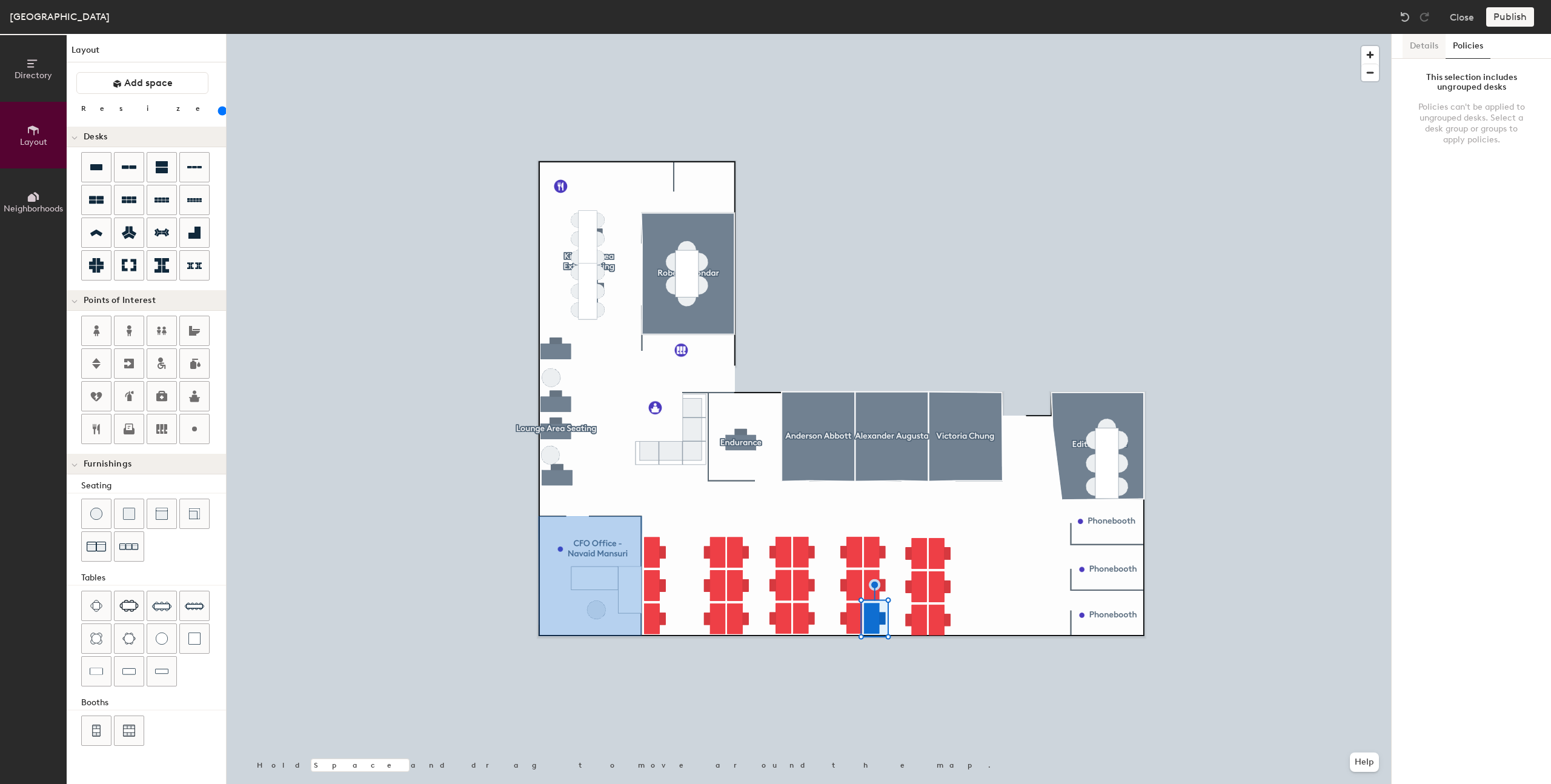
click at [1412, 52] on button "Details" at bounding box center [1424, 46] width 43 height 25
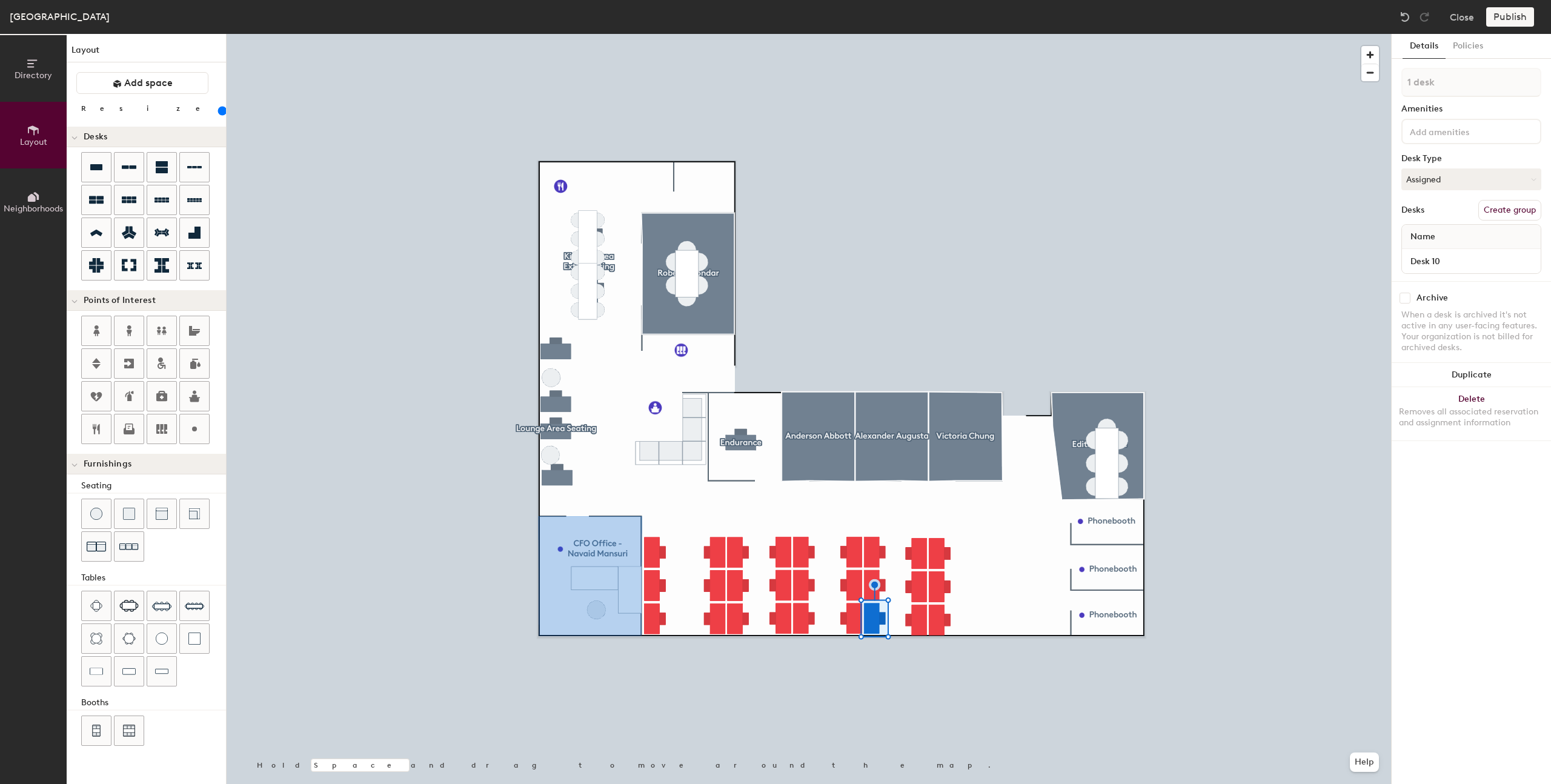
click at [649, 34] on div at bounding box center [809, 34] width 1165 height 0
click at [1475, 44] on button "Policies" at bounding box center [1468, 46] width 44 height 25
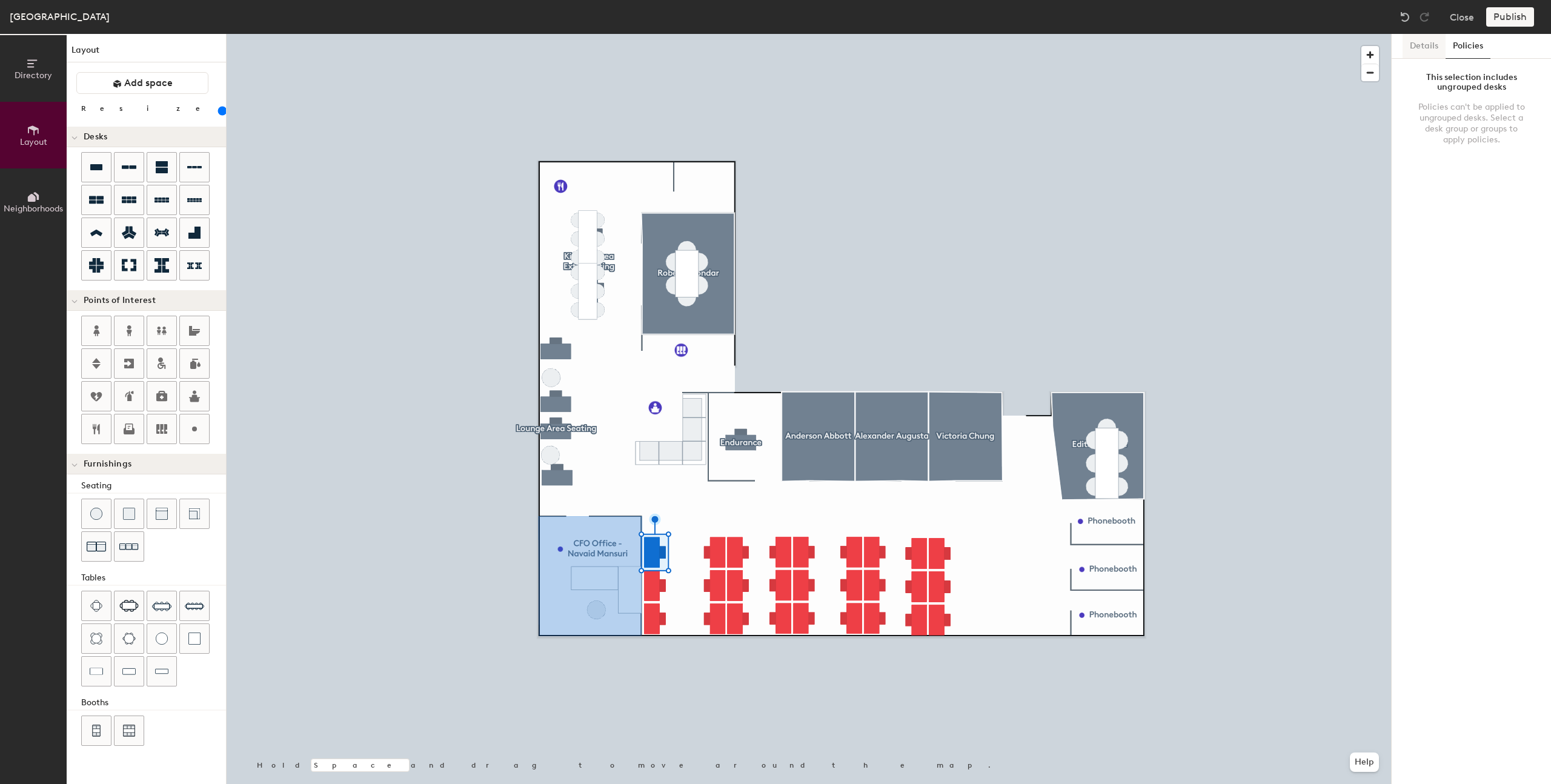
click at [1430, 44] on button "Details" at bounding box center [1424, 46] width 43 height 25
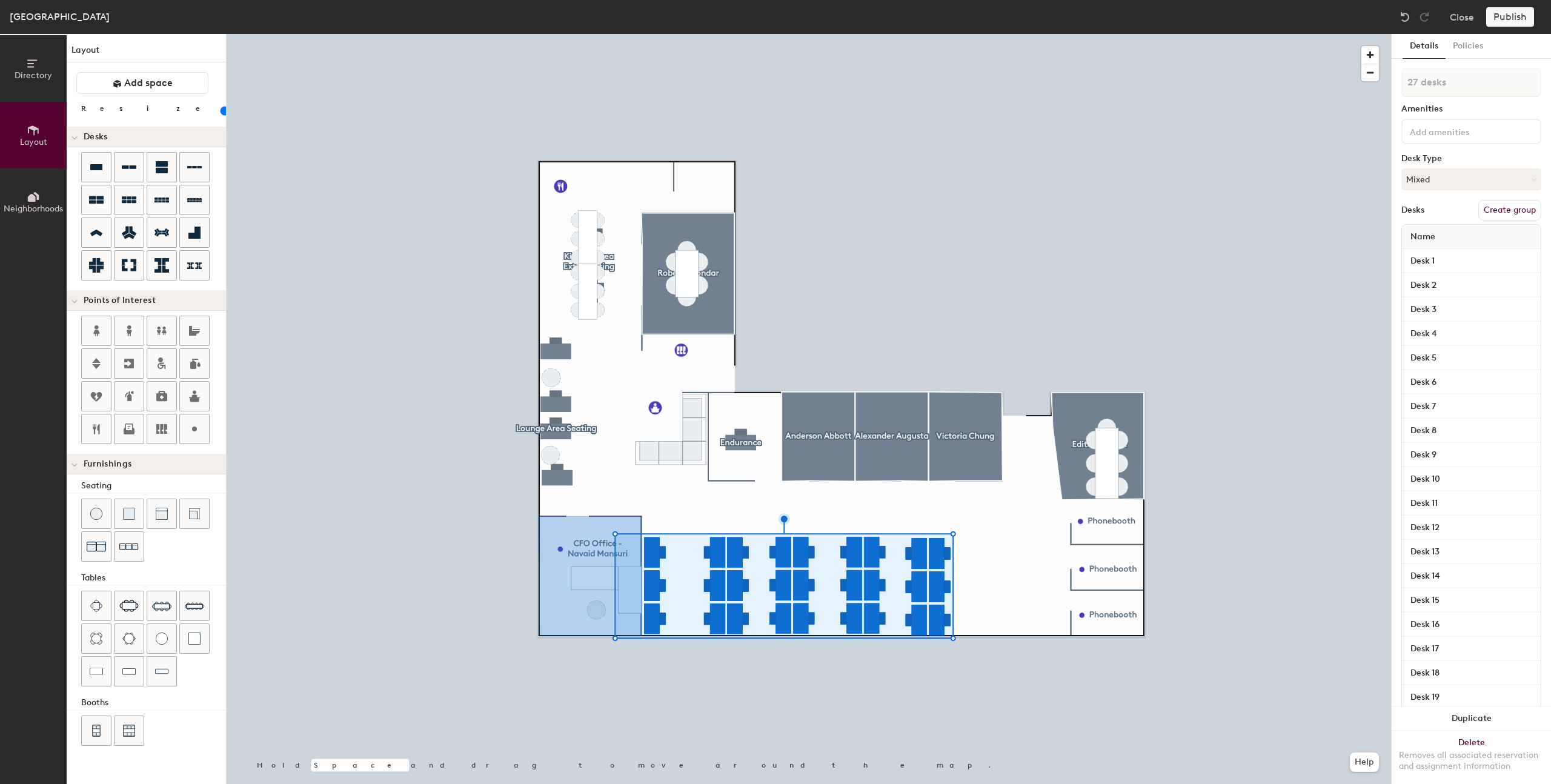
type input "20"
click at [1475, 47] on button "Policies" at bounding box center [1468, 46] width 44 height 25
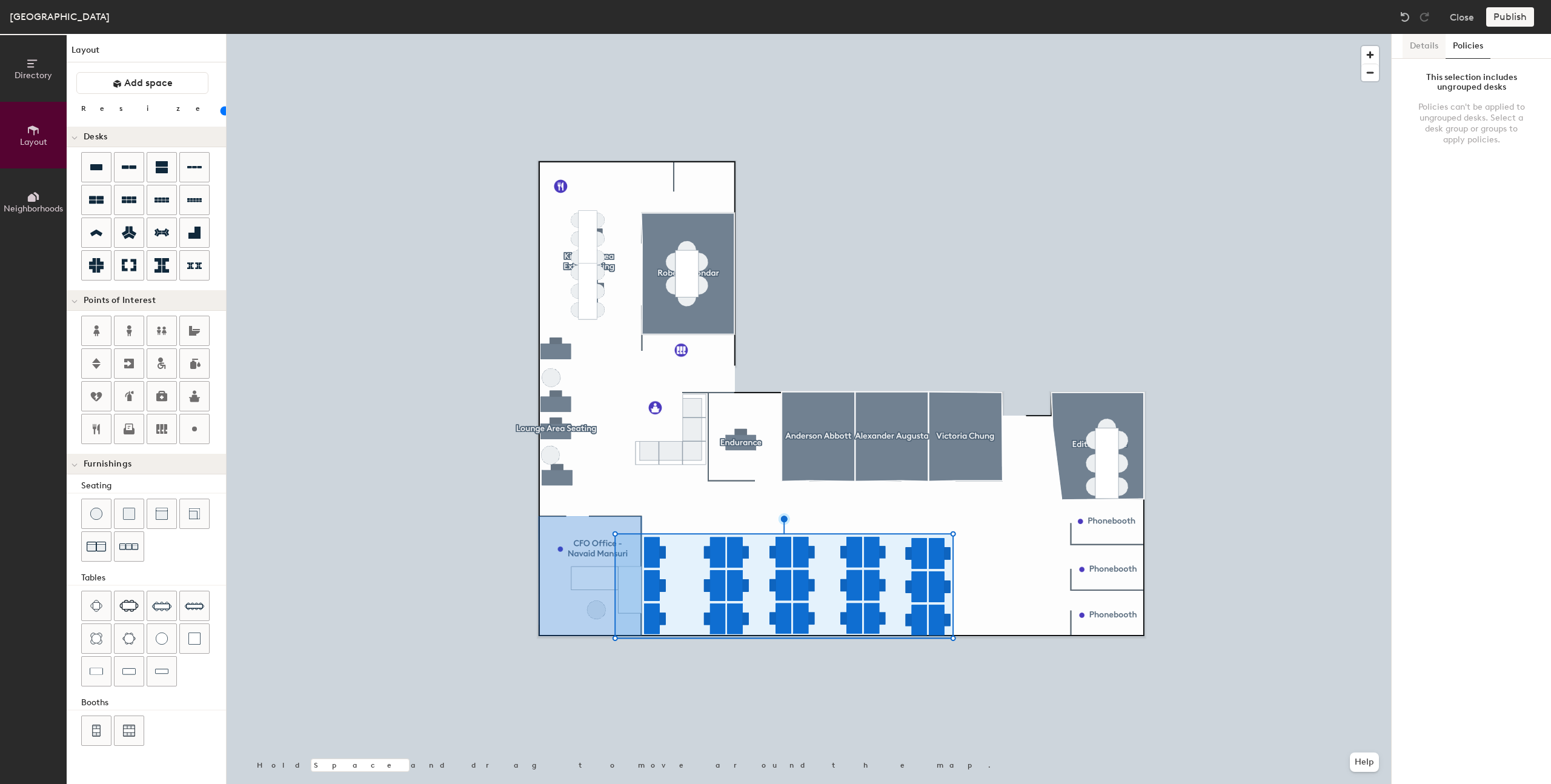
click at [1403, 41] on button "Details" at bounding box center [1424, 46] width 43 height 25
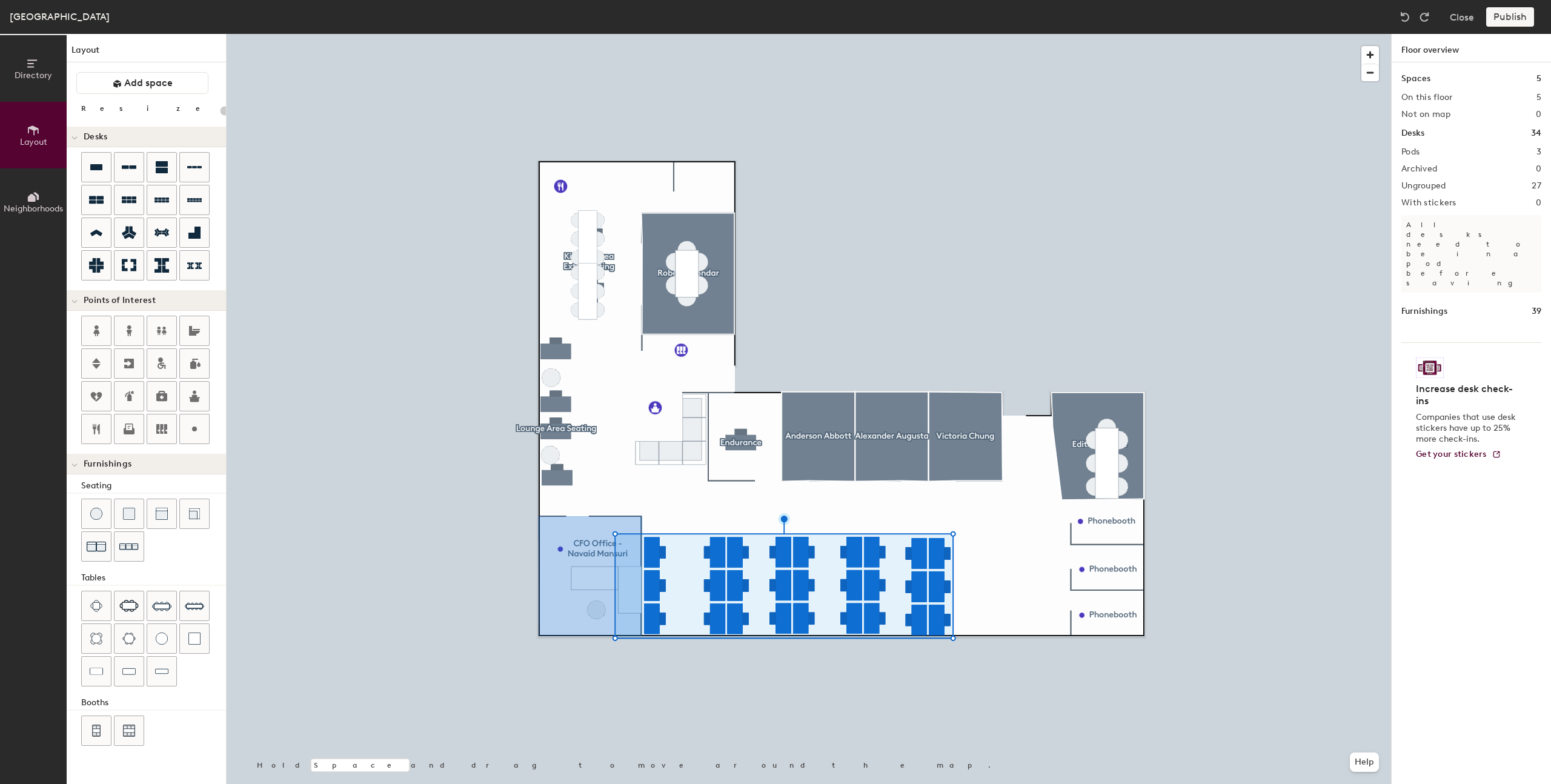
type input "180"
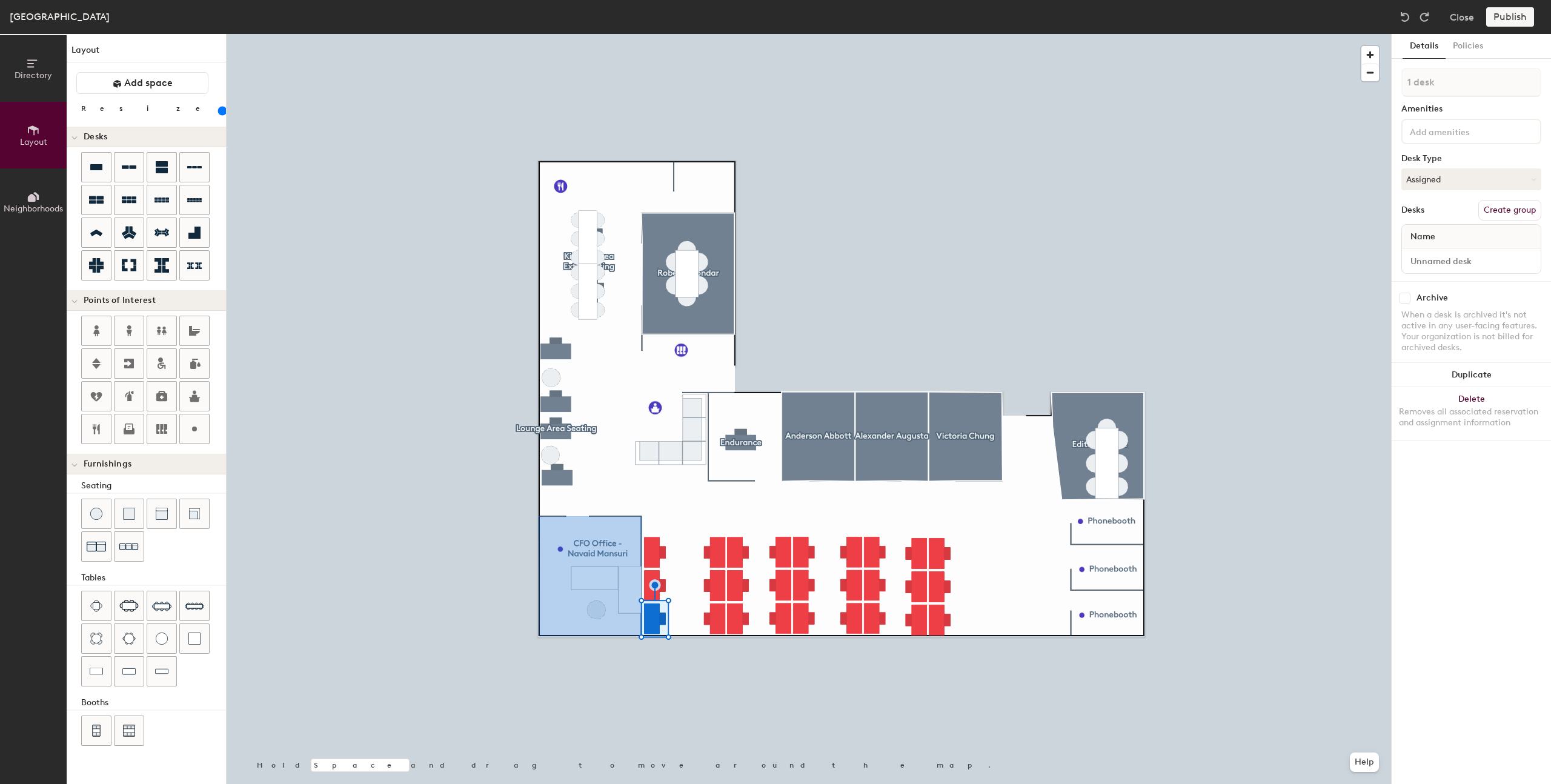
type input "3 desks"
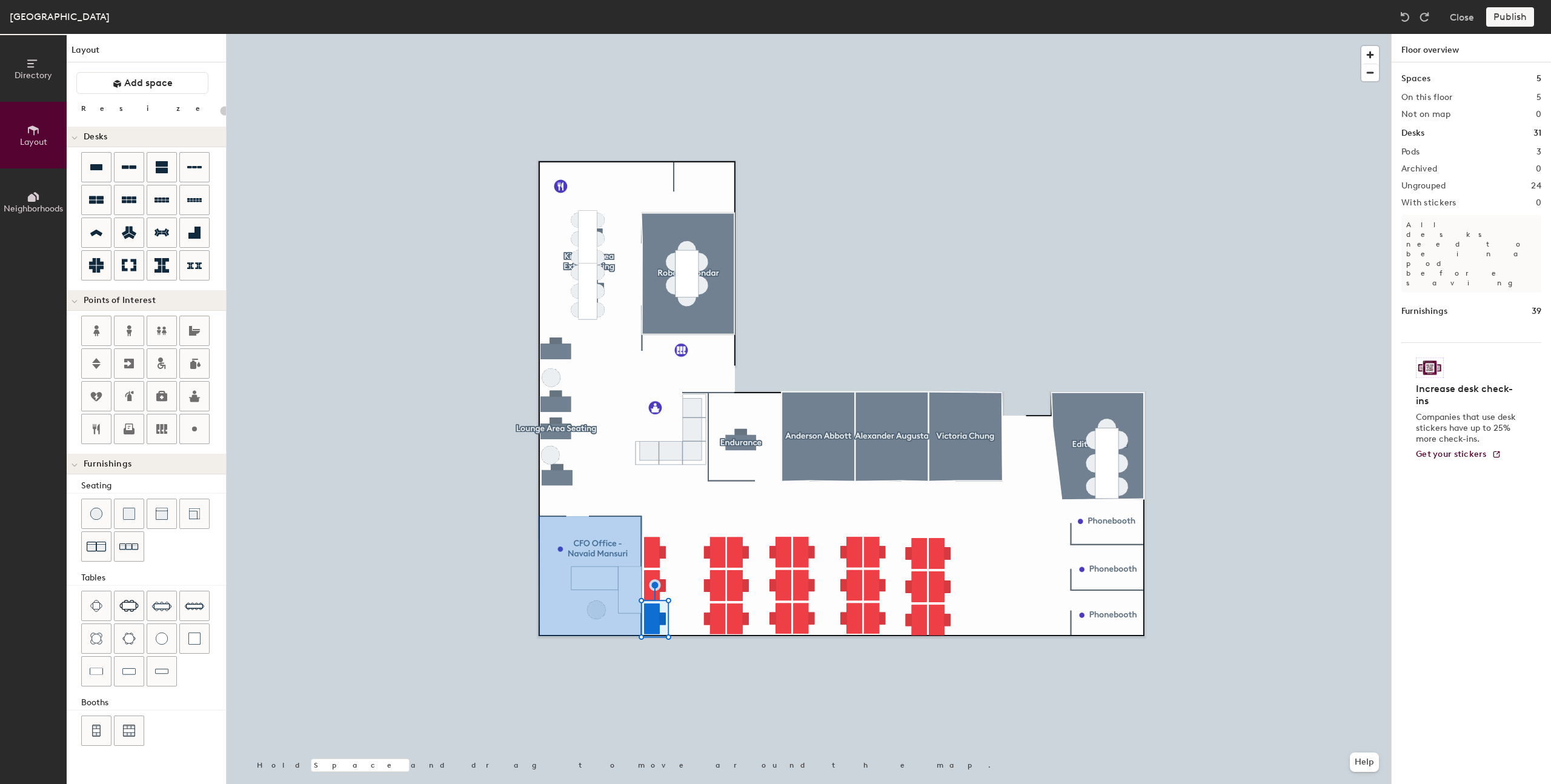
type input "180"
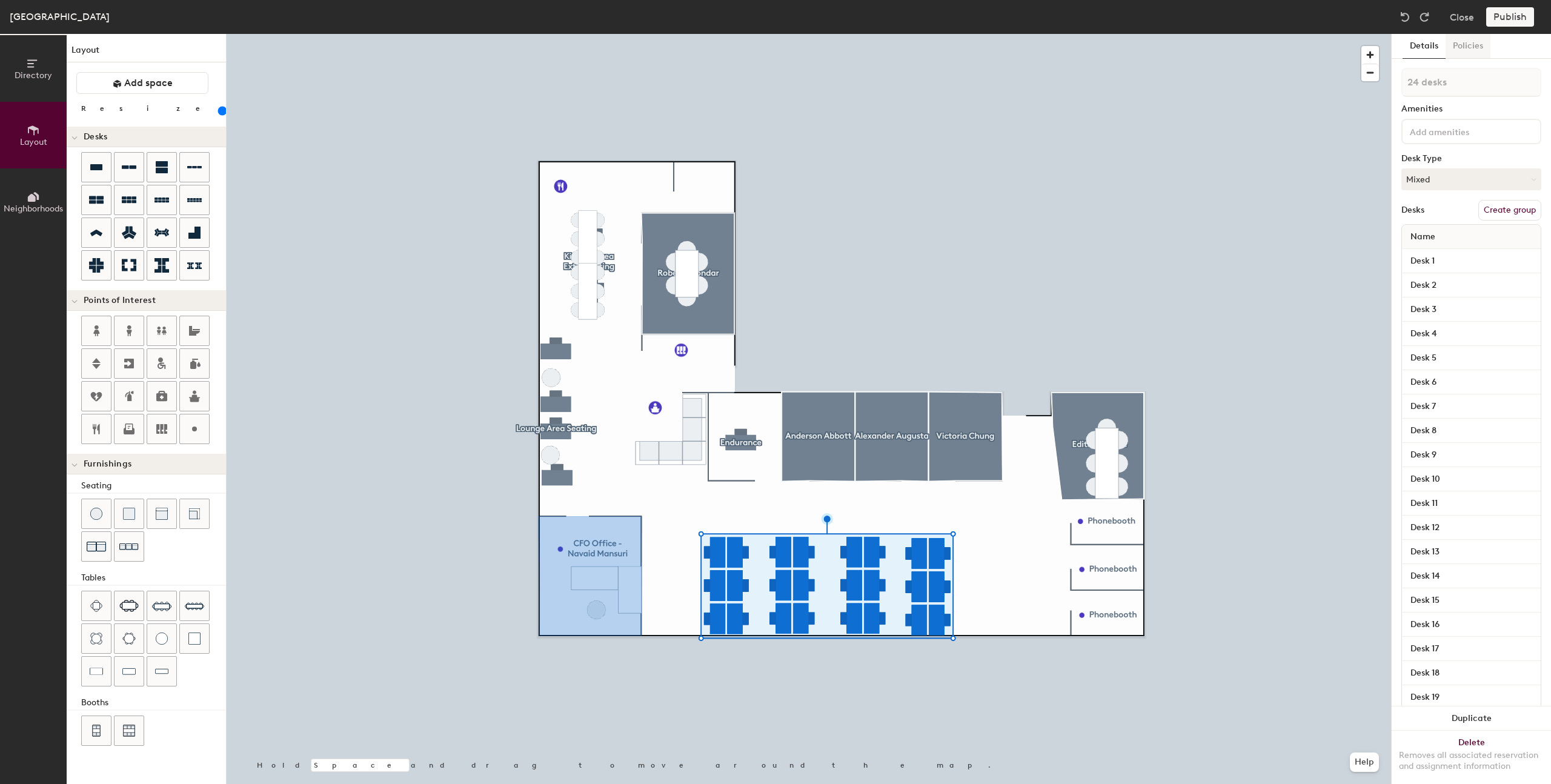
click at [1457, 47] on button "Policies" at bounding box center [1468, 46] width 44 height 25
click at [1469, 43] on button "Policies" at bounding box center [1468, 46] width 44 height 25
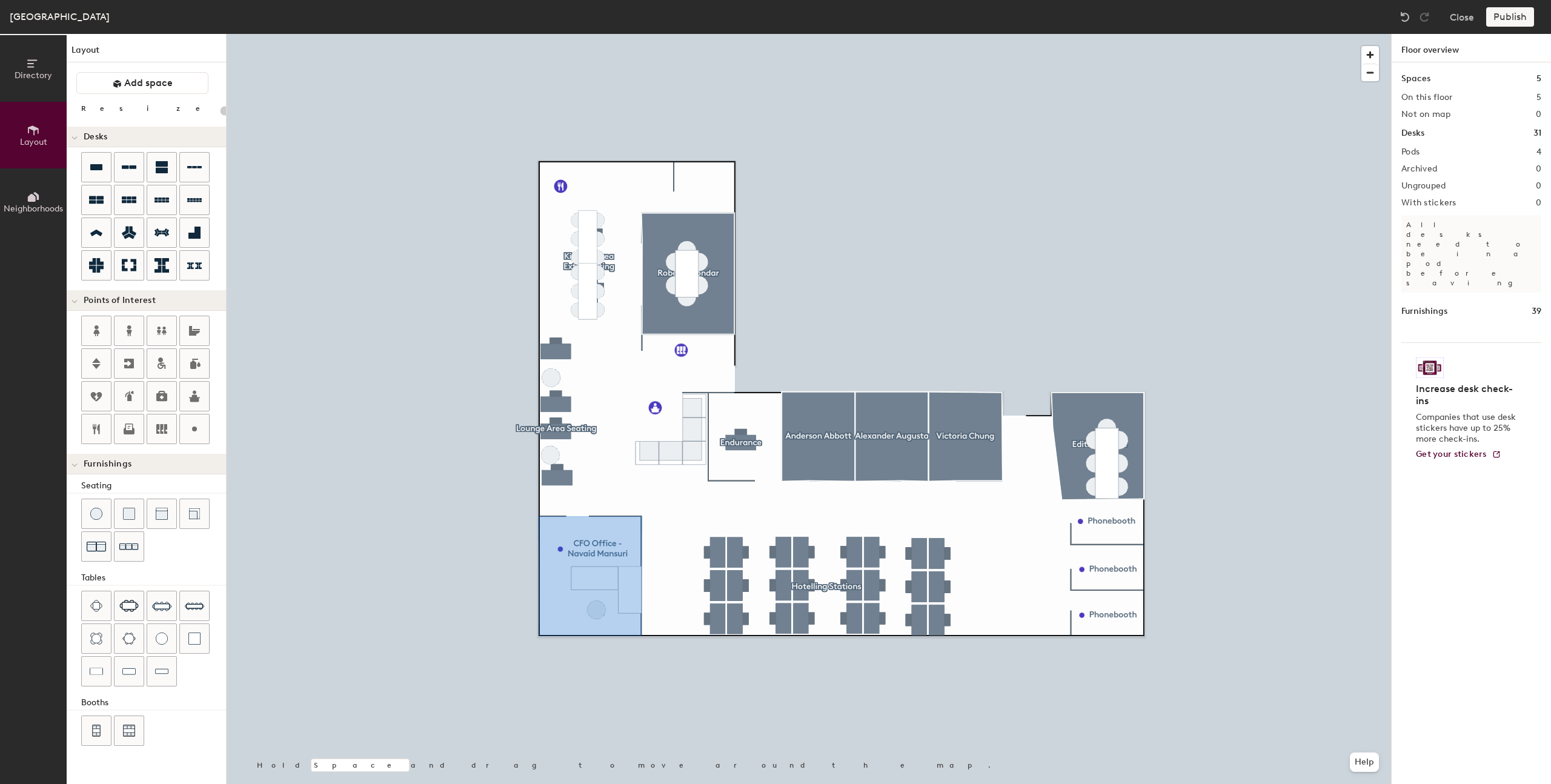
click at [671, 600] on div "Directory Layout Neighborhoods Layout Add space Resize Desks Points of Interest…" at bounding box center [776, 409] width 1551 height 750
type input "180"
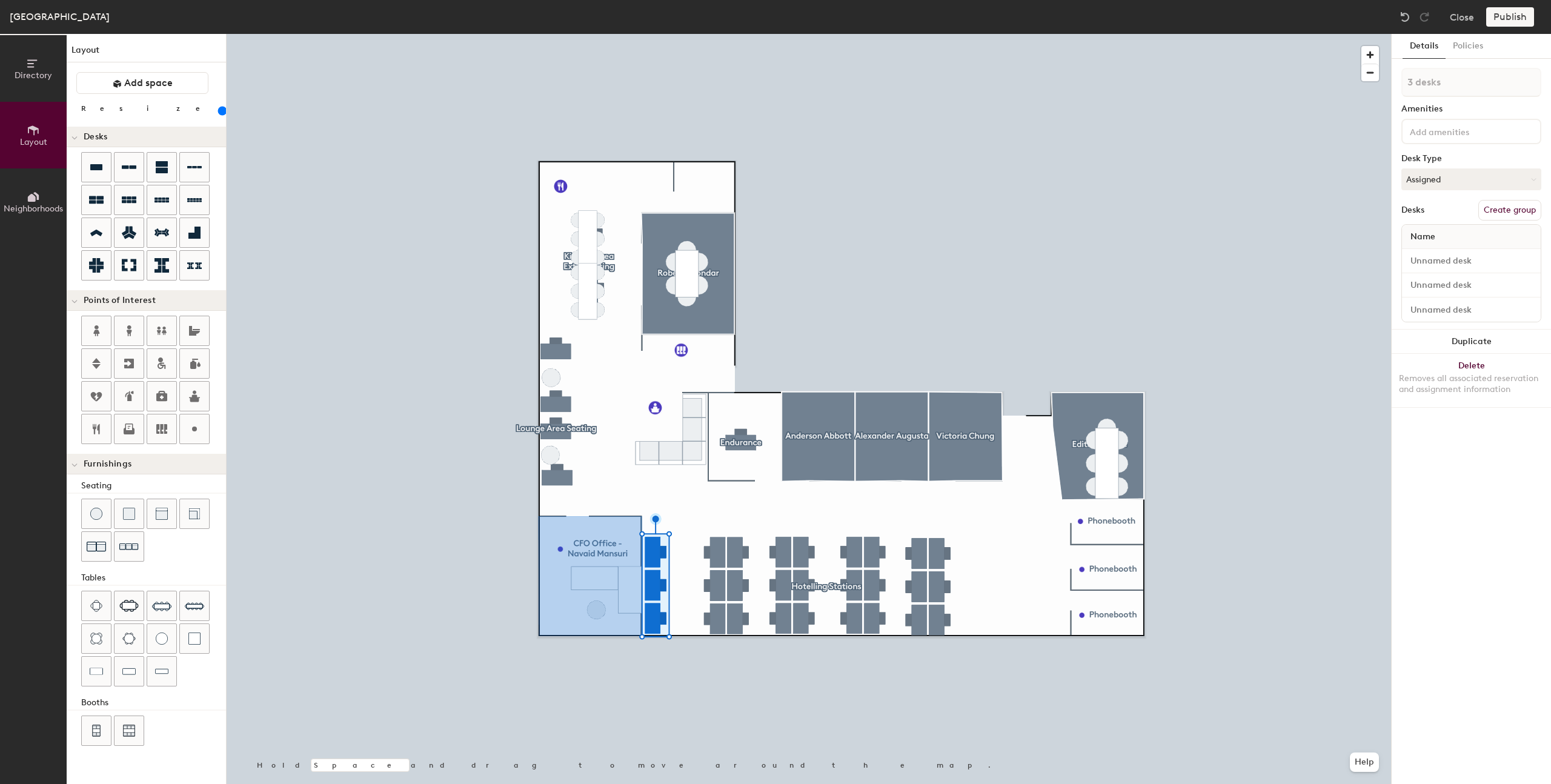
type input "1 desk"
click at [1441, 175] on button "Assigned" at bounding box center [1472, 179] width 140 height 21
click at [1437, 252] on div "Hoteled" at bounding box center [1463, 253] width 122 height 18
click at [1437, 264] on input at bounding box center [1472, 261] width 134 height 17
type input "Desk 25"
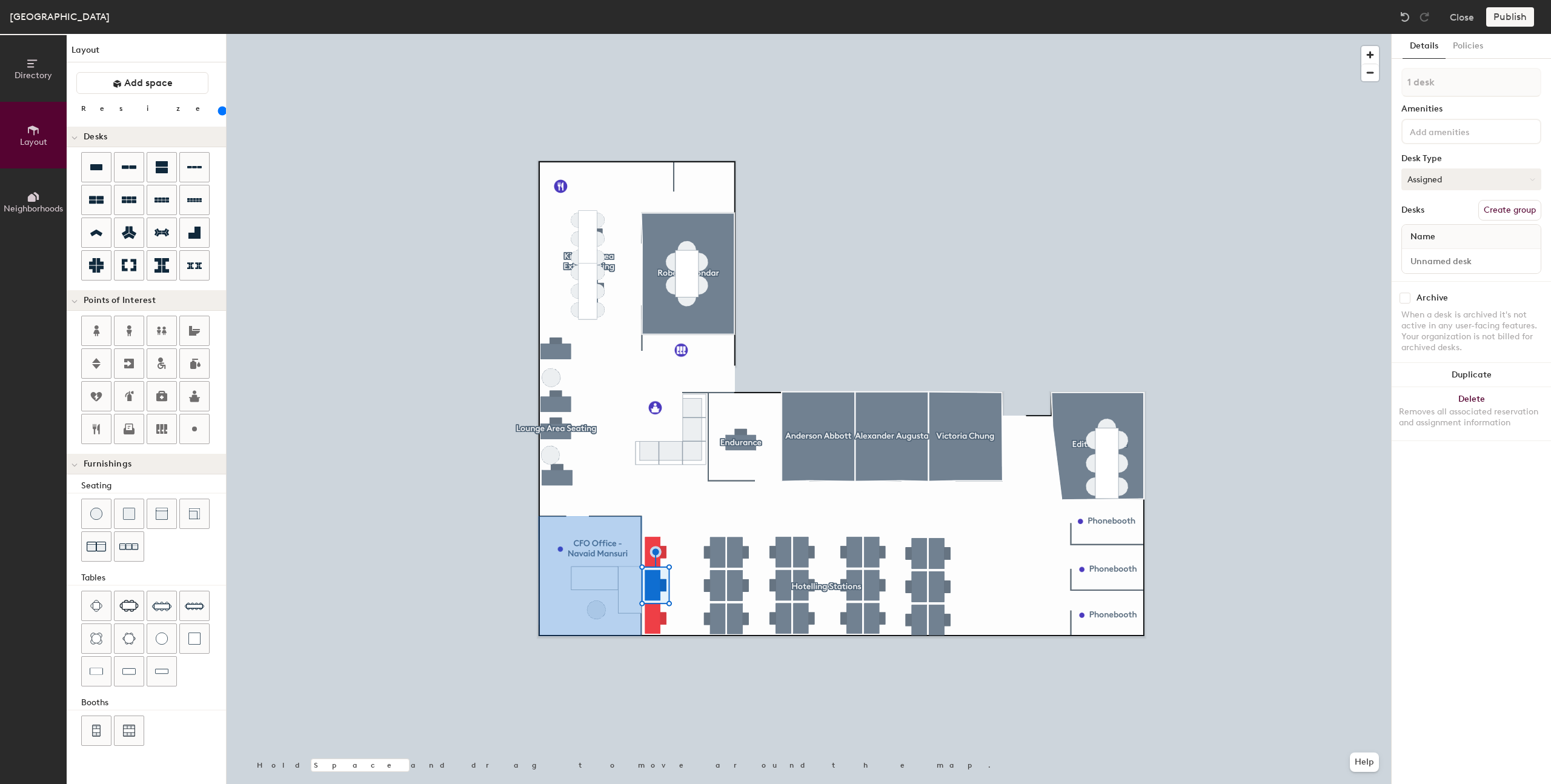
click at [1445, 174] on button "Assigned" at bounding box center [1472, 179] width 140 height 21
click at [1432, 255] on div "Hoteled" at bounding box center [1463, 253] width 122 height 18
click at [1441, 260] on input at bounding box center [1472, 261] width 134 height 17
type input "Desk 26"
click at [1455, 183] on button "Assigned" at bounding box center [1472, 179] width 140 height 21
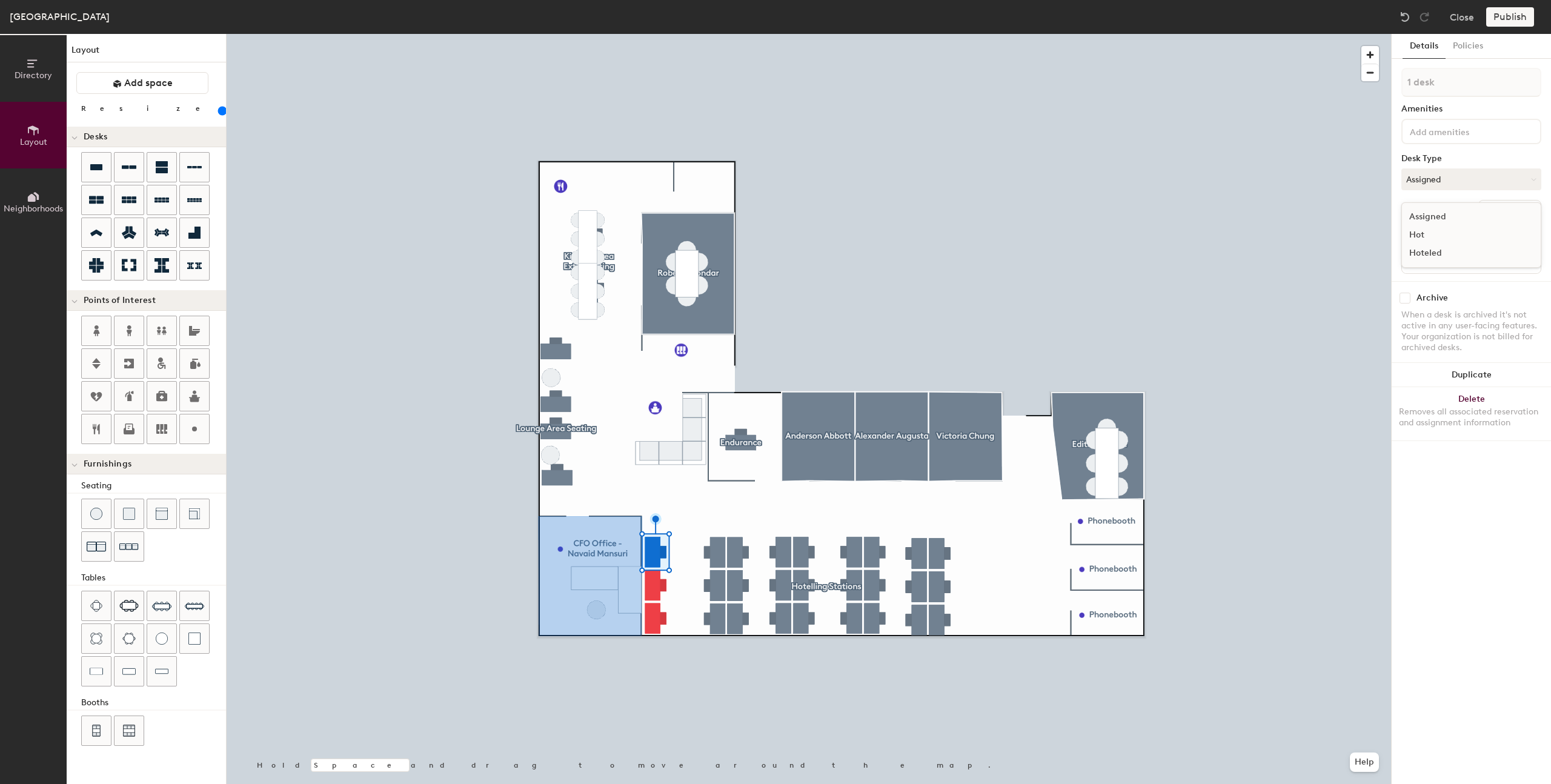
click at [1449, 253] on div "Hoteled" at bounding box center [1463, 253] width 122 height 18
click at [1442, 263] on input at bounding box center [1472, 261] width 134 height 17
type input "Desk 27"
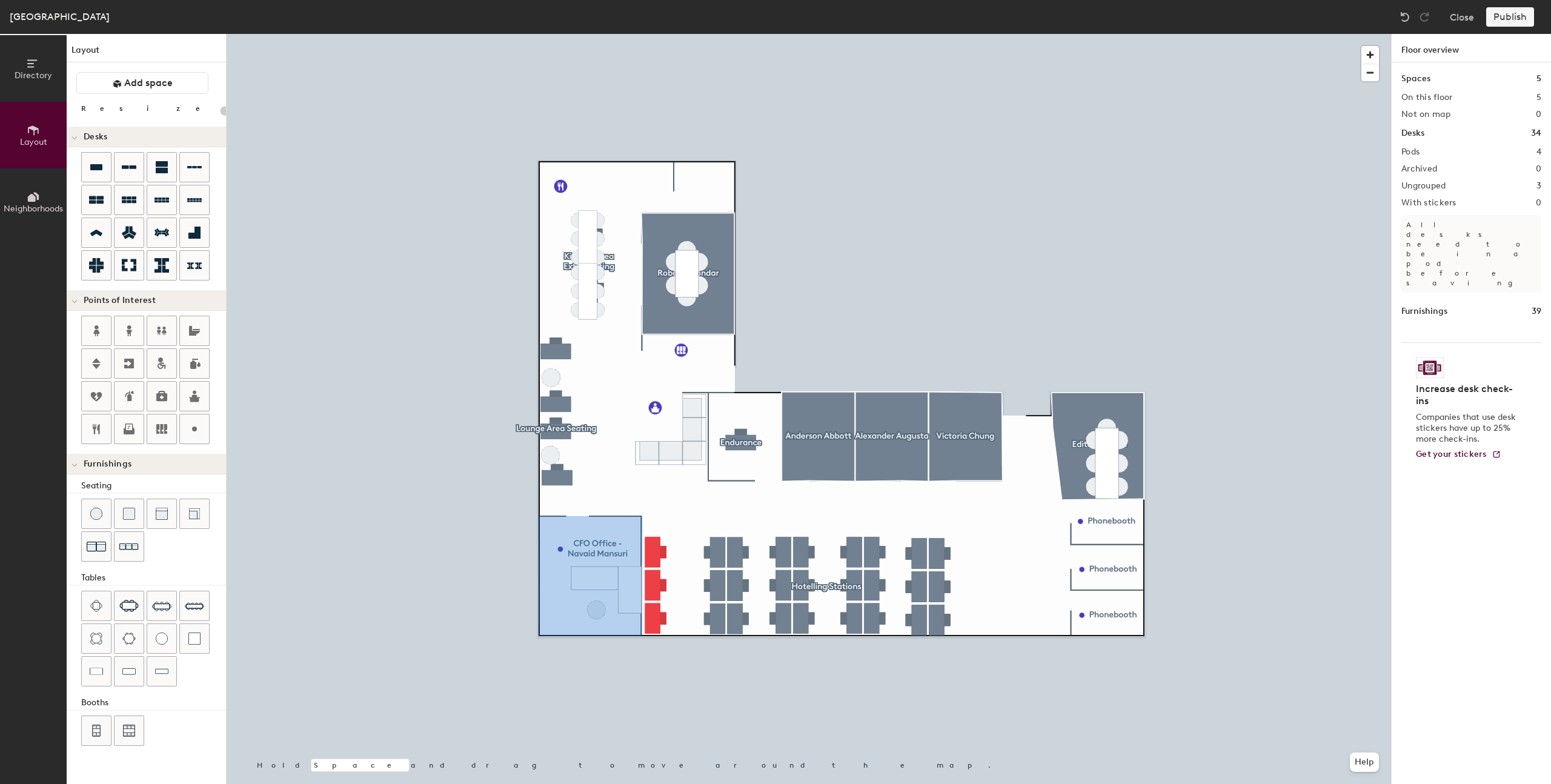
type input "180"
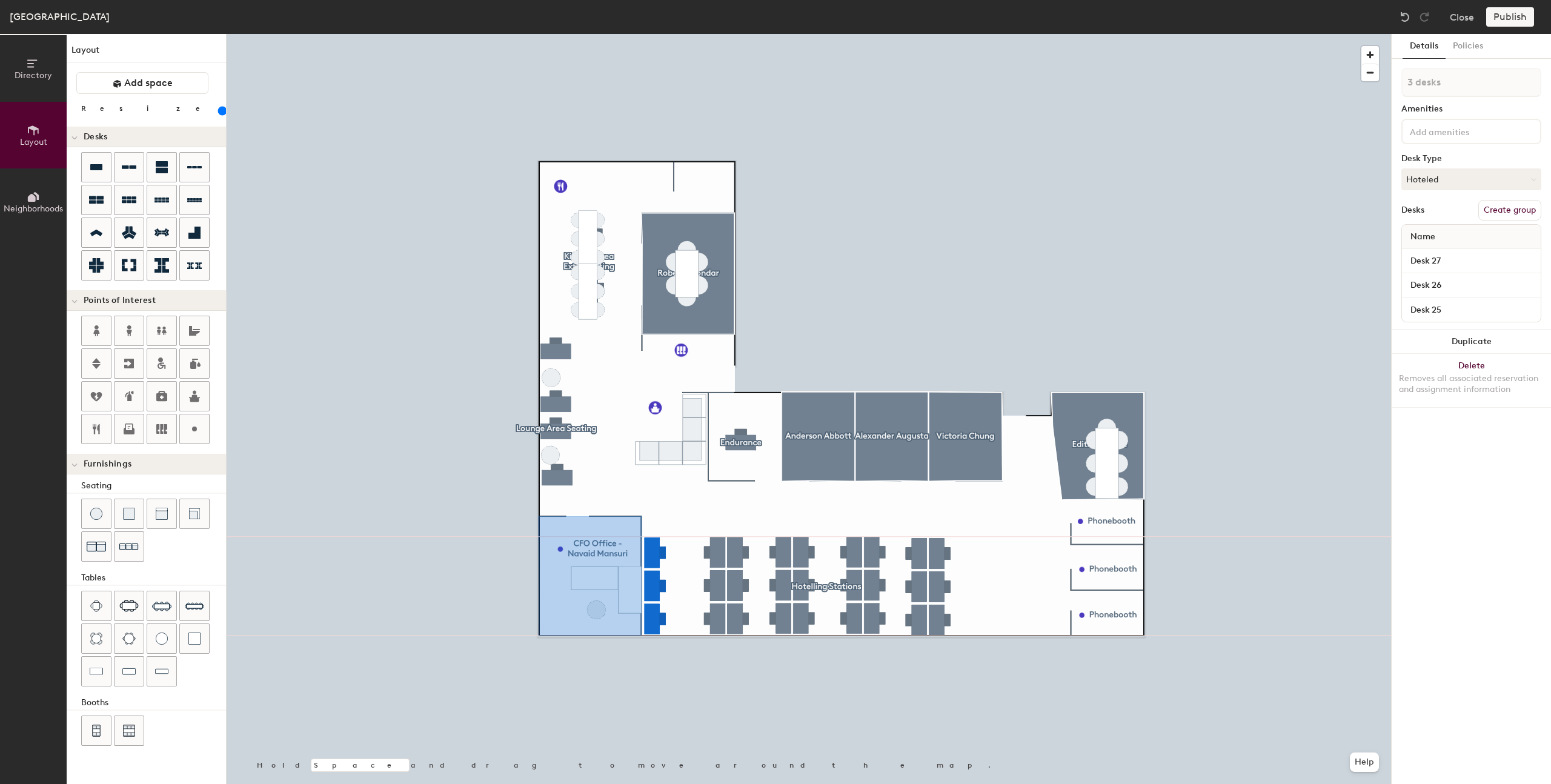
type input "1 desk"
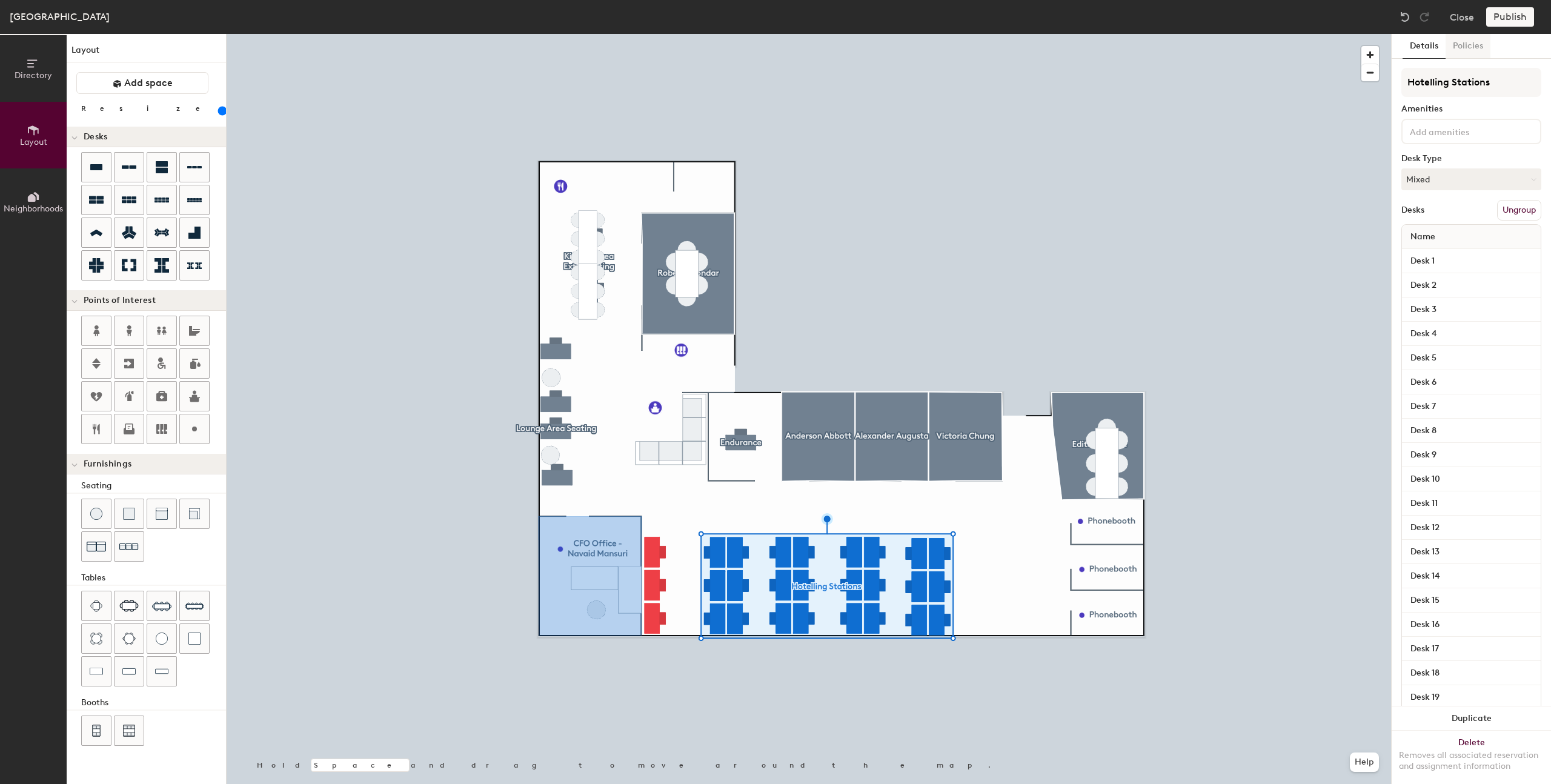
click at [1472, 44] on button "Policies" at bounding box center [1468, 46] width 44 height 25
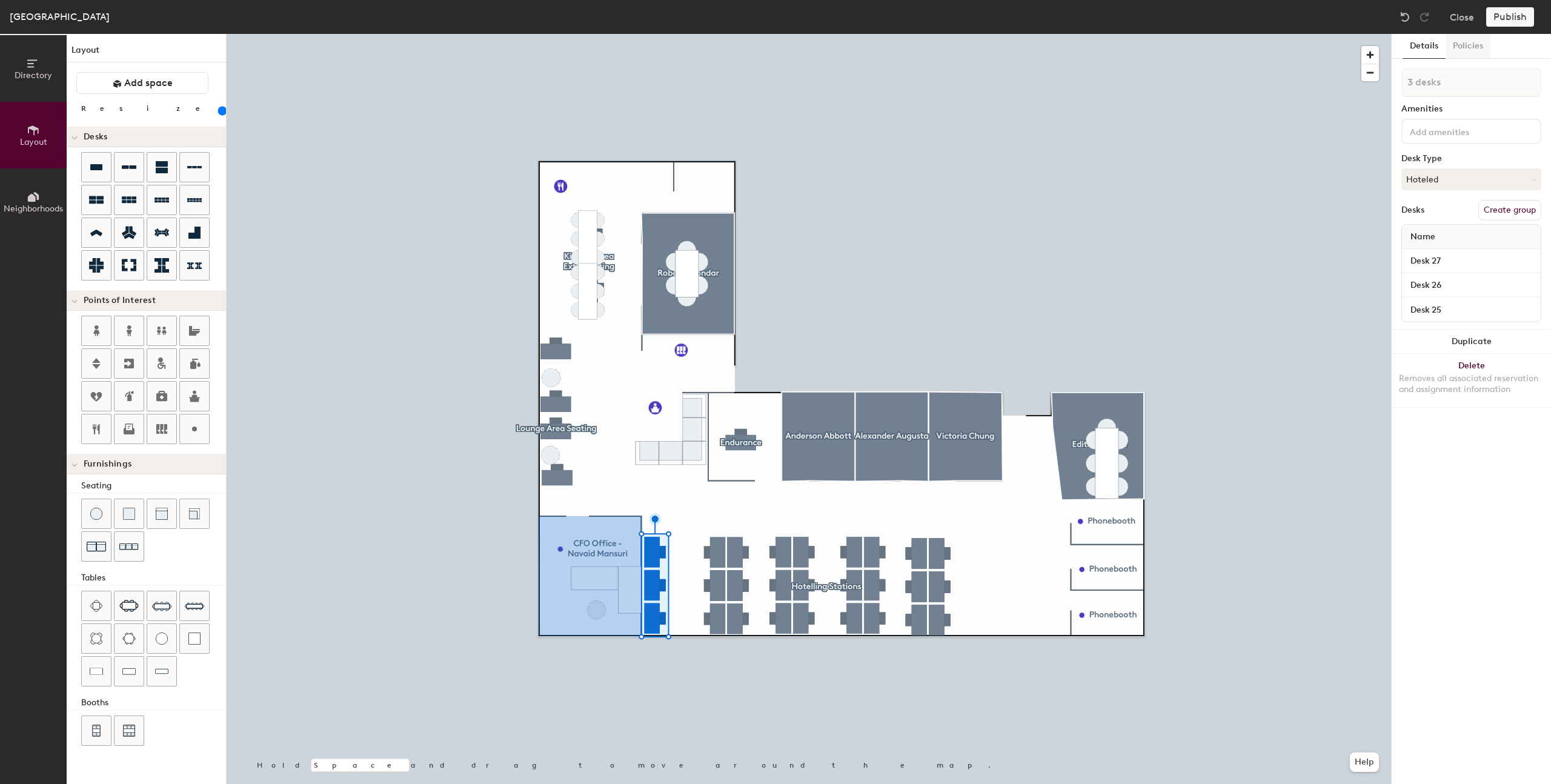
click at [1471, 48] on button "Policies" at bounding box center [1468, 46] width 44 height 25
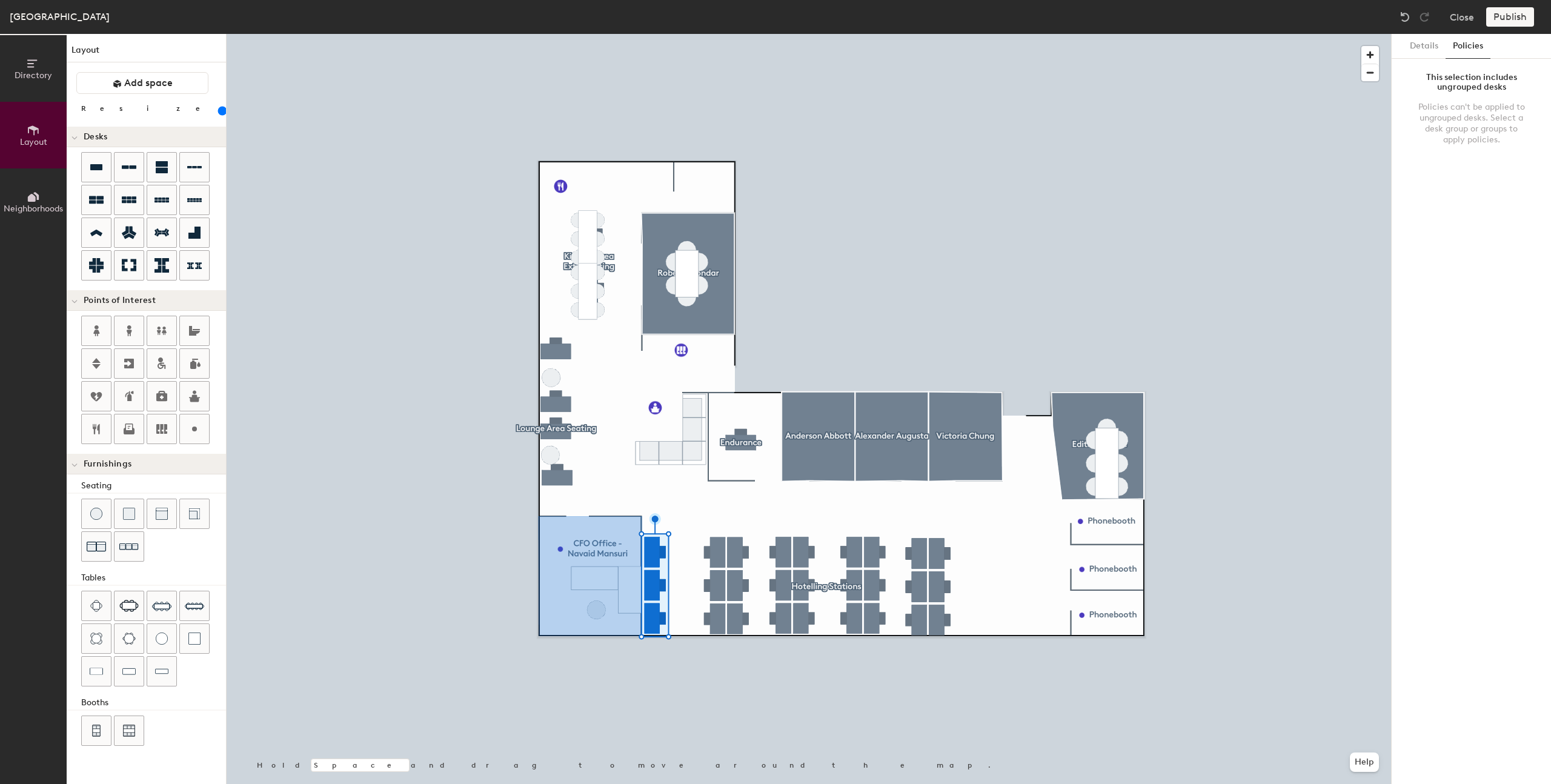
click at [830, 34] on div at bounding box center [809, 34] width 1165 height 0
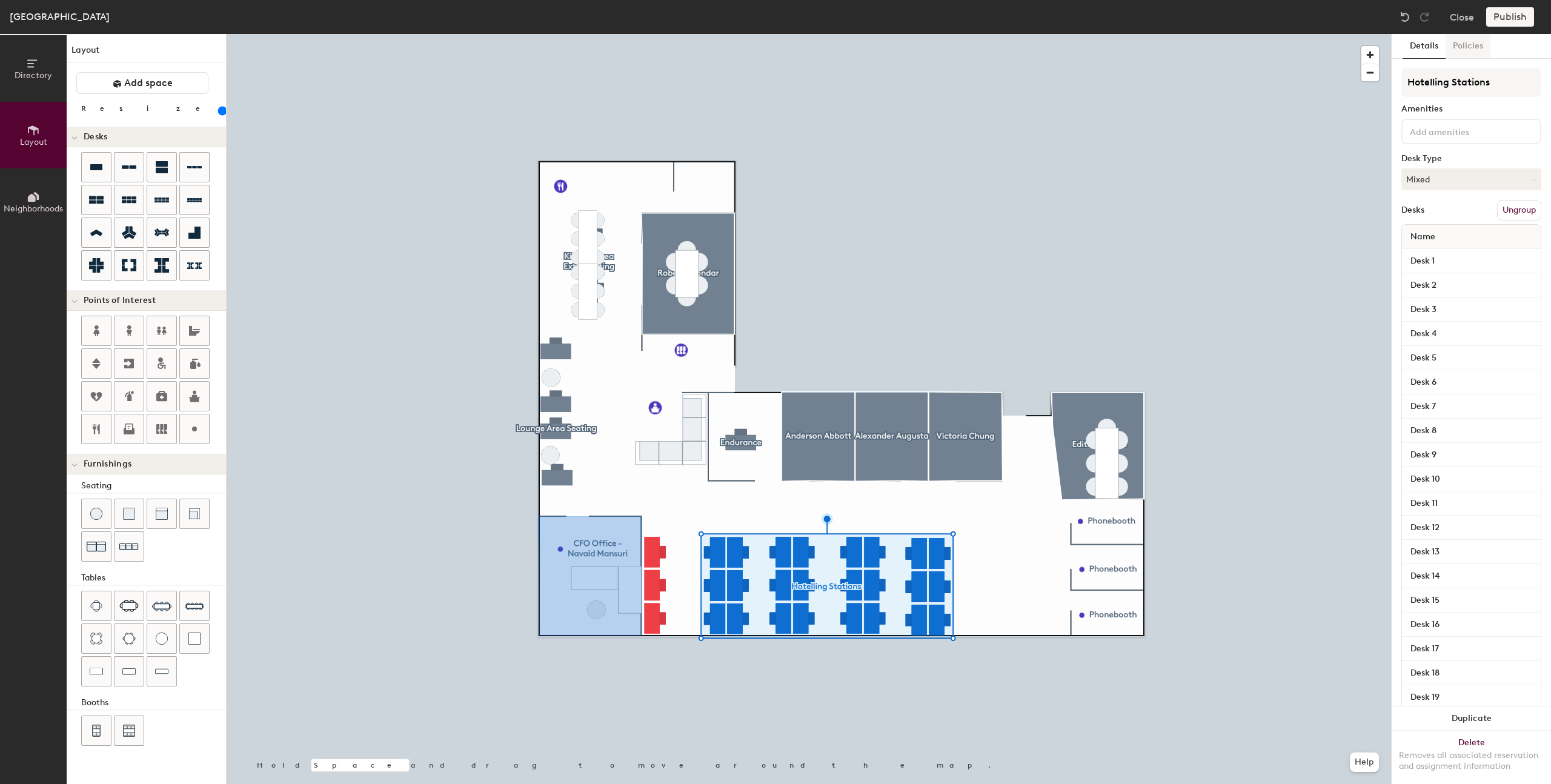
click at [1472, 43] on button "Policies" at bounding box center [1468, 46] width 44 height 25
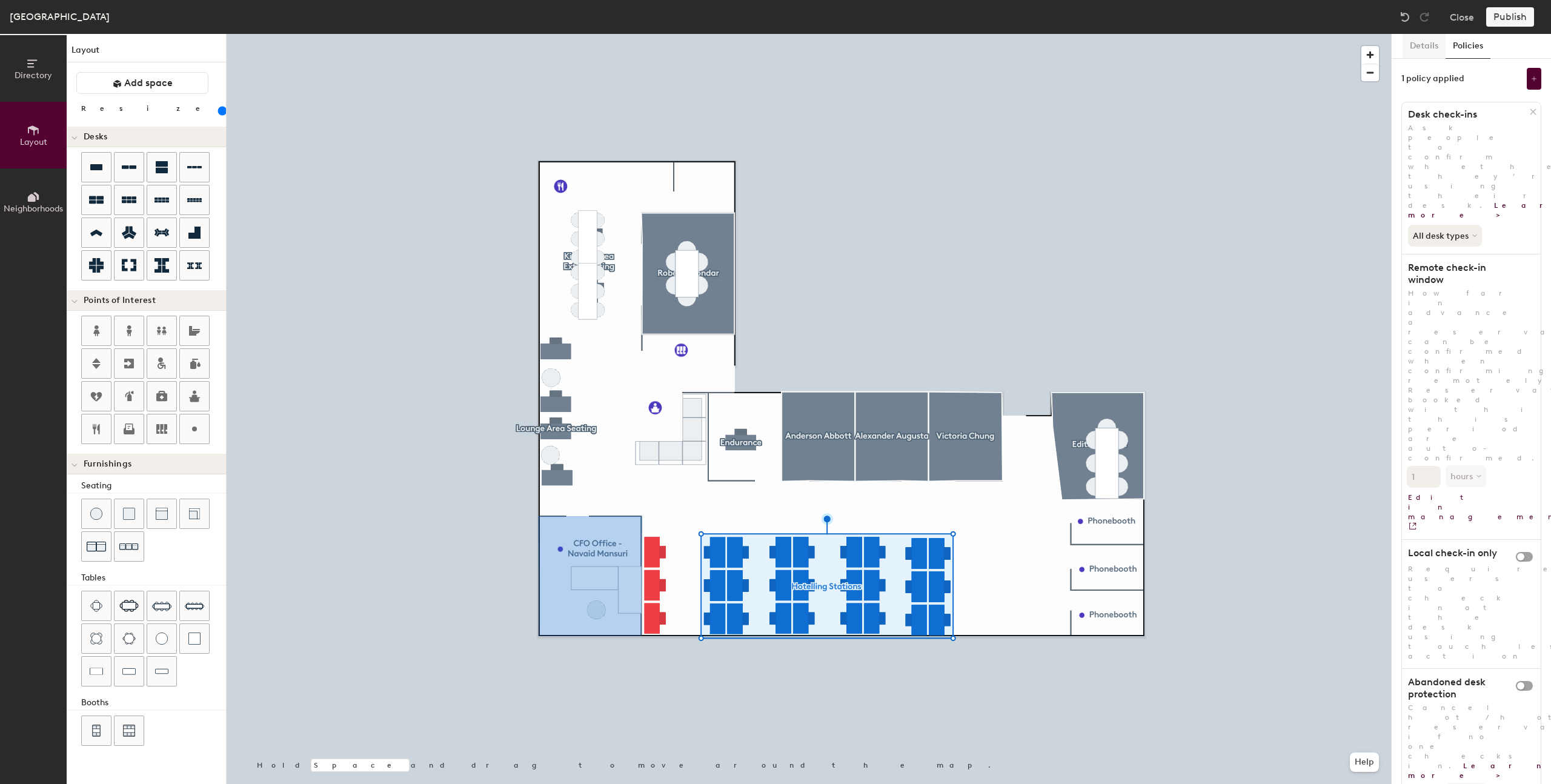
click at [1428, 47] on button "Details" at bounding box center [1424, 46] width 43 height 25
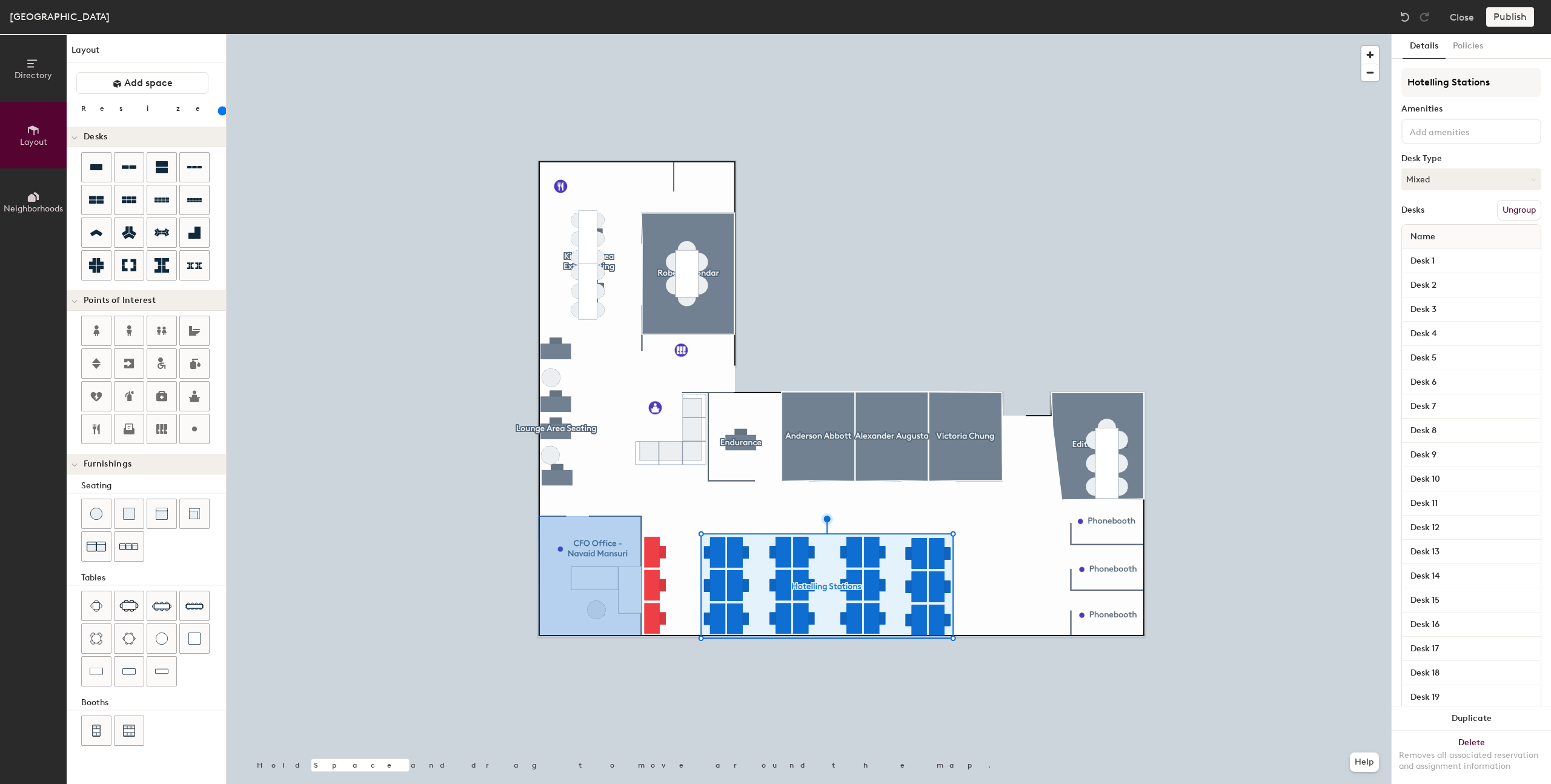
click at [1519, 210] on button "Ungroup" at bounding box center [1519, 210] width 44 height 21
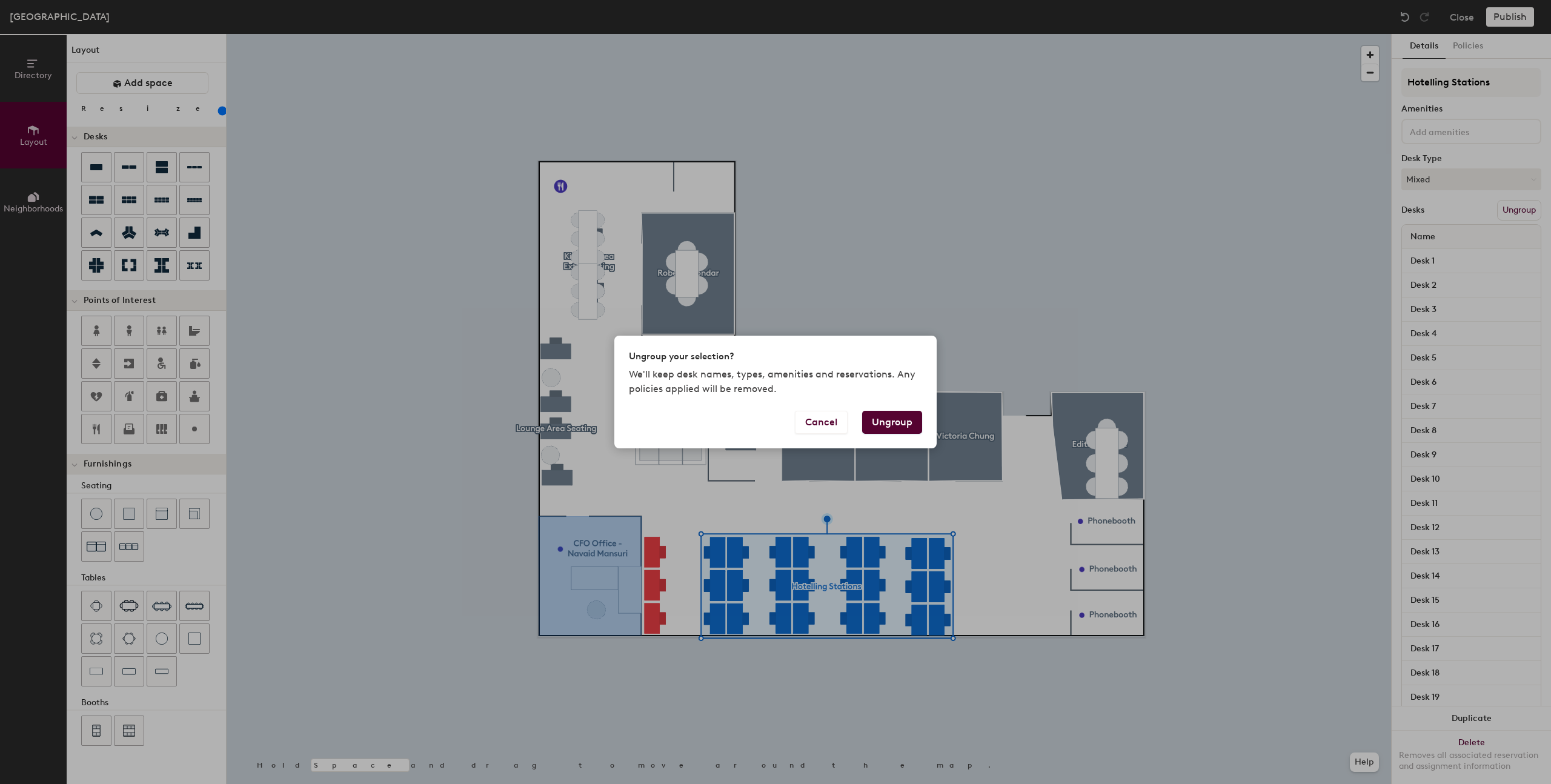
click at [895, 426] on button "Ungroup" at bounding box center [892, 422] width 60 height 23
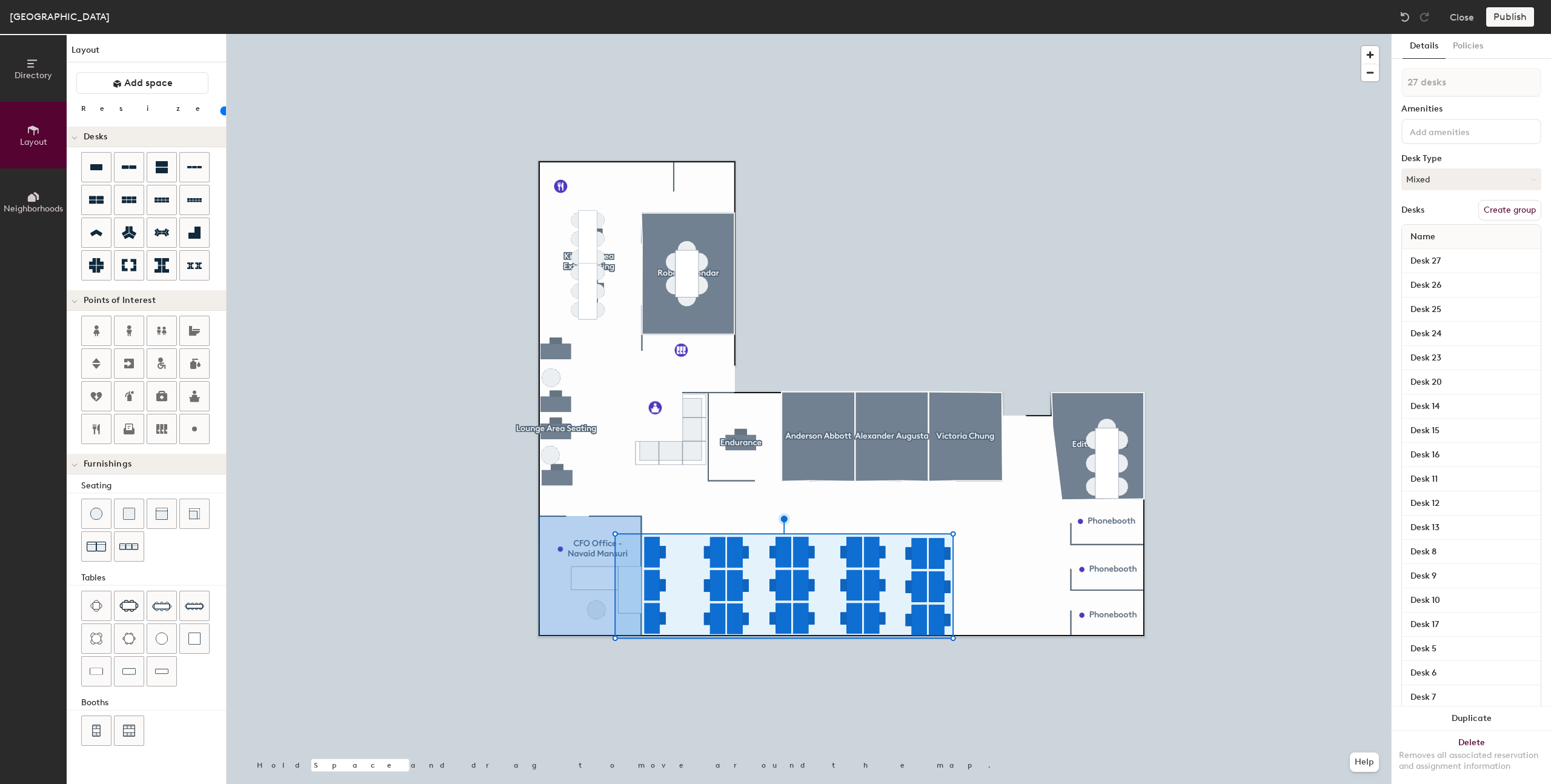
click at [1494, 203] on button "Create group" at bounding box center [1510, 210] width 63 height 21
type input "20"
click at [1369, 83] on div "Directory Layout Neighborhoods Layout Add space Resize Desks Points of Interest…" at bounding box center [776, 409] width 1551 height 750
type input "He"
type input "20"
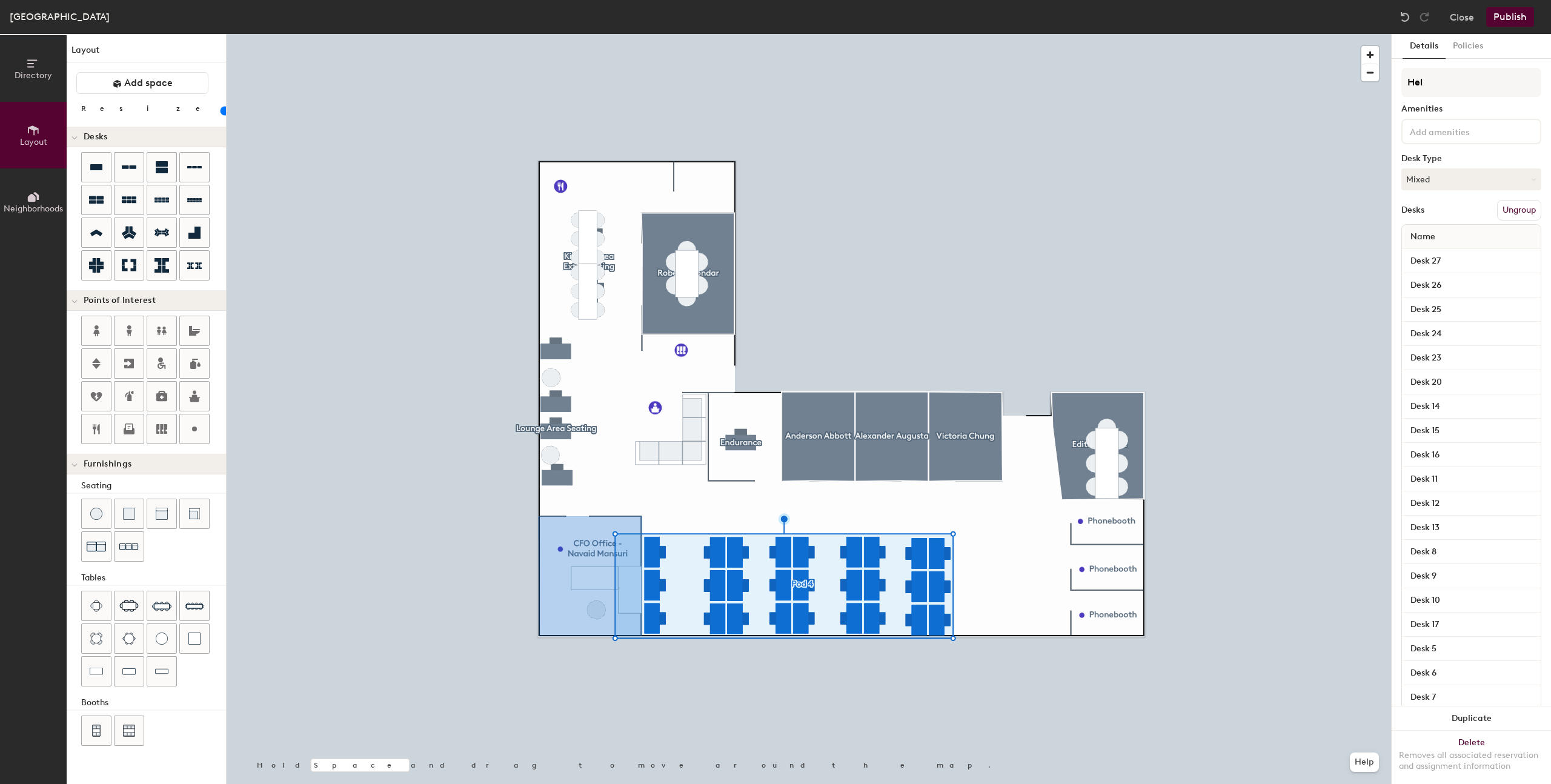
type input "Hell"
type input "20"
type input "He"
type input "20"
type input "H"
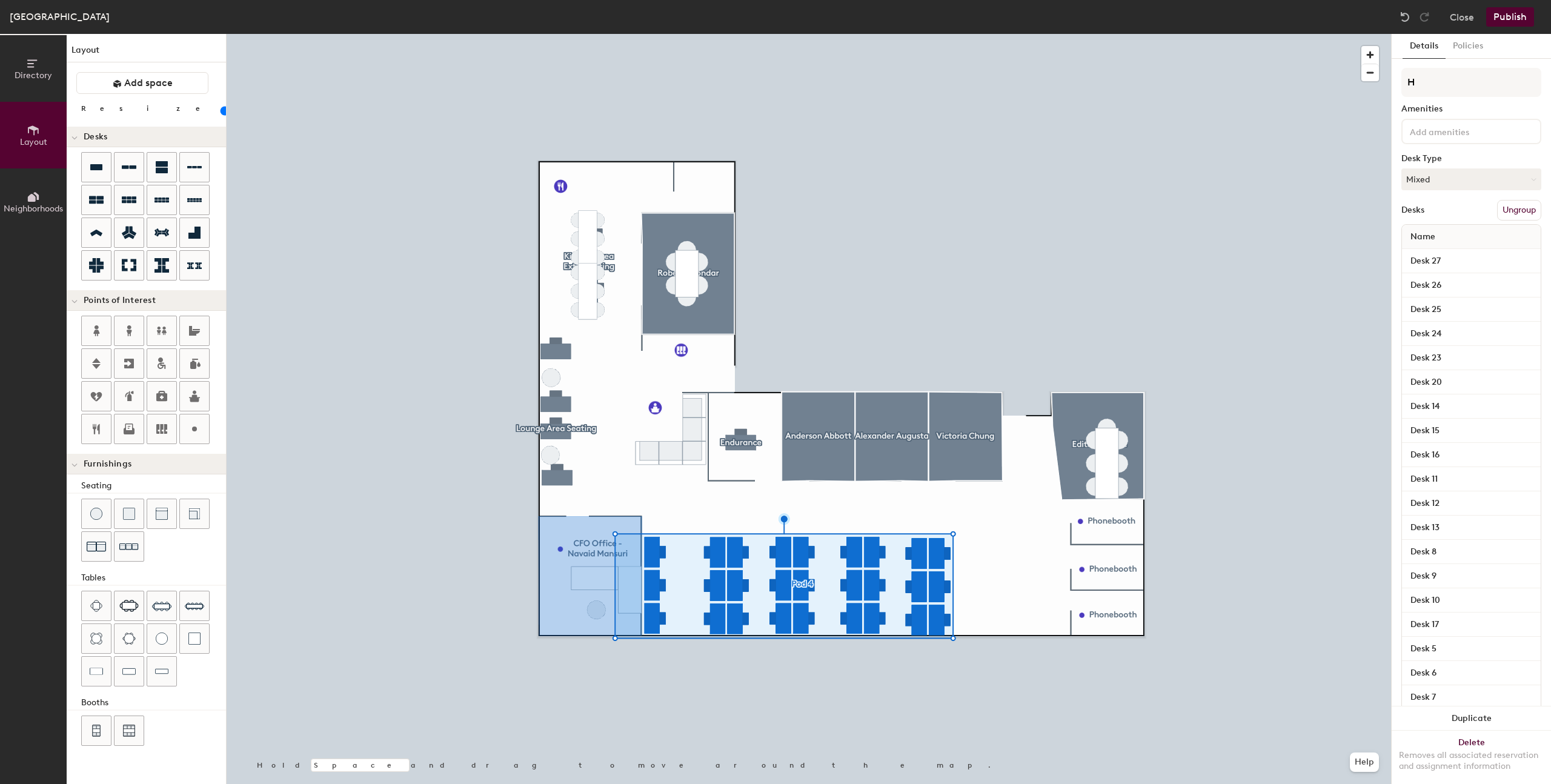
type input "20"
type input "Hot"
type input "20"
type input "Hote"
type input "20"
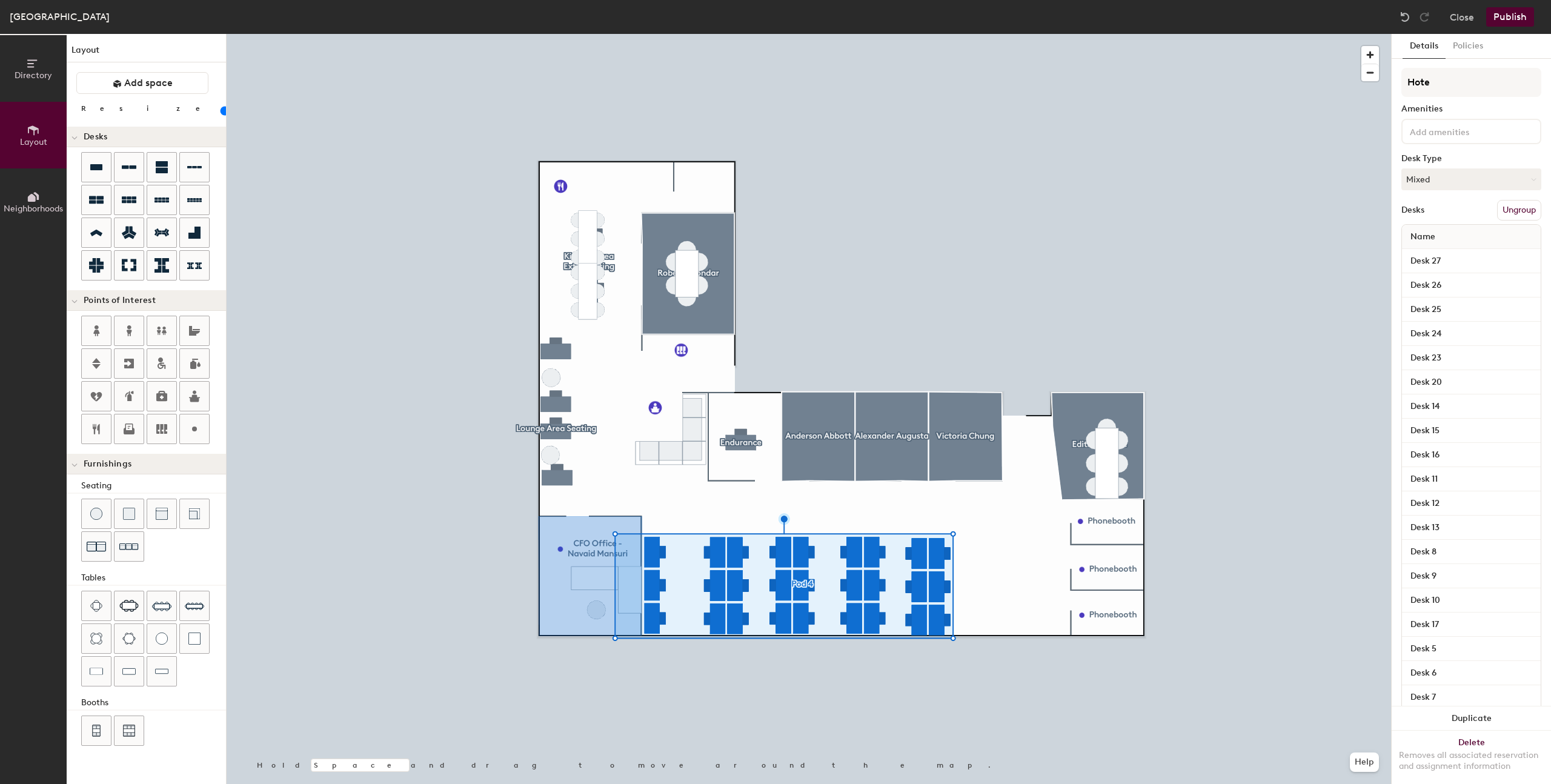
type input "Hotel"
type input "20"
type input "Hotelled"
type input "20"
type input "Hotelled"
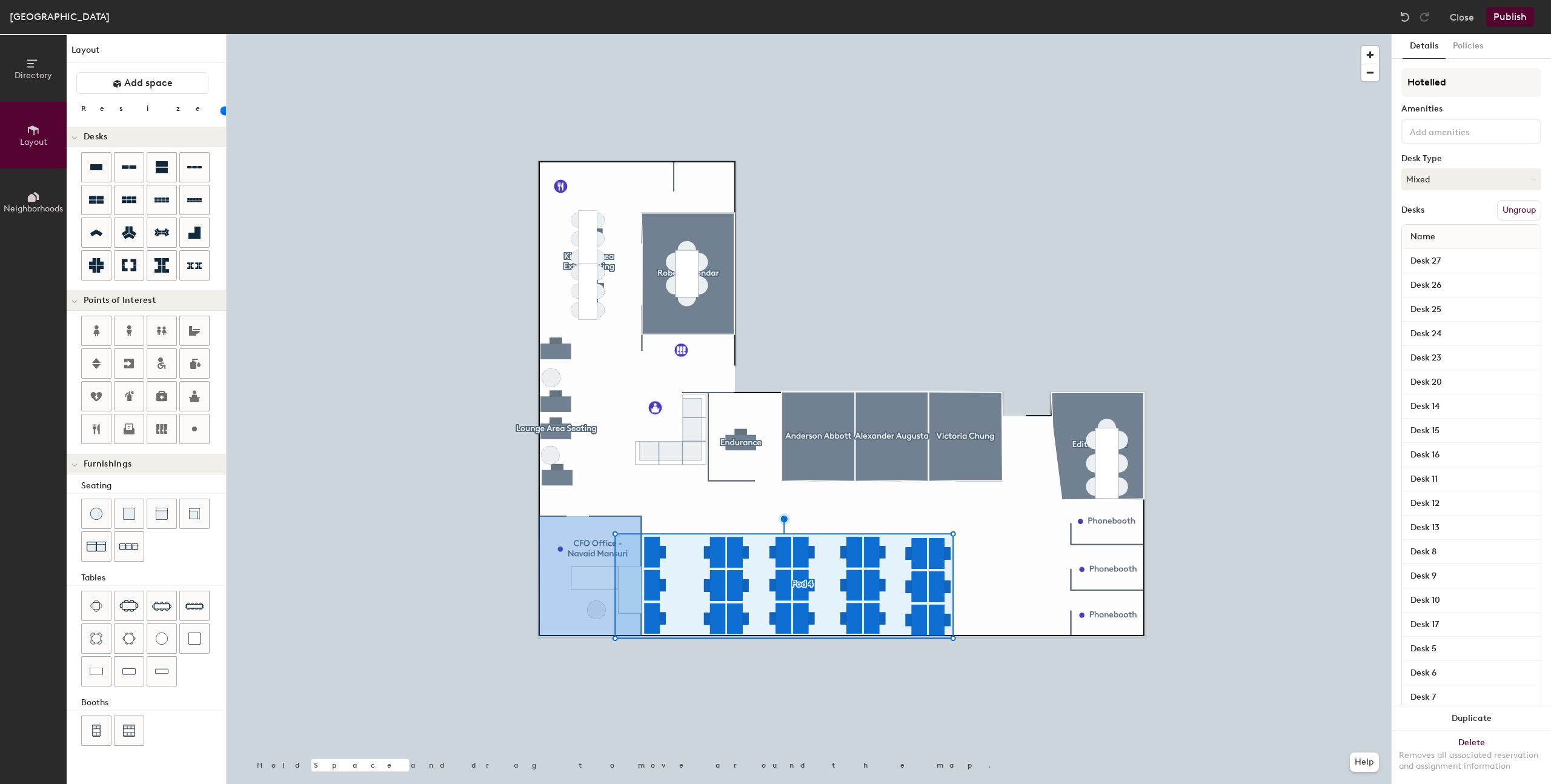
type input "20"
type input "Hotelled D"
type input "20"
type input "Hotelled De"
type input "20"
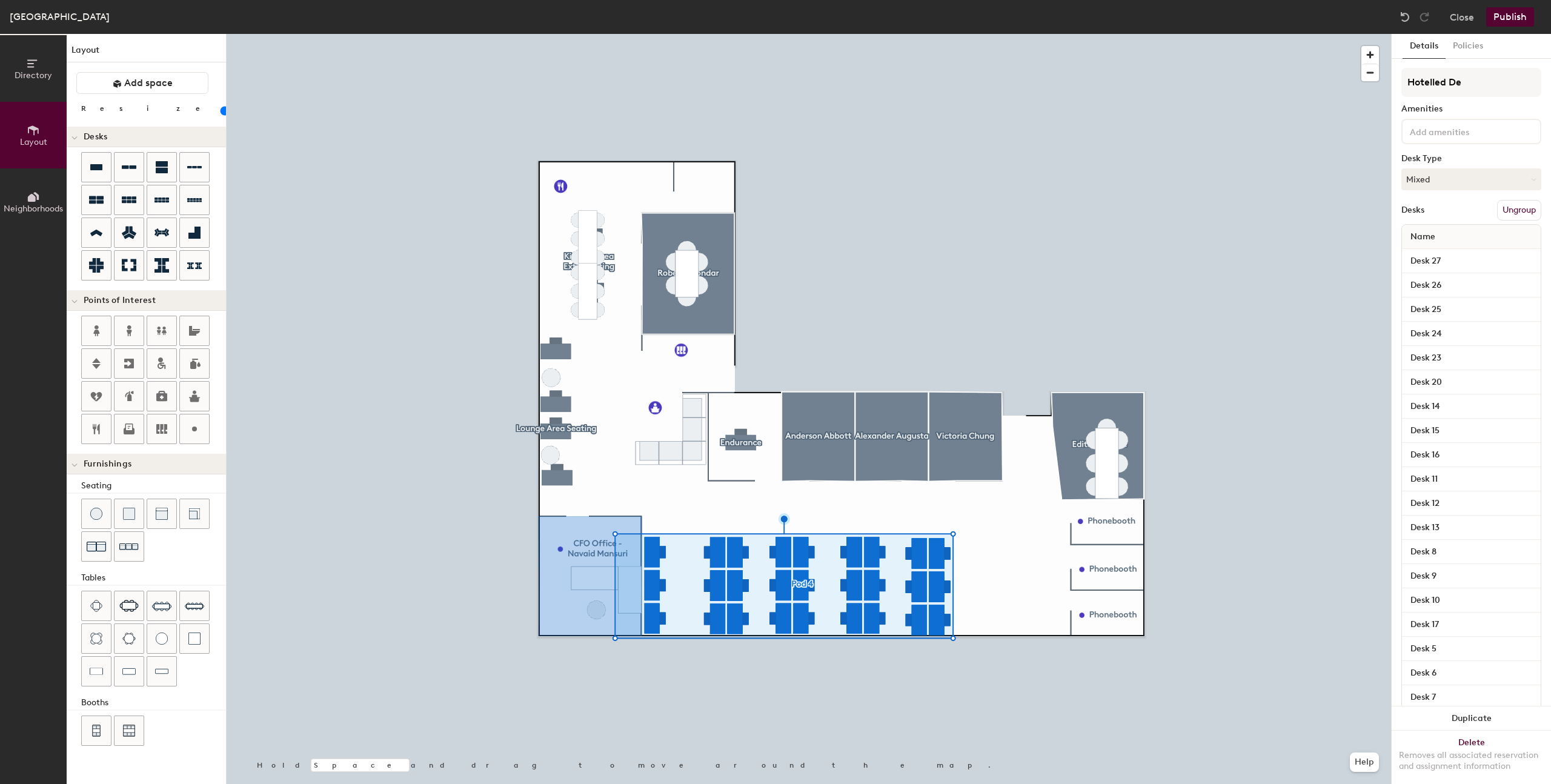
type input "Hotelled D"
type input "20"
type input "Hotelled D"
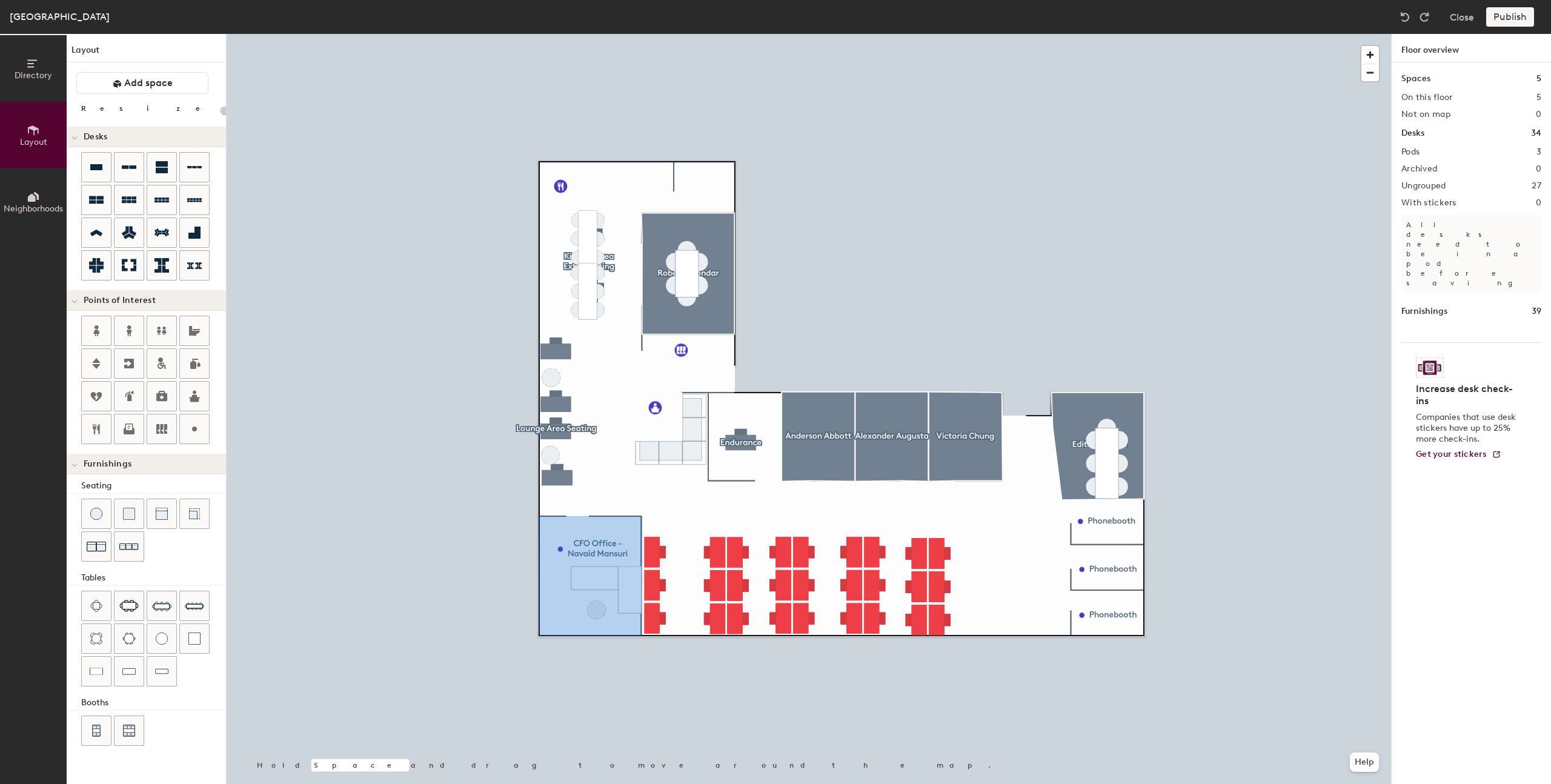
type input "180"
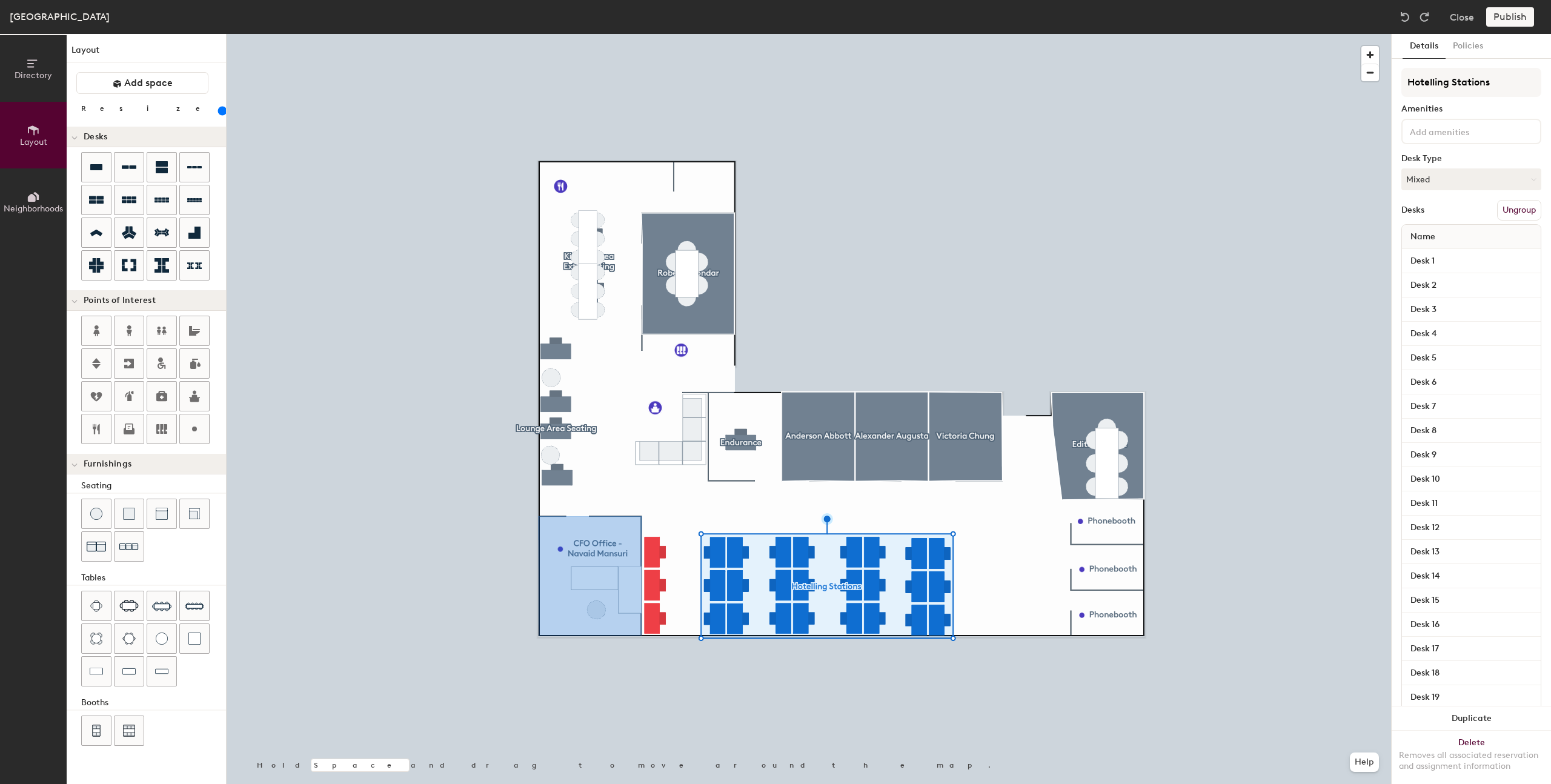
click at [1500, 205] on button "Ungroup" at bounding box center [1519, 210] width 44 height 21
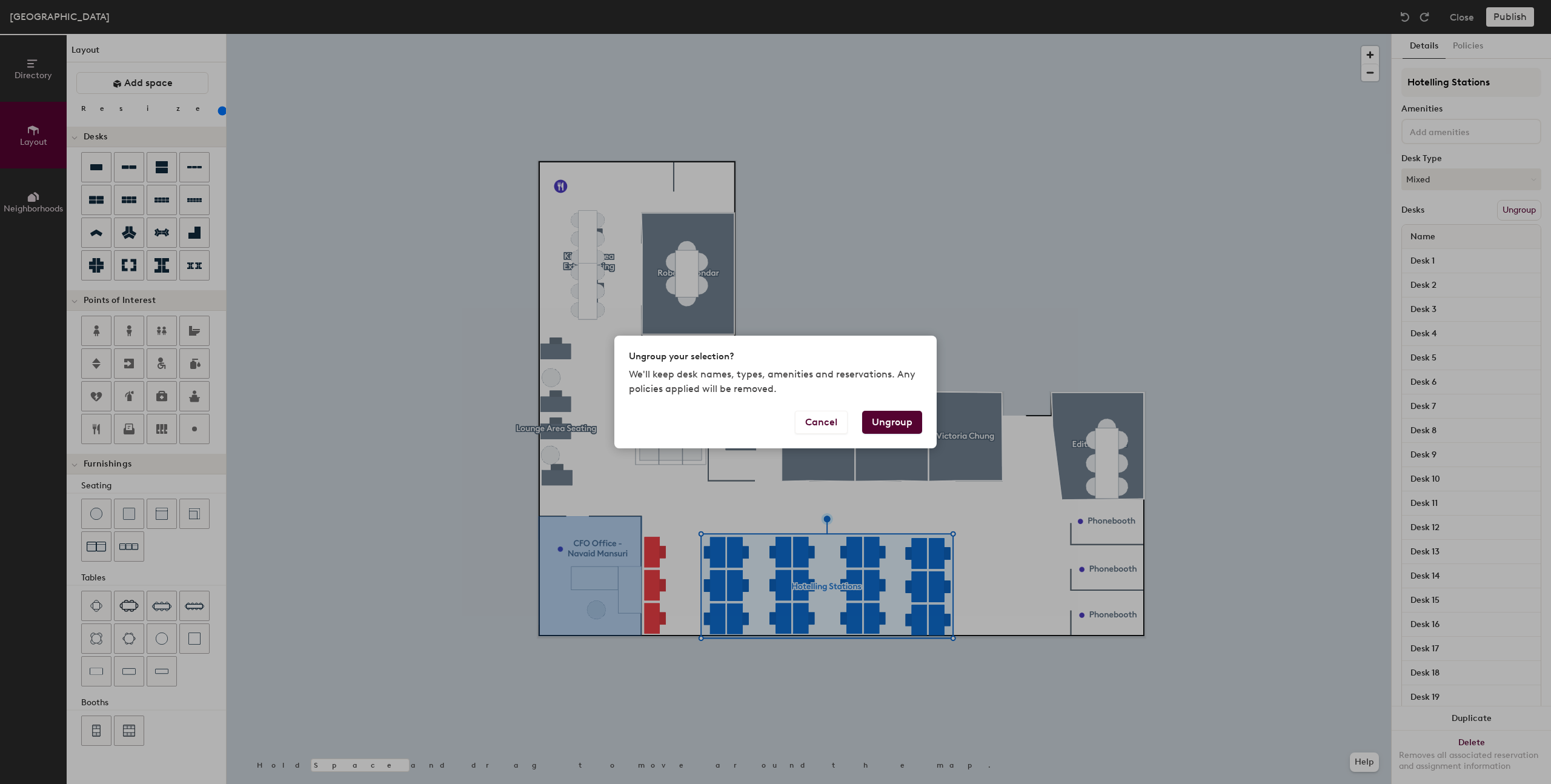
click at [913, 416] on button "Ungroup" at bounding box center [892, 422] width 60 height 23
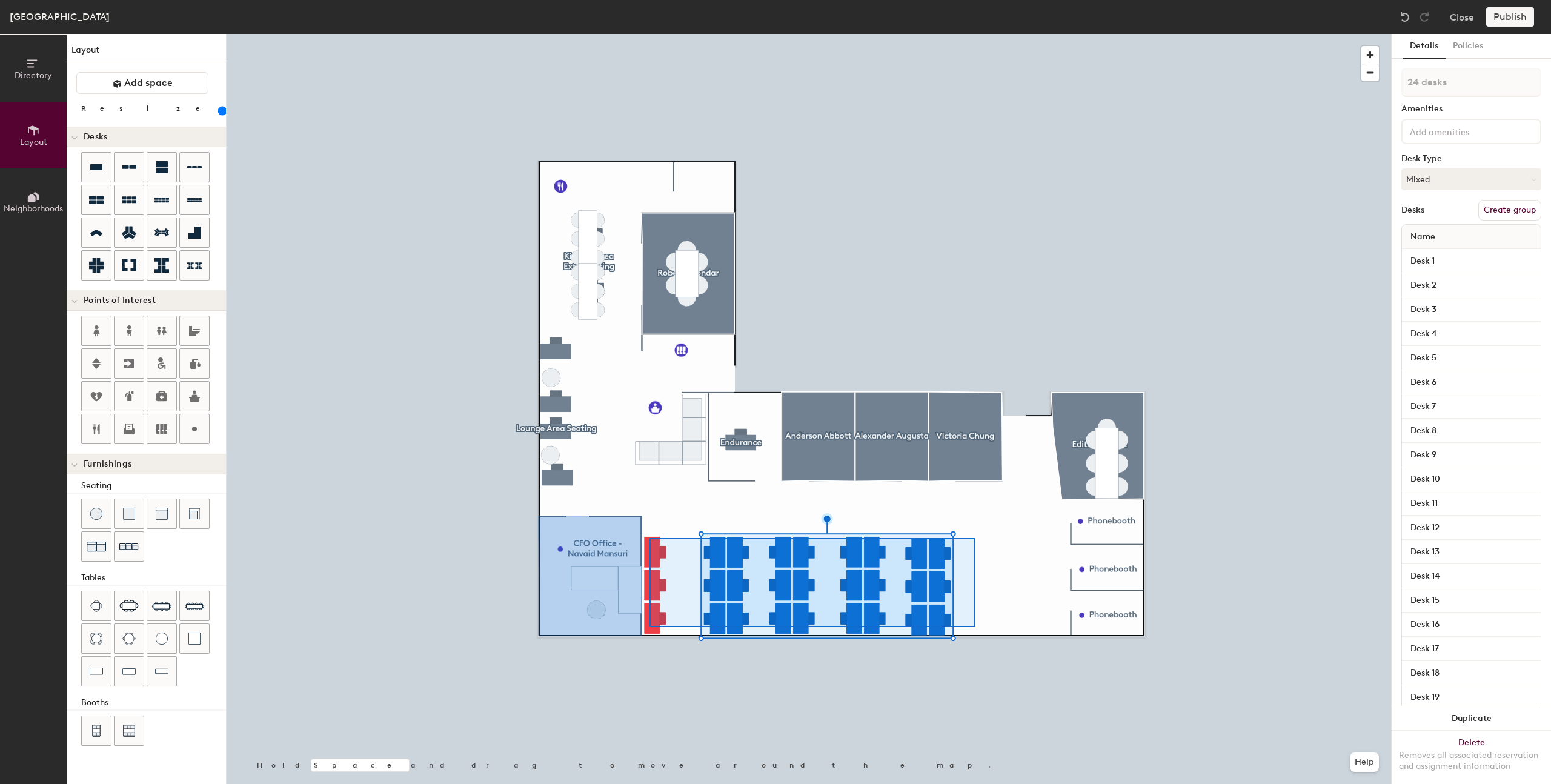
type input "27 desks"
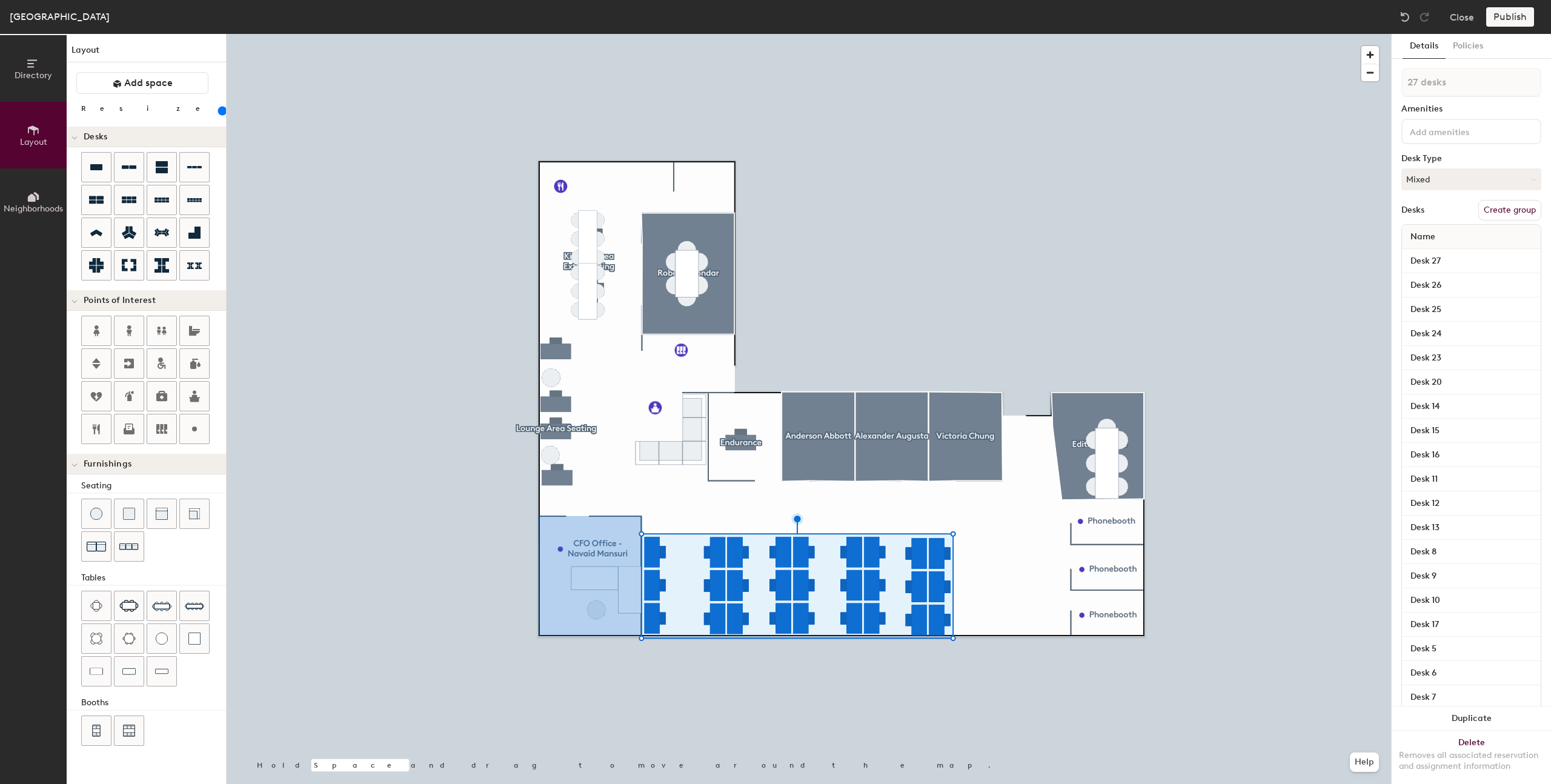
click at [1497, 213] on button "Create group" at bounding box center [1510, 210] width 63 height 21
click at [1352, 83] on div "Directory Layout Neighborhoods Layout Add space Resize Desks Points of Interest…" at bounding box center [776, 409] width 1551 height 750
type input "Hotelling Stations"
click at [1479, 44] on button "Policies" at bounding box center [1468, 46] width 44 height 25
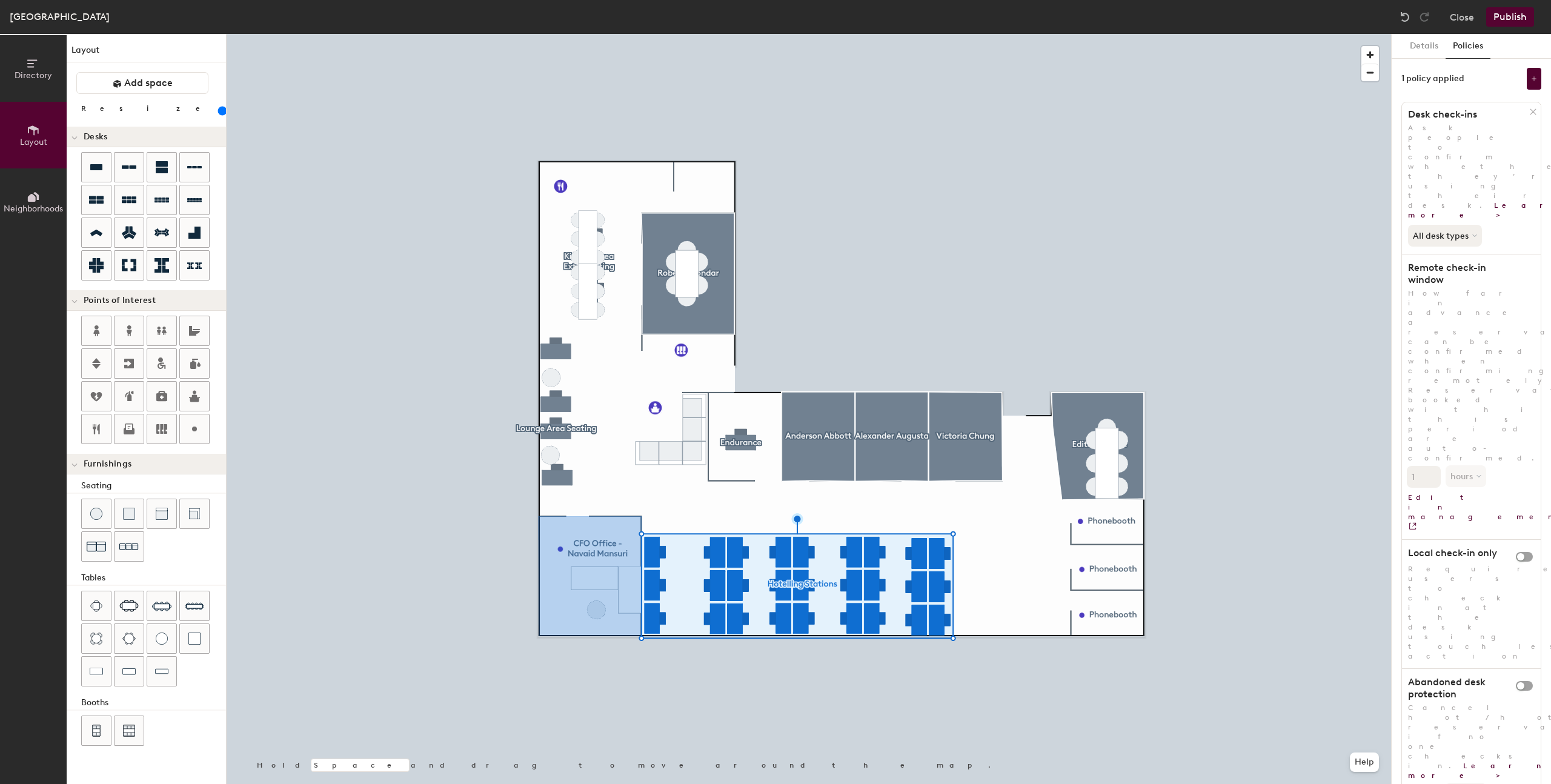
click at [1508, 20] on button "Publish" at bounding box center [1510, 17] width 48 height 19
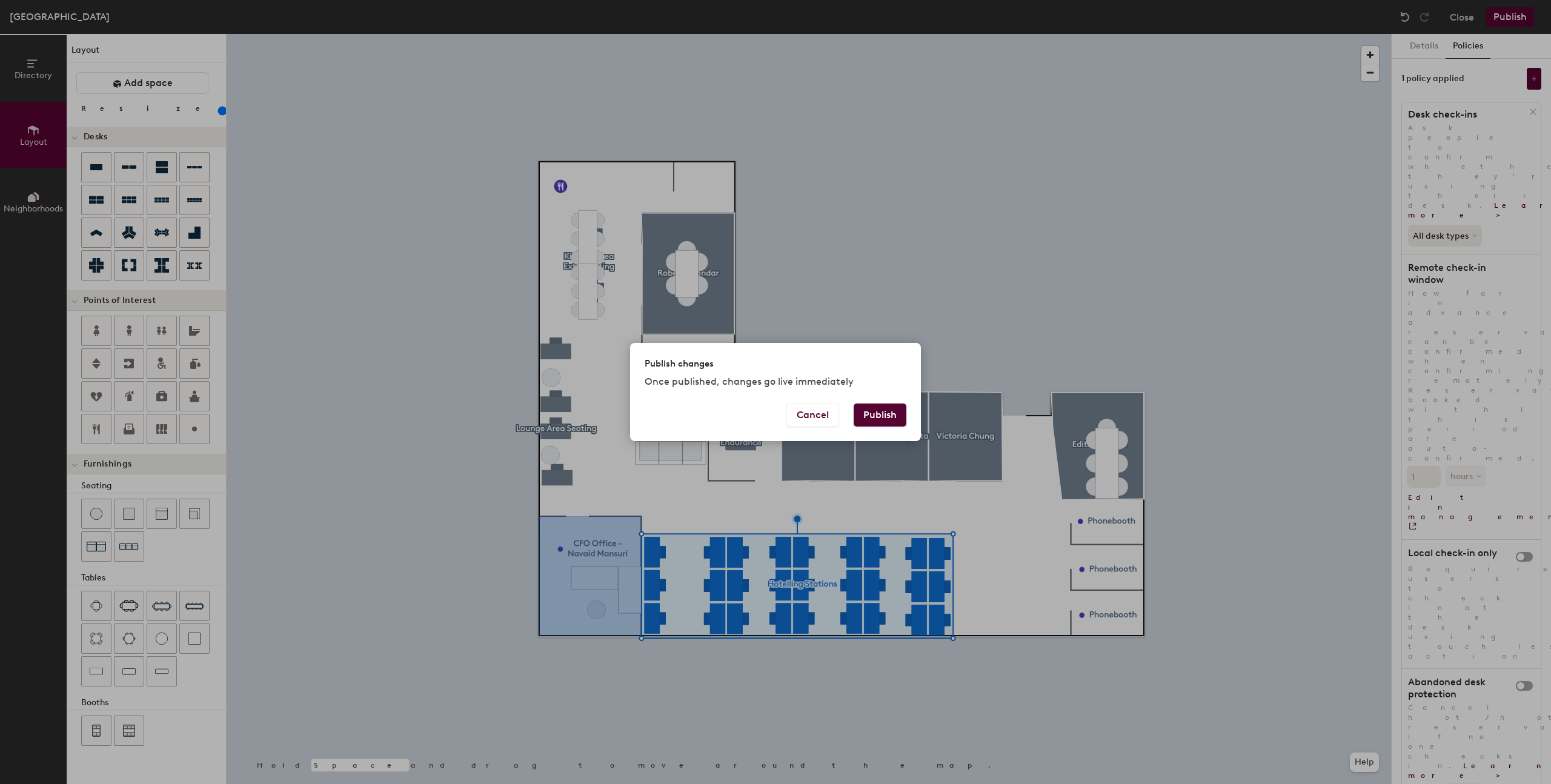
click at [872, 412] on button "Publish" at bounding box center [880, 415] width 52 height 23
type input "20"
